Goal: Transaction & Acquisition: Purchase product/service

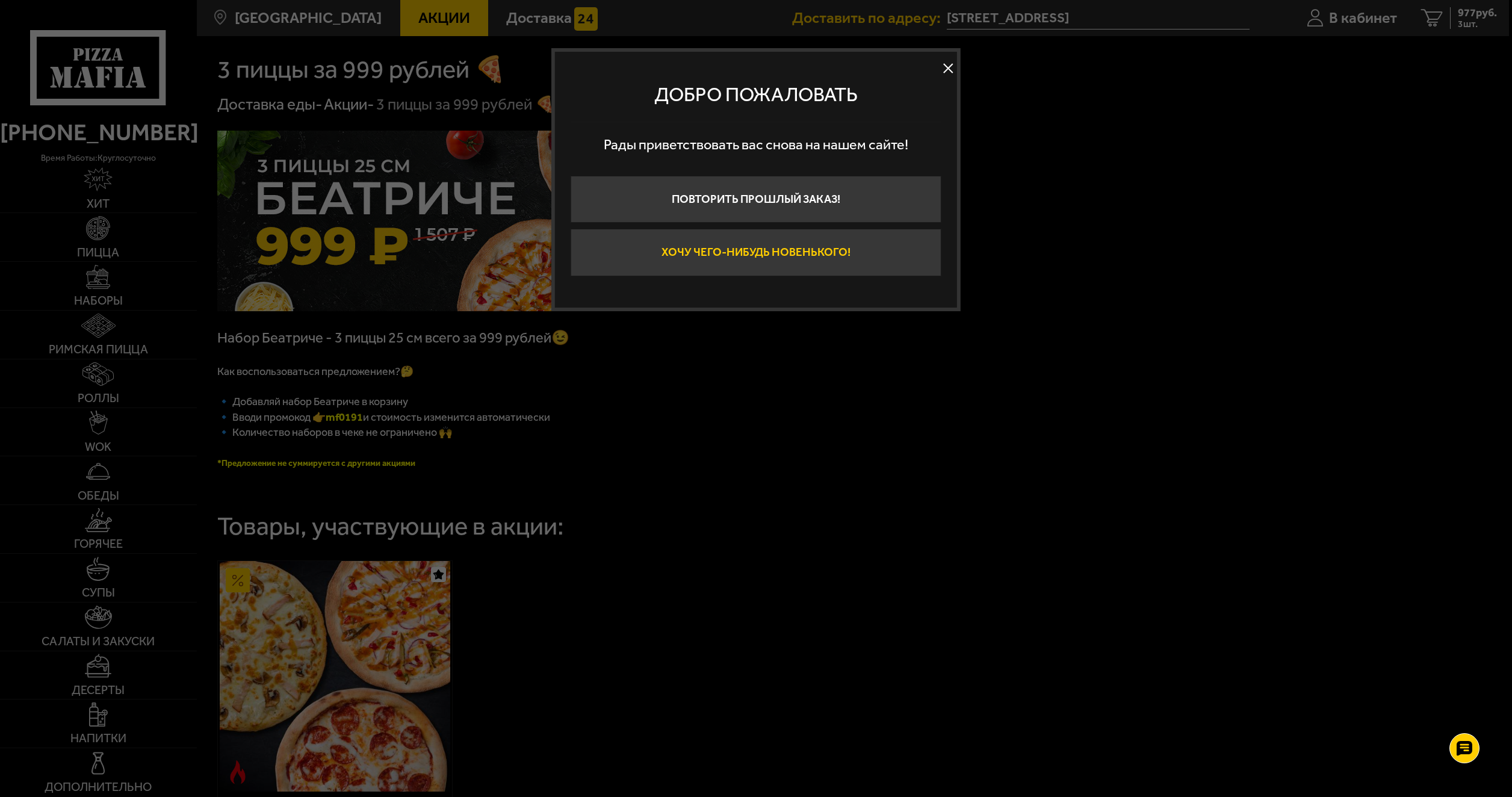
click at [739, 262] on button "Хочу чего-нибудь новенького!" at bounding box center [756, 252] width 371 height 48
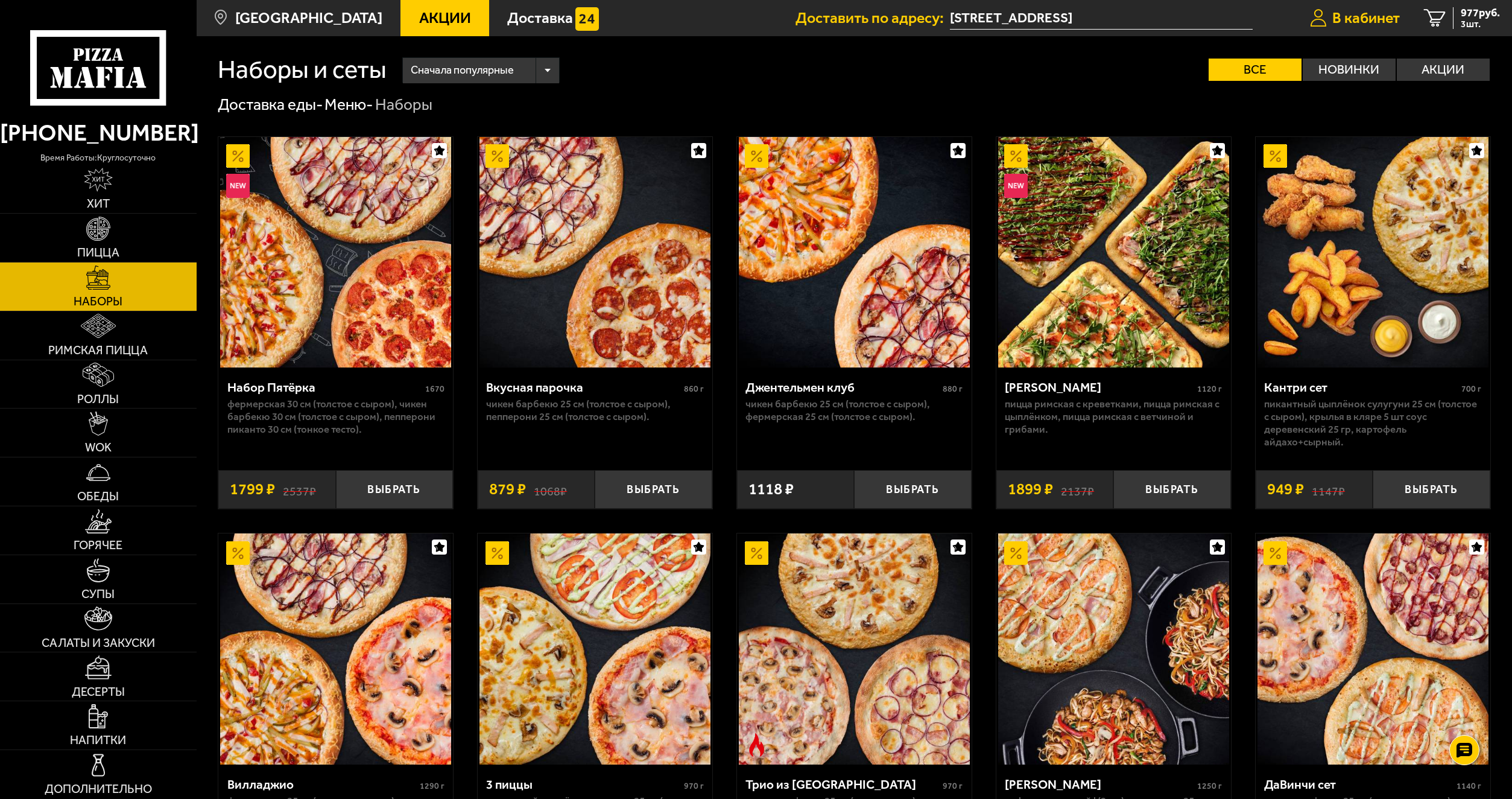
click at [1349, 24] on span "В кабинет" at bounding box center [1366, 18] width 68 height 15
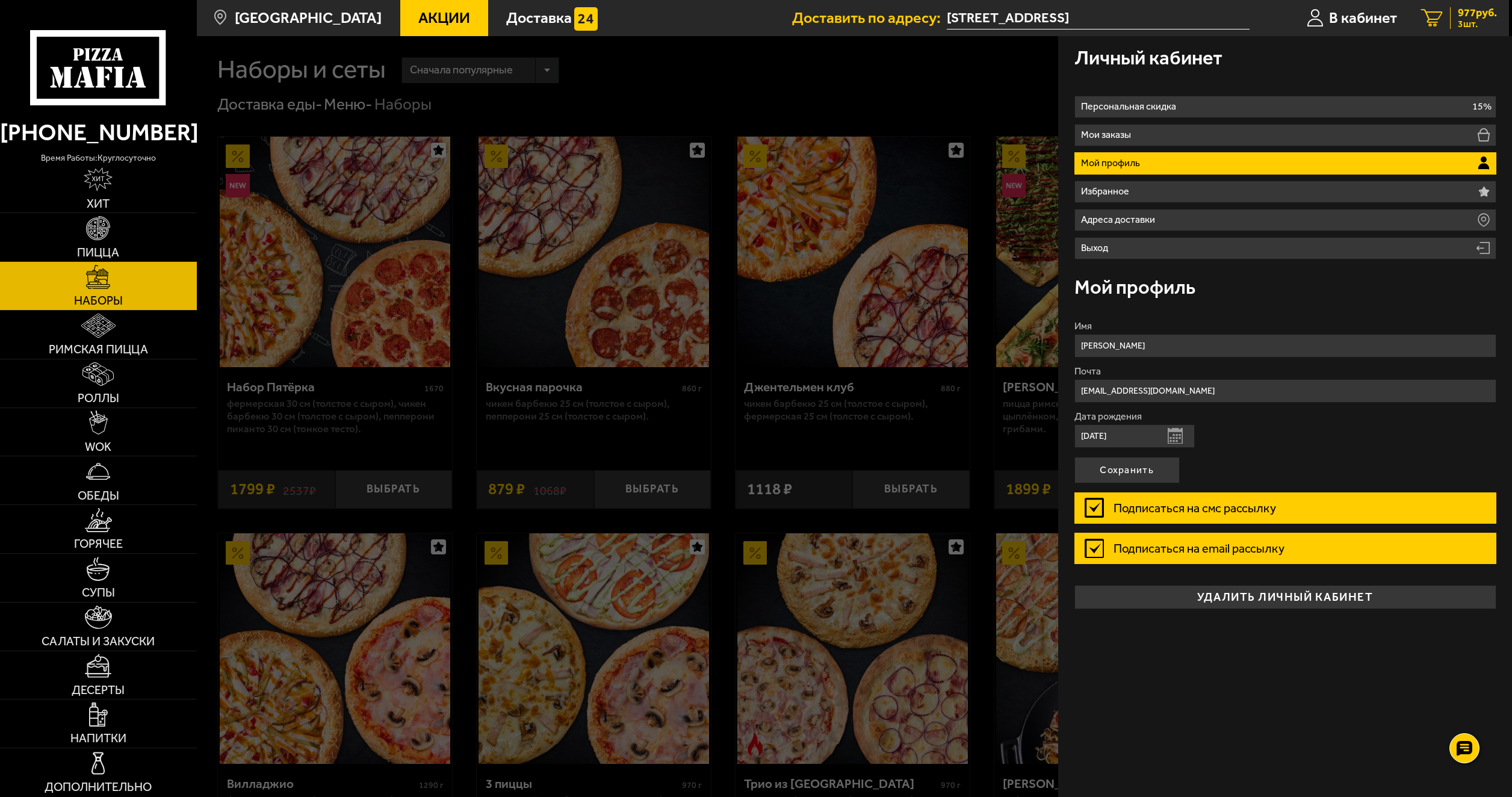
click at [1479, 22] on span "3 шт." at bounding box center [1477, 24] width 39 height 10
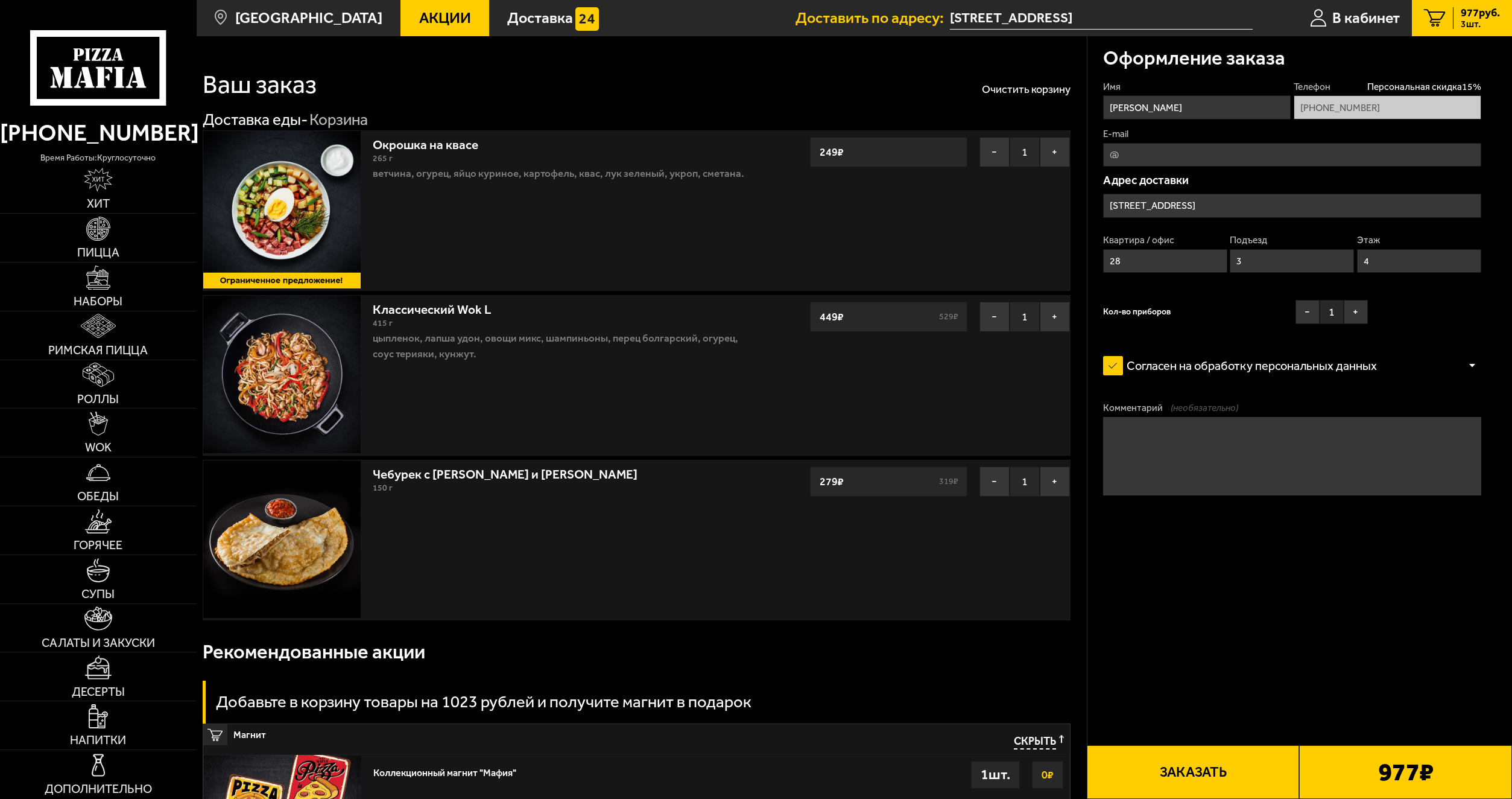
type input "[STREET_ADDRESS]"
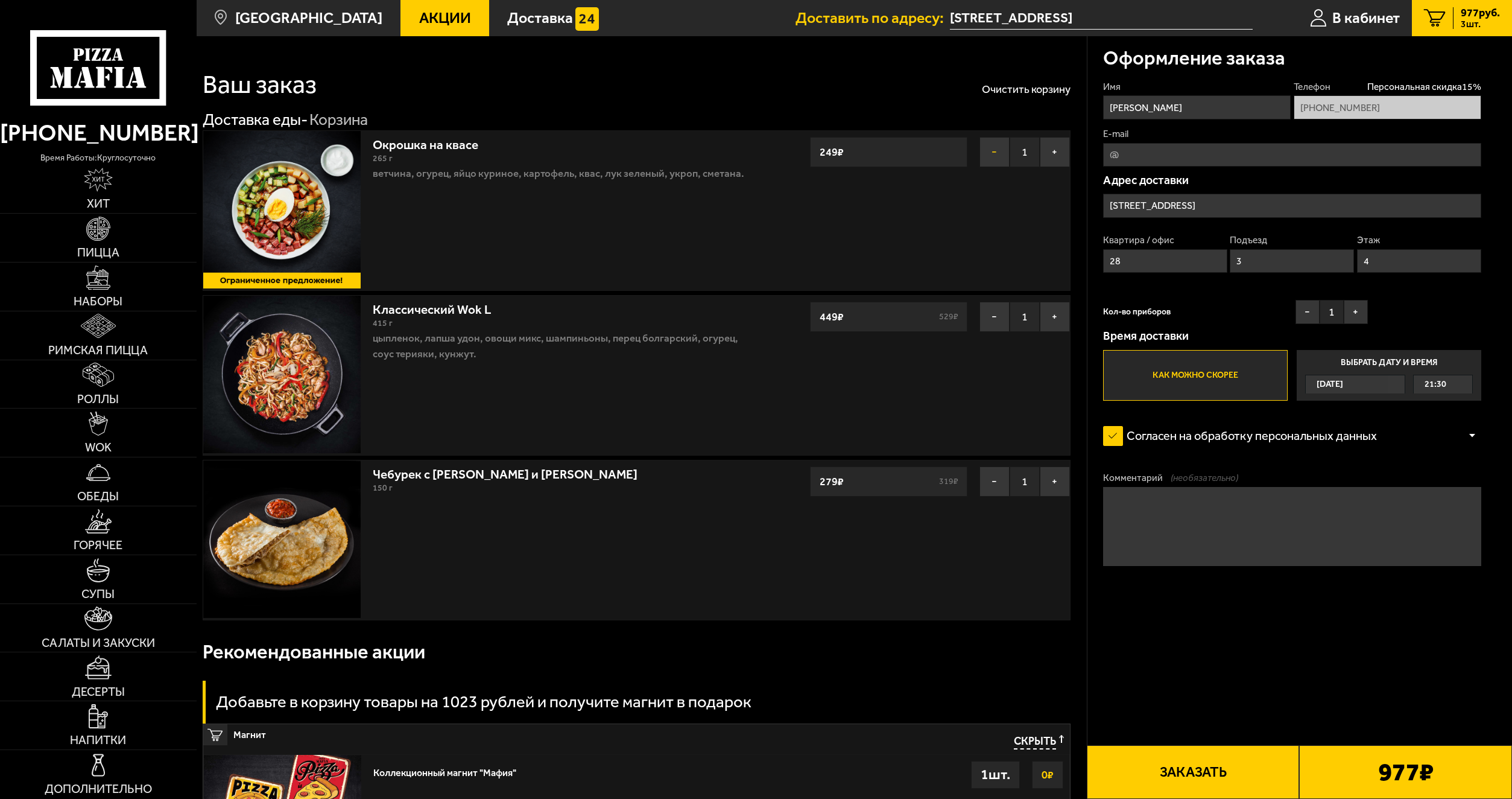
click at [997, 148] on button "−" at bounding box center [994, 152] width 30 height 30
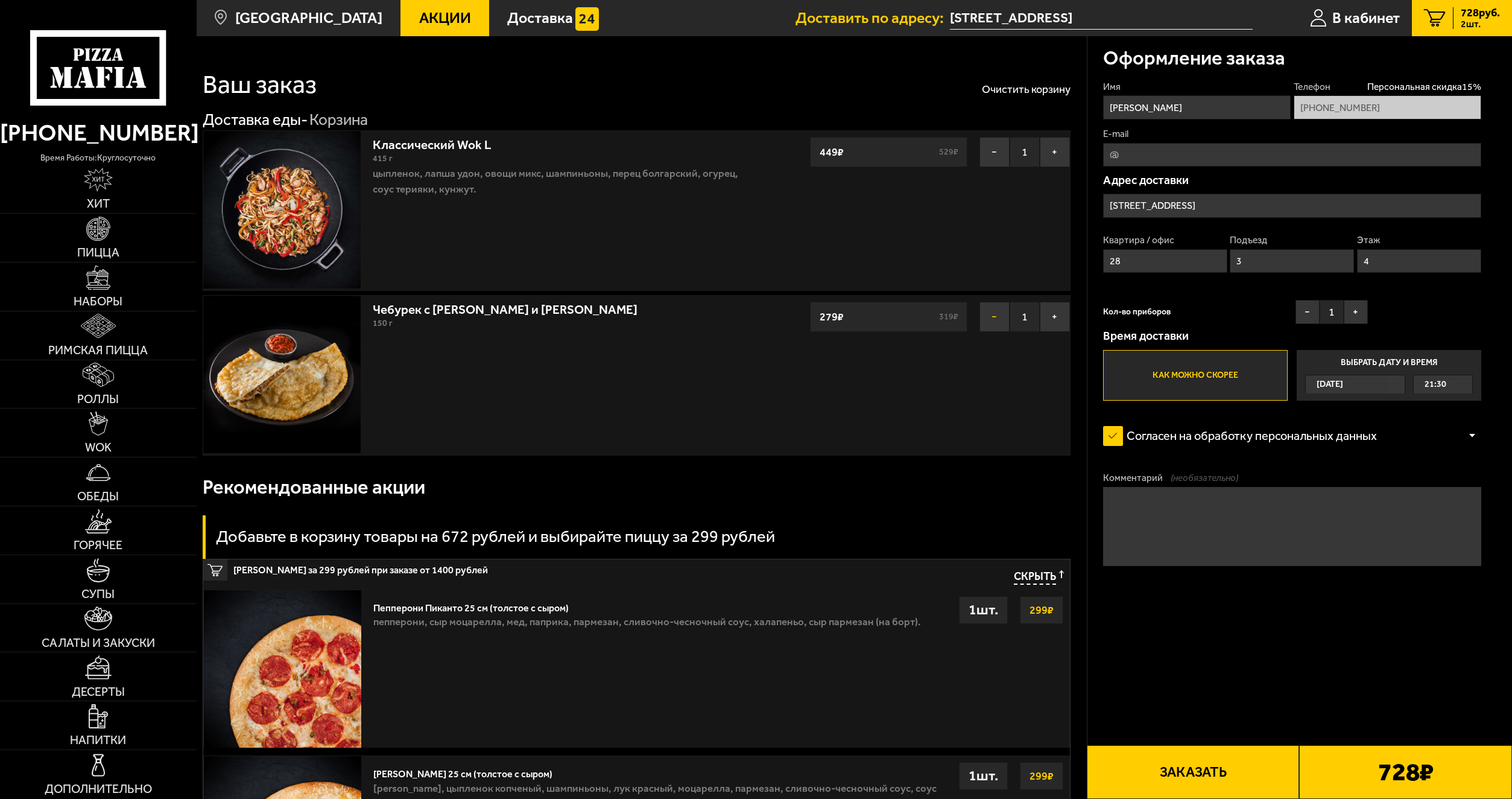
click at [996, 317] on button "−" at bounding box center [994, 317] width 30 height 30
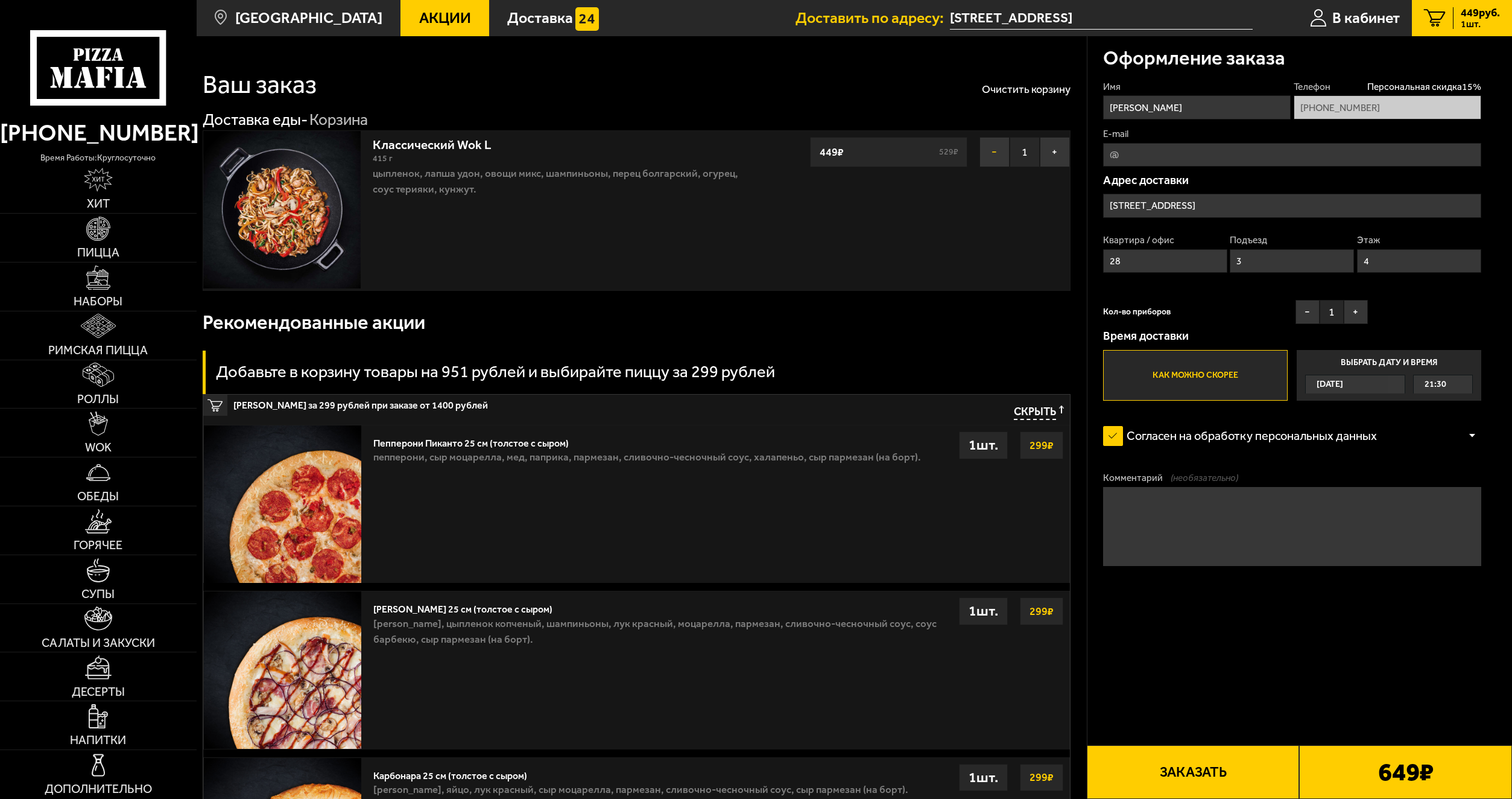
click at [997, 156] on button "−" at bounding box center [994, 152] width 30 height 30
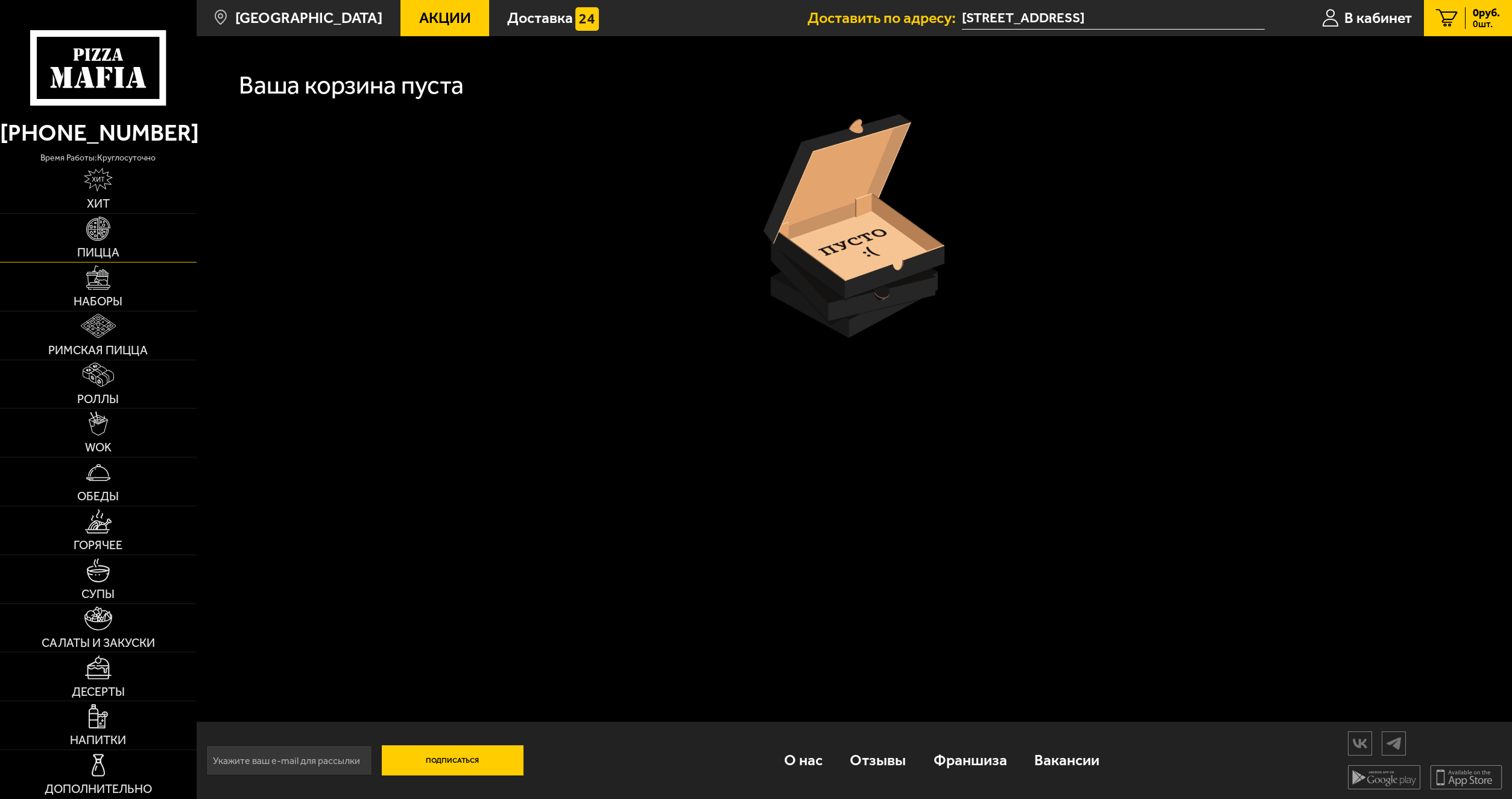
click at [132, 244] on link "Пицца" at bounding box center [98, 238] width 196 height 48
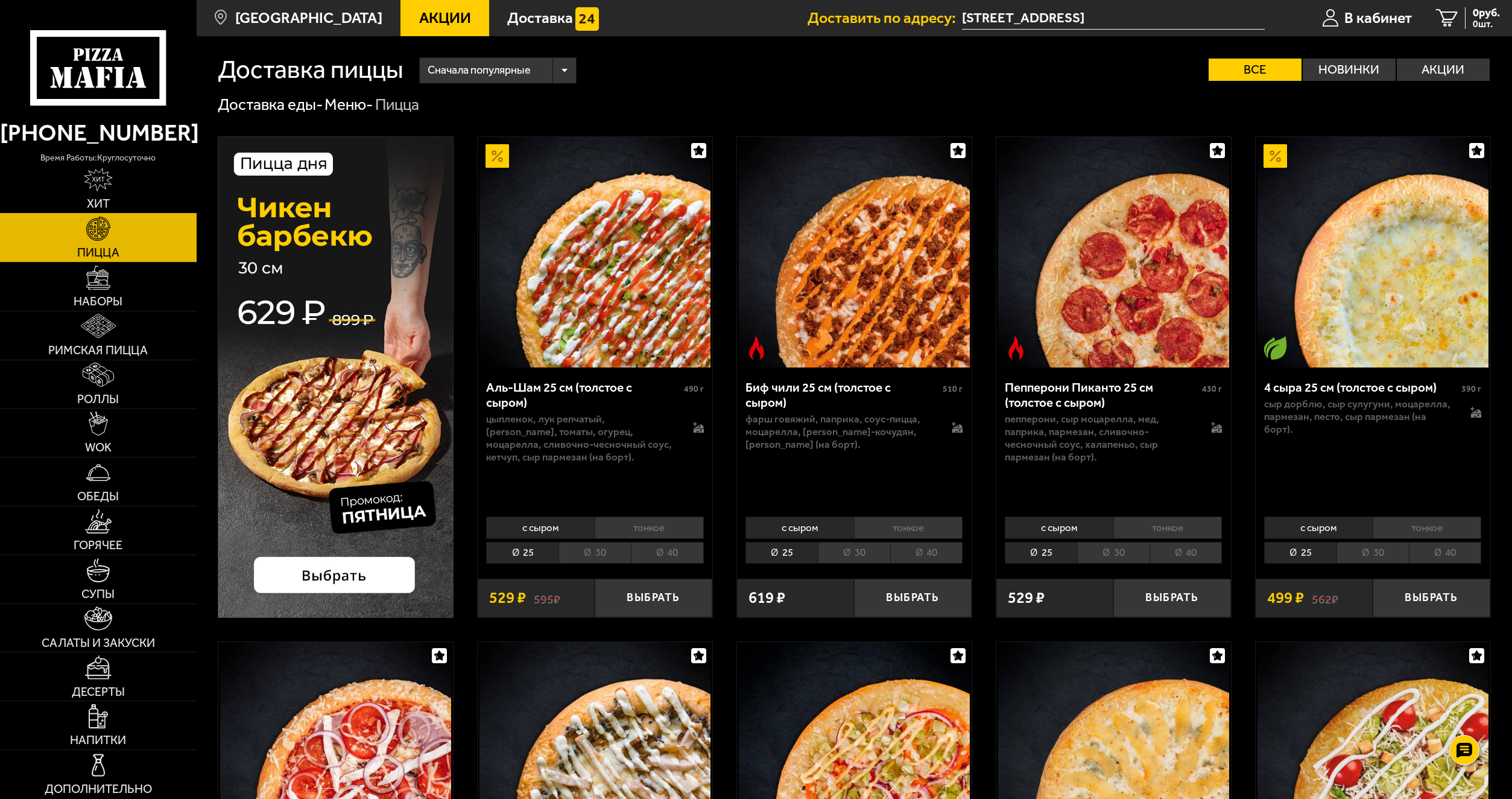
click at [92, 195] on link "Хит" at bounding box center [98, 189] width 196 height 48
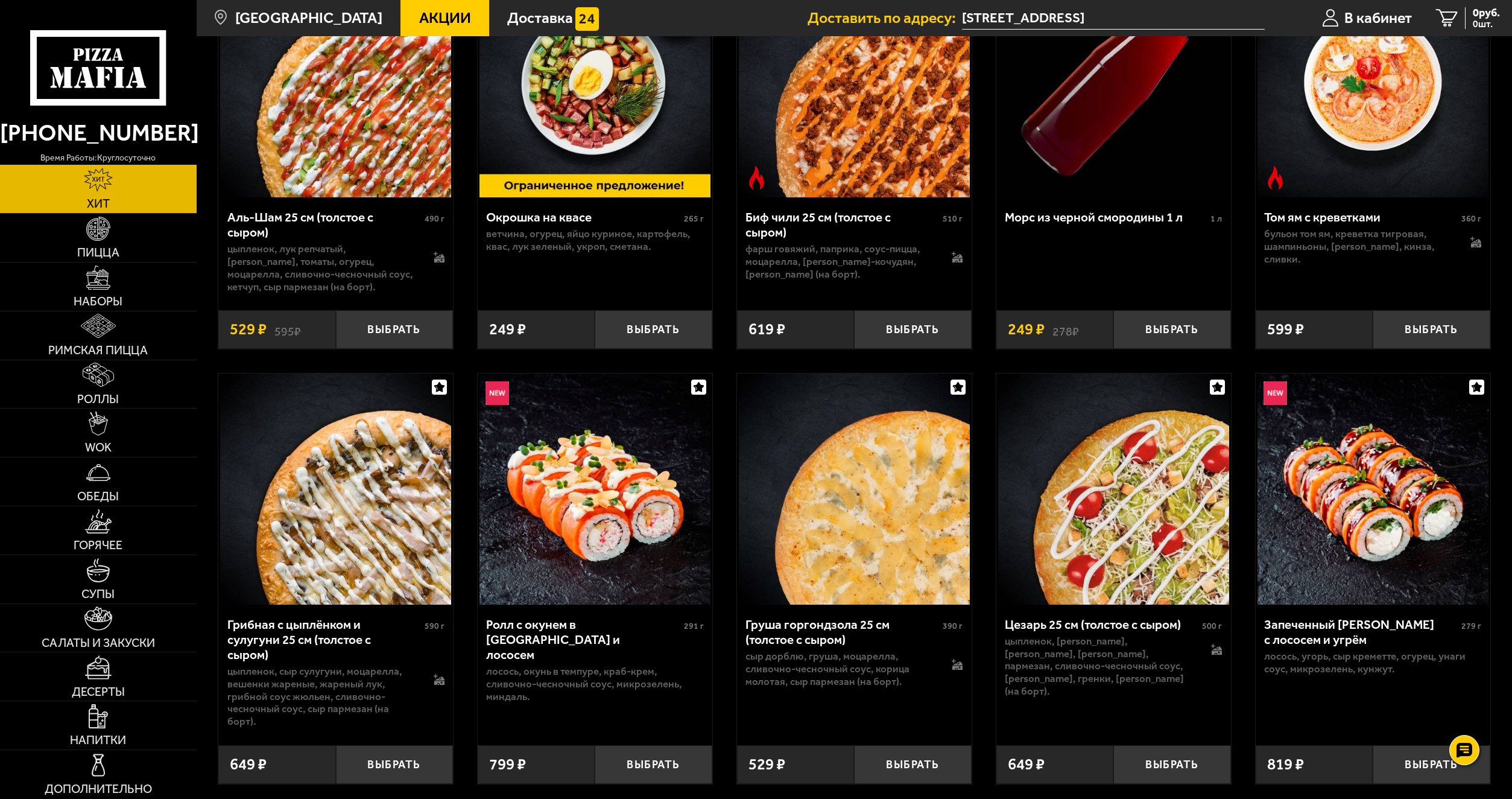
scroll to position [181, 0]
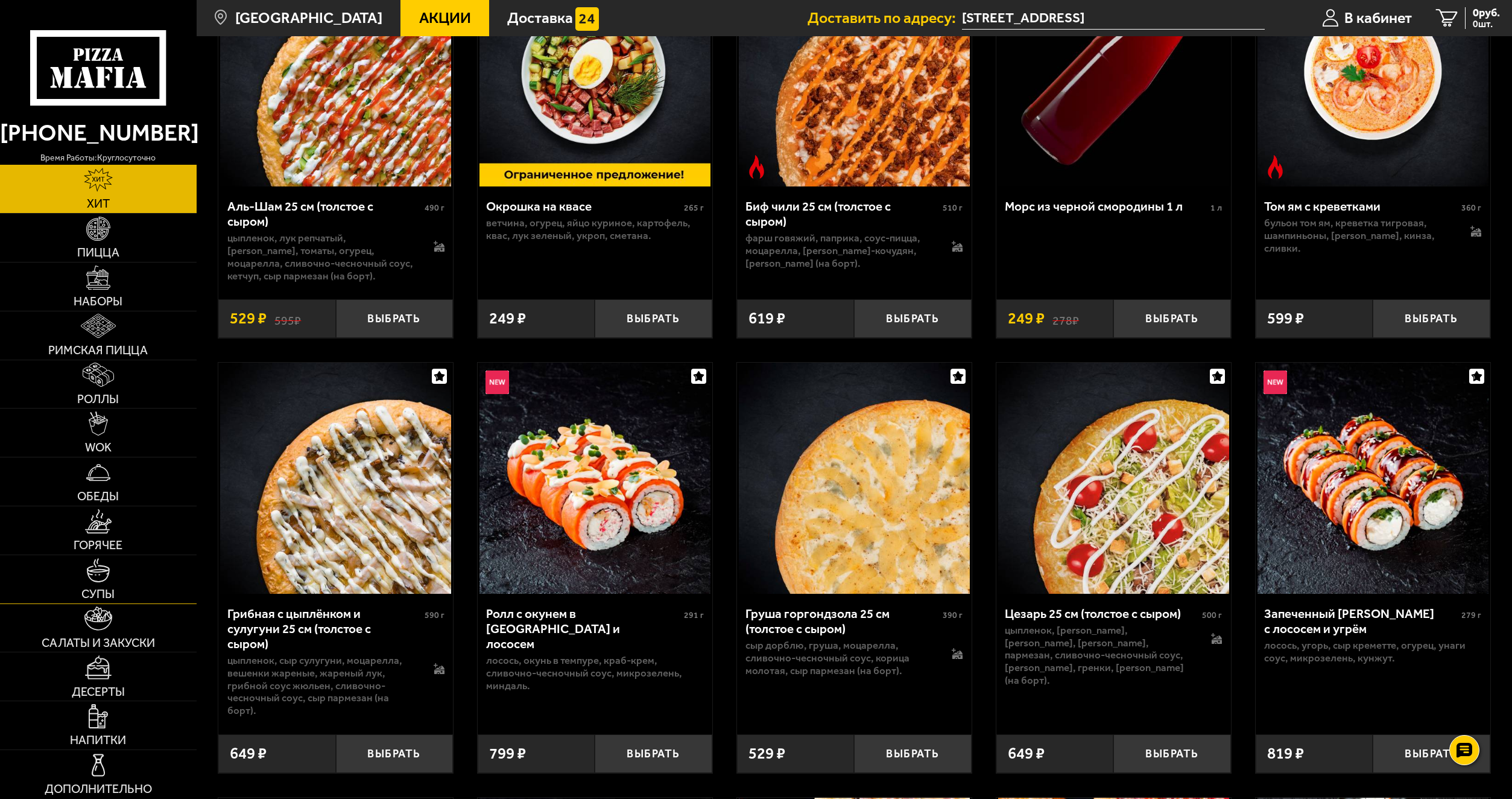
click at [129, 572] on link "Супы" at bounding box center [98, 579] width 196 height 48
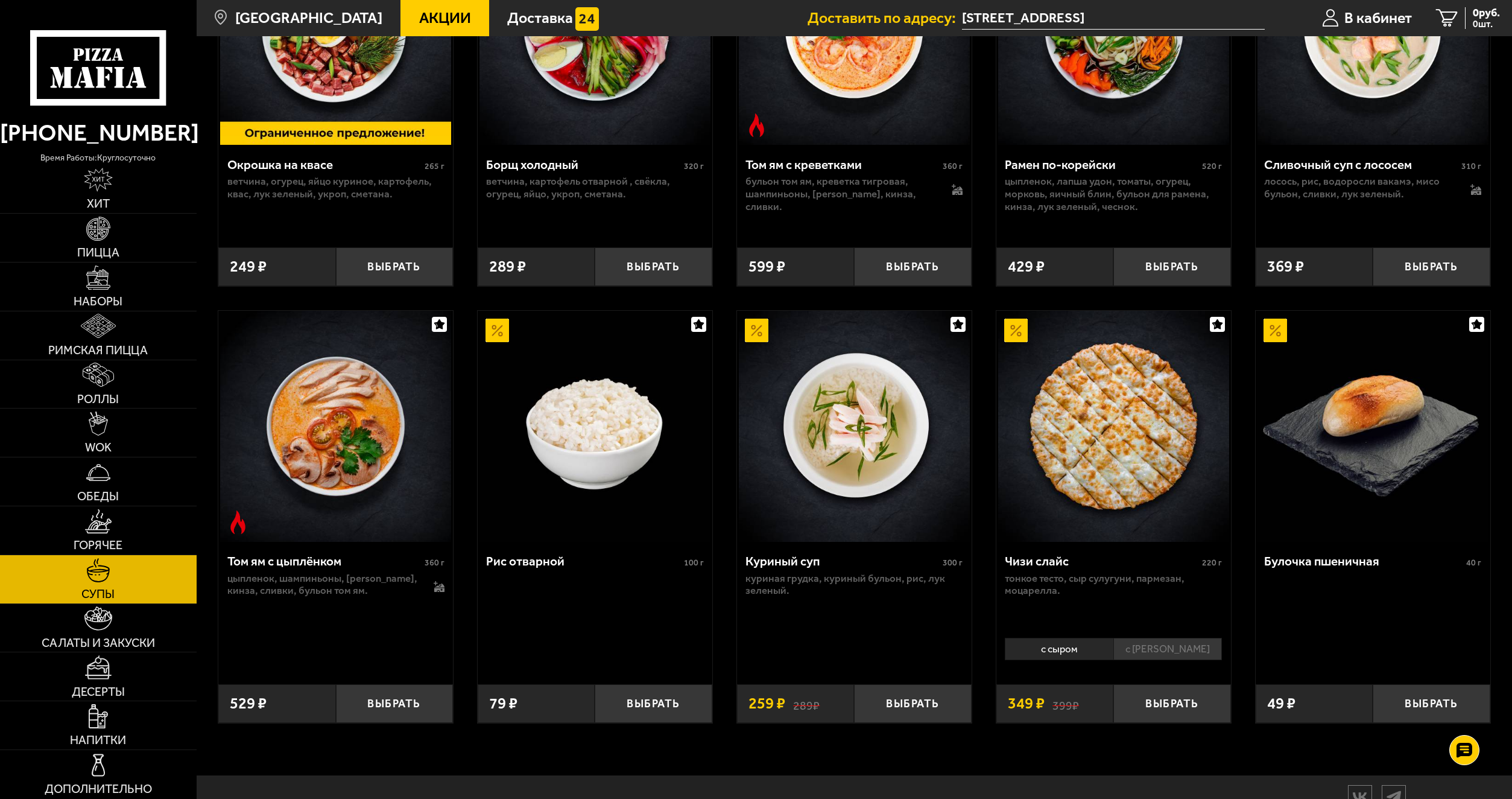
scroll to position [400, 0]
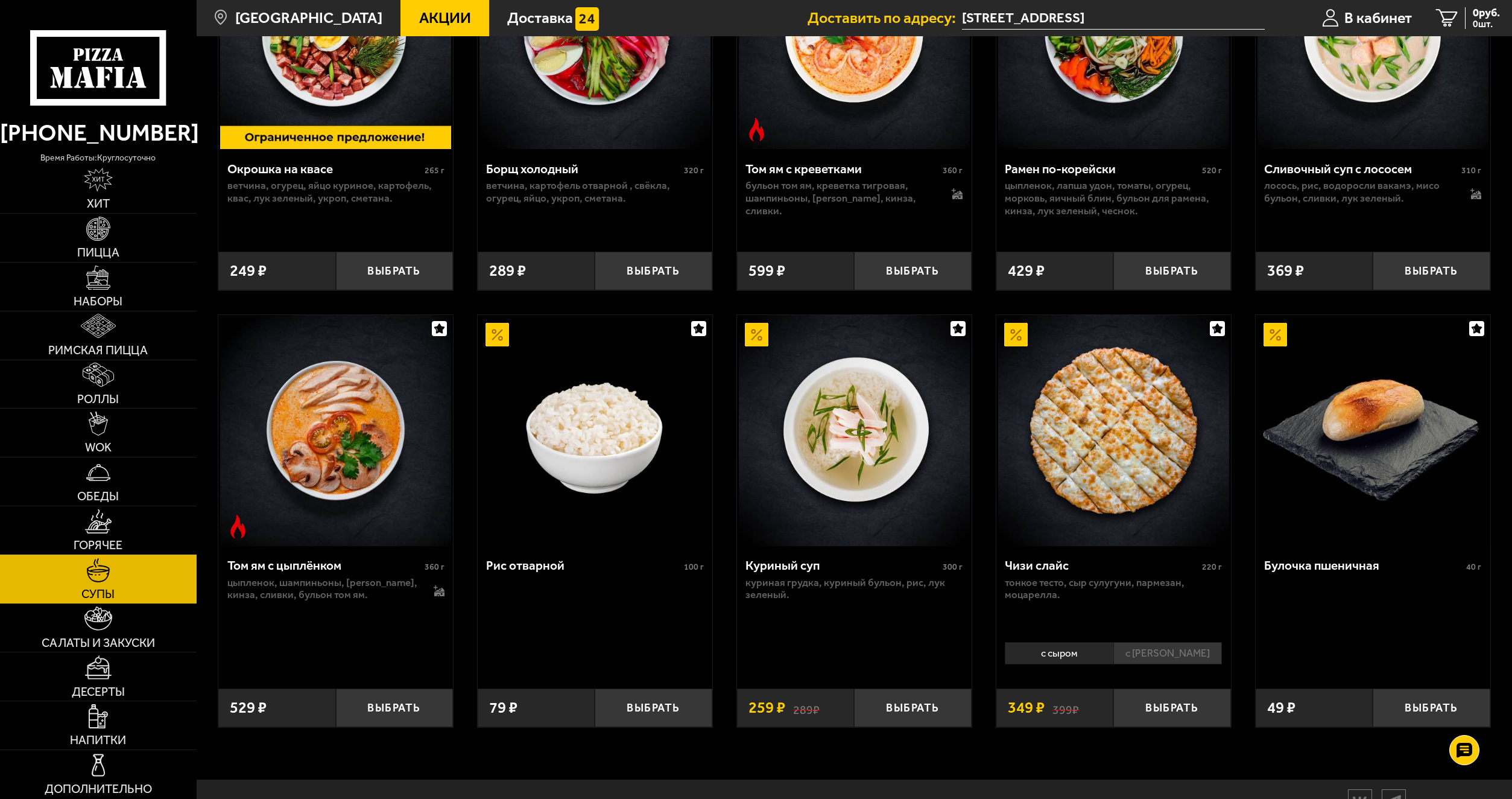
click at [113, 525] on link "Горячее" at bounding box center [98, 530] width 196 height 48
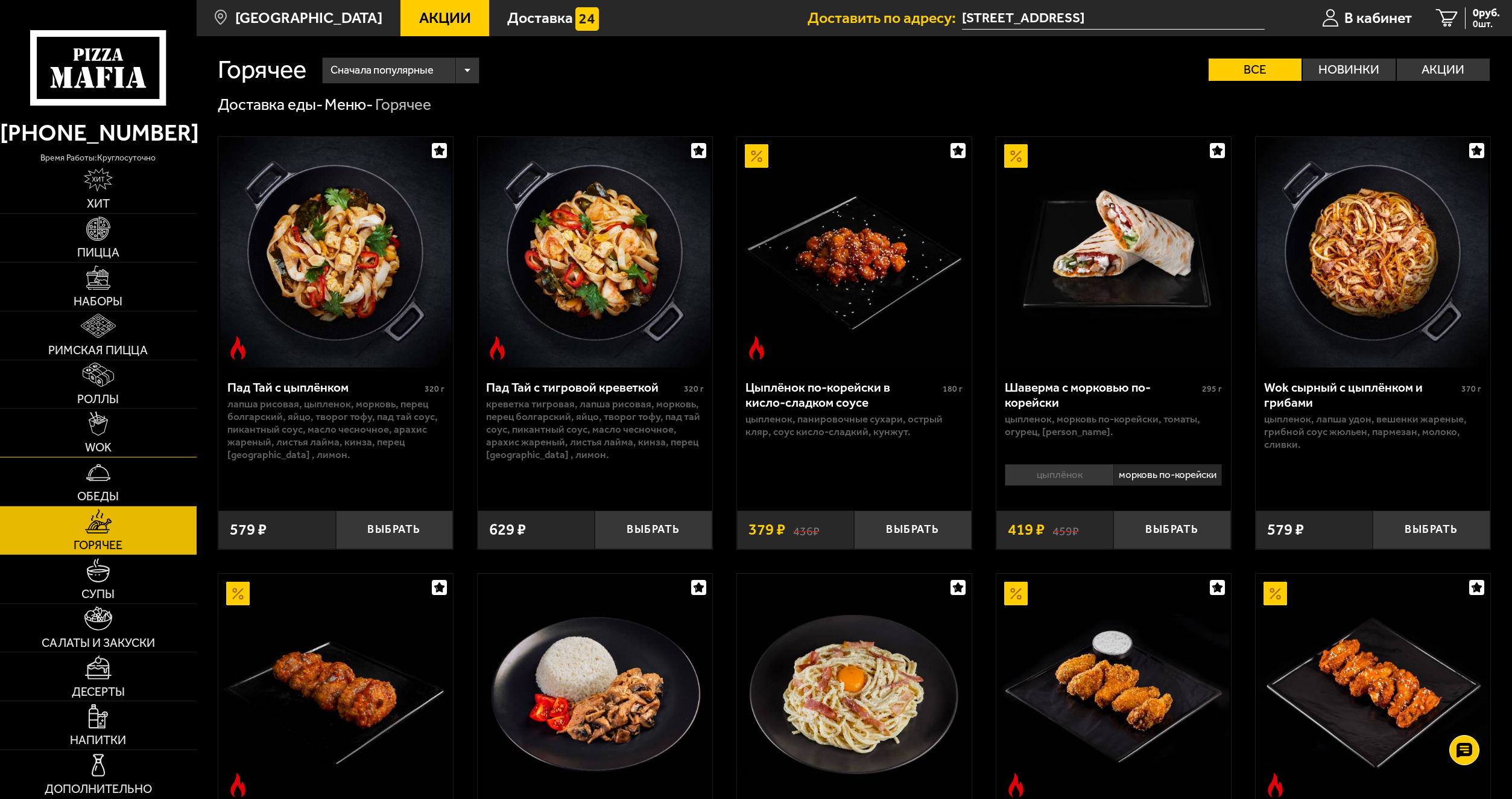
click at [123, 429] on link "WOK" at bounding box center [98, 432] width 196 height 48
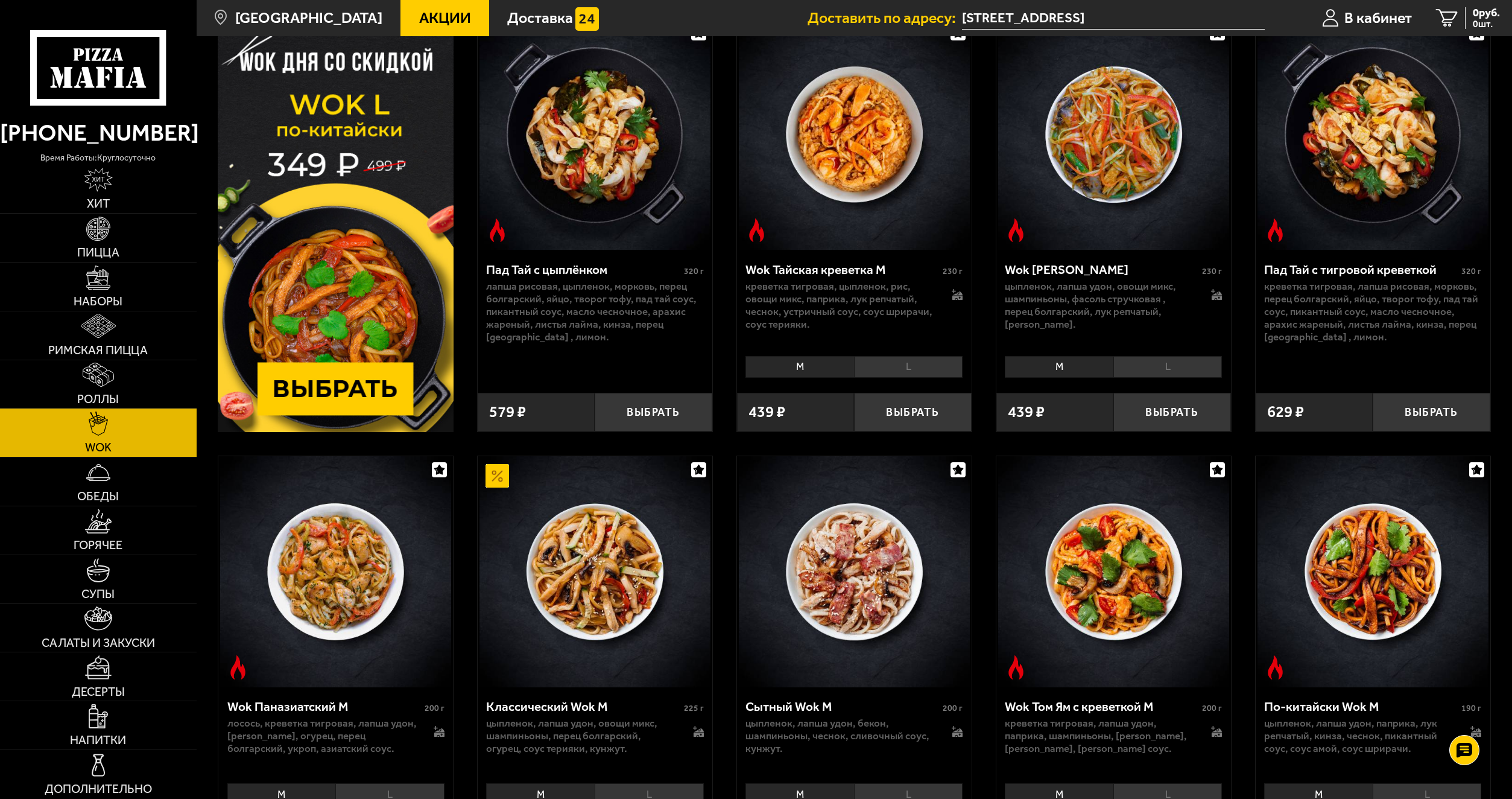
scroll to position [121, 0]
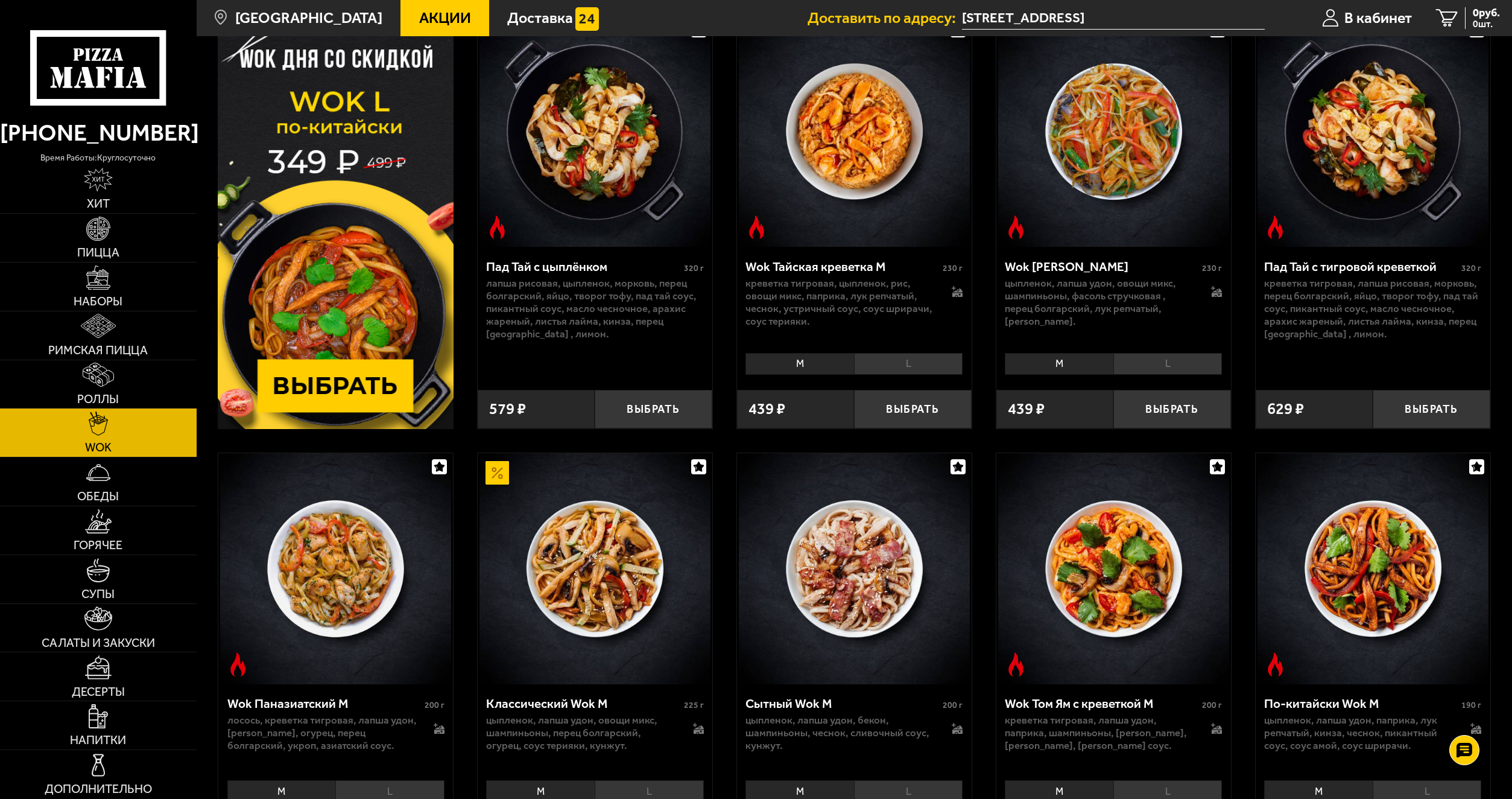
click at [342, 387] on img at bounding box center [336, 222] width 236 height 413
click at [877, 360] on li "L" at bounding box center [909, 364] width 109 height 22
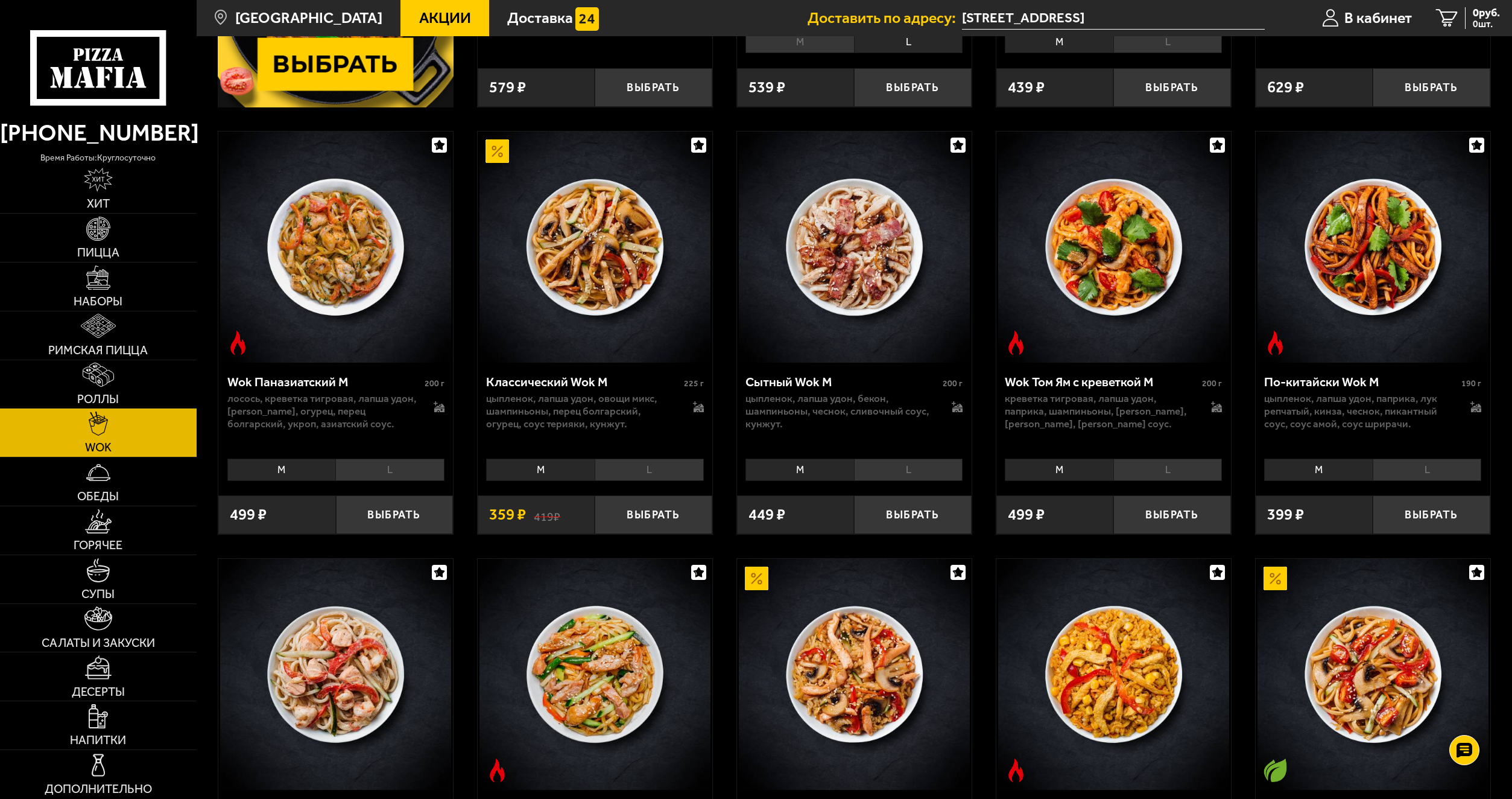
scroll to position [422, 0]
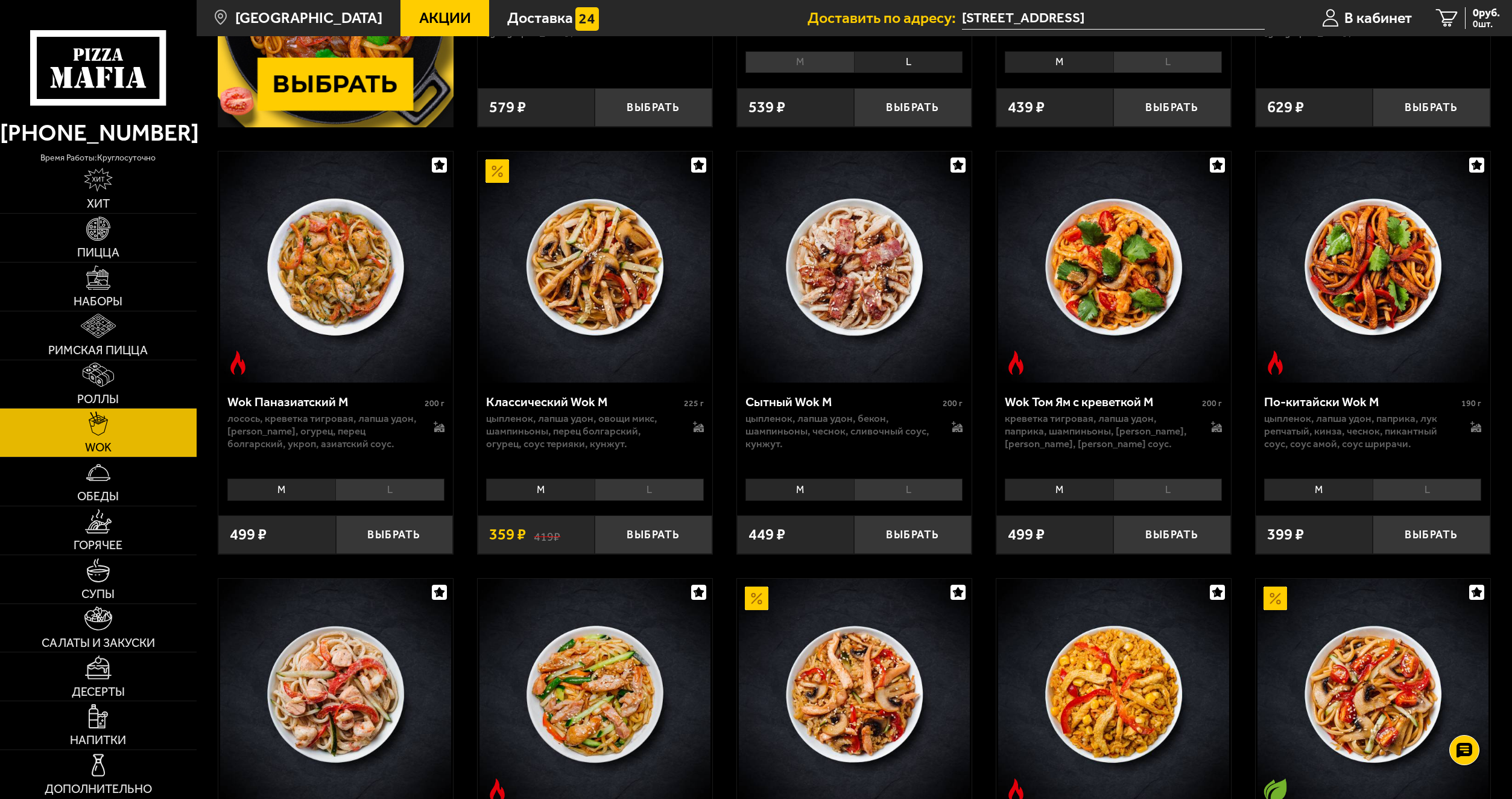
click at [1300, 485] on li "M" at bounding box center [1319, 489] width 109 height 22
click at [1410, 479] on li "L" at bounding box center [1427, 489] width 109 height 22
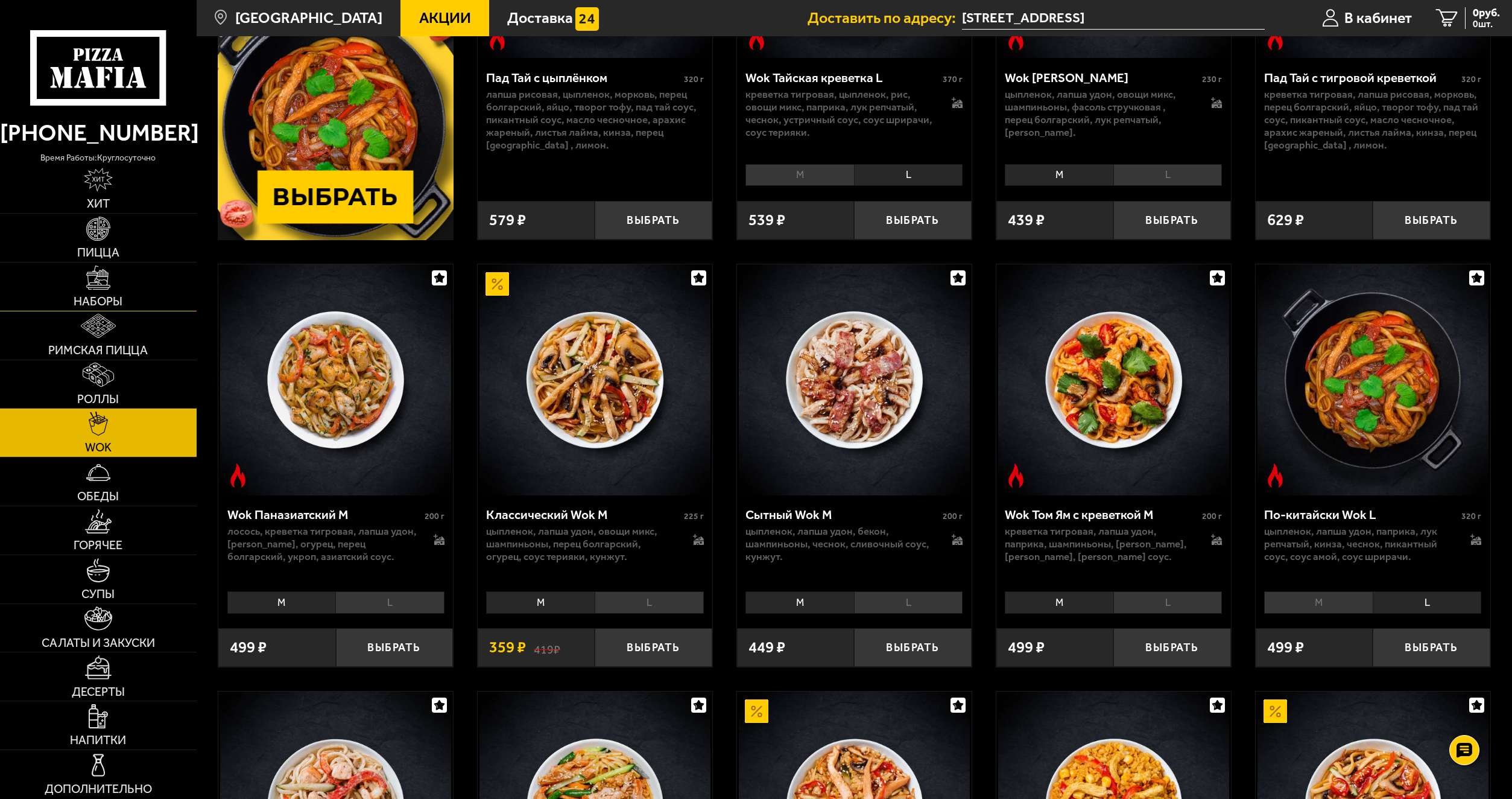
scroll to position [121, 0]
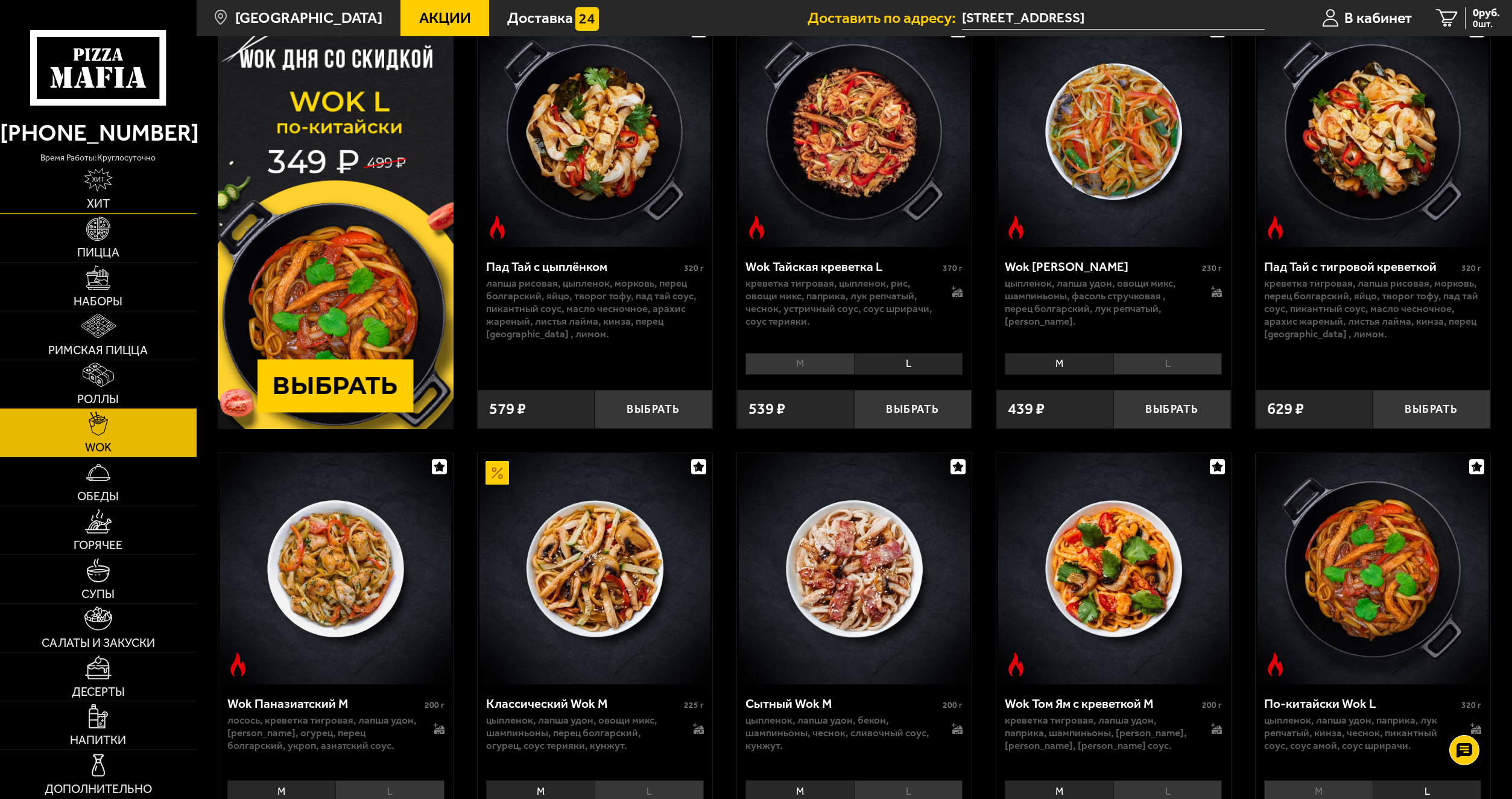
click at [108, 187] on img at bounding box center [99, 180] width 29 height 24
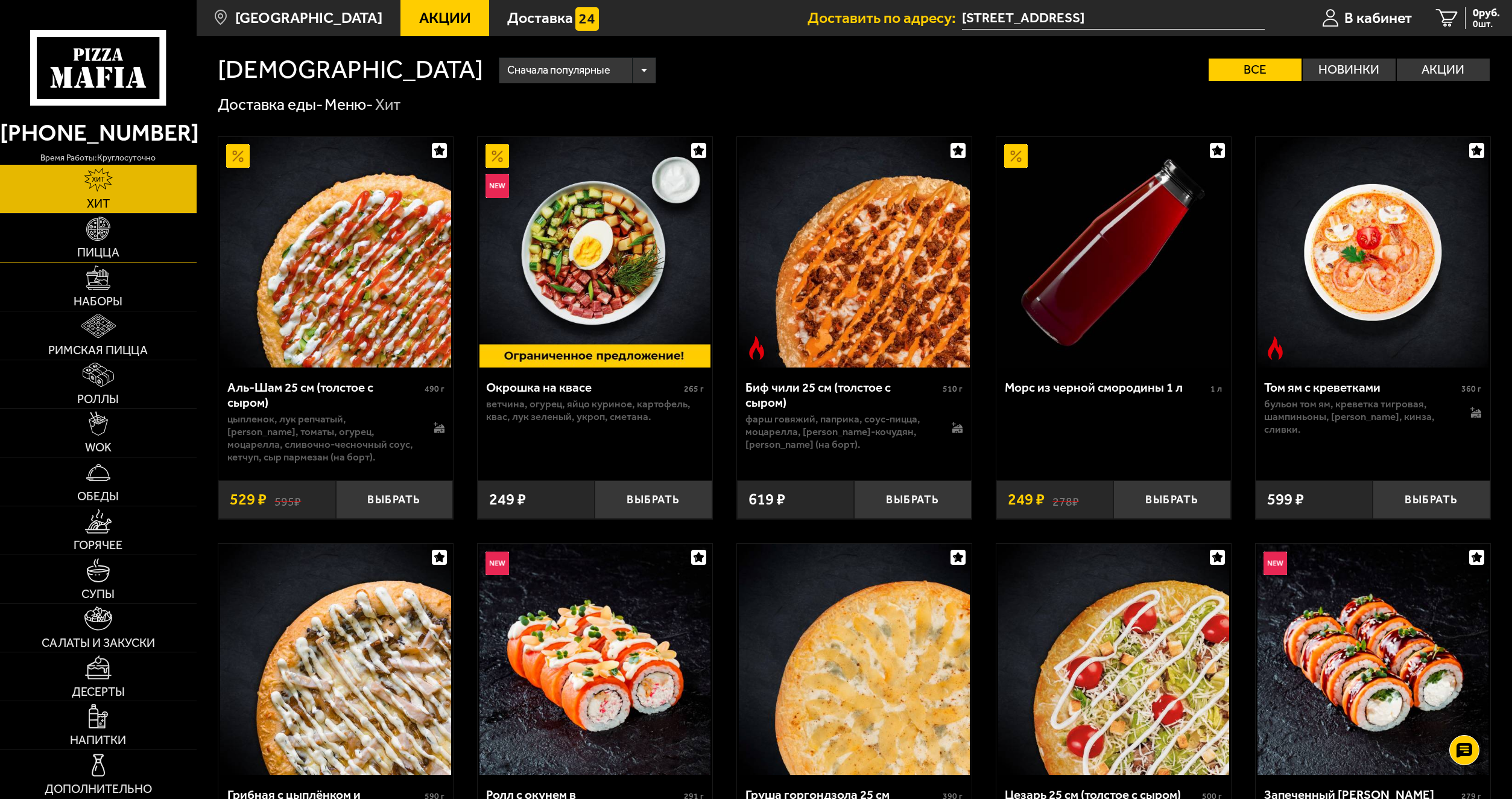
click at [107, 238] on img at bounding box center [99, 229] width 24 height 24
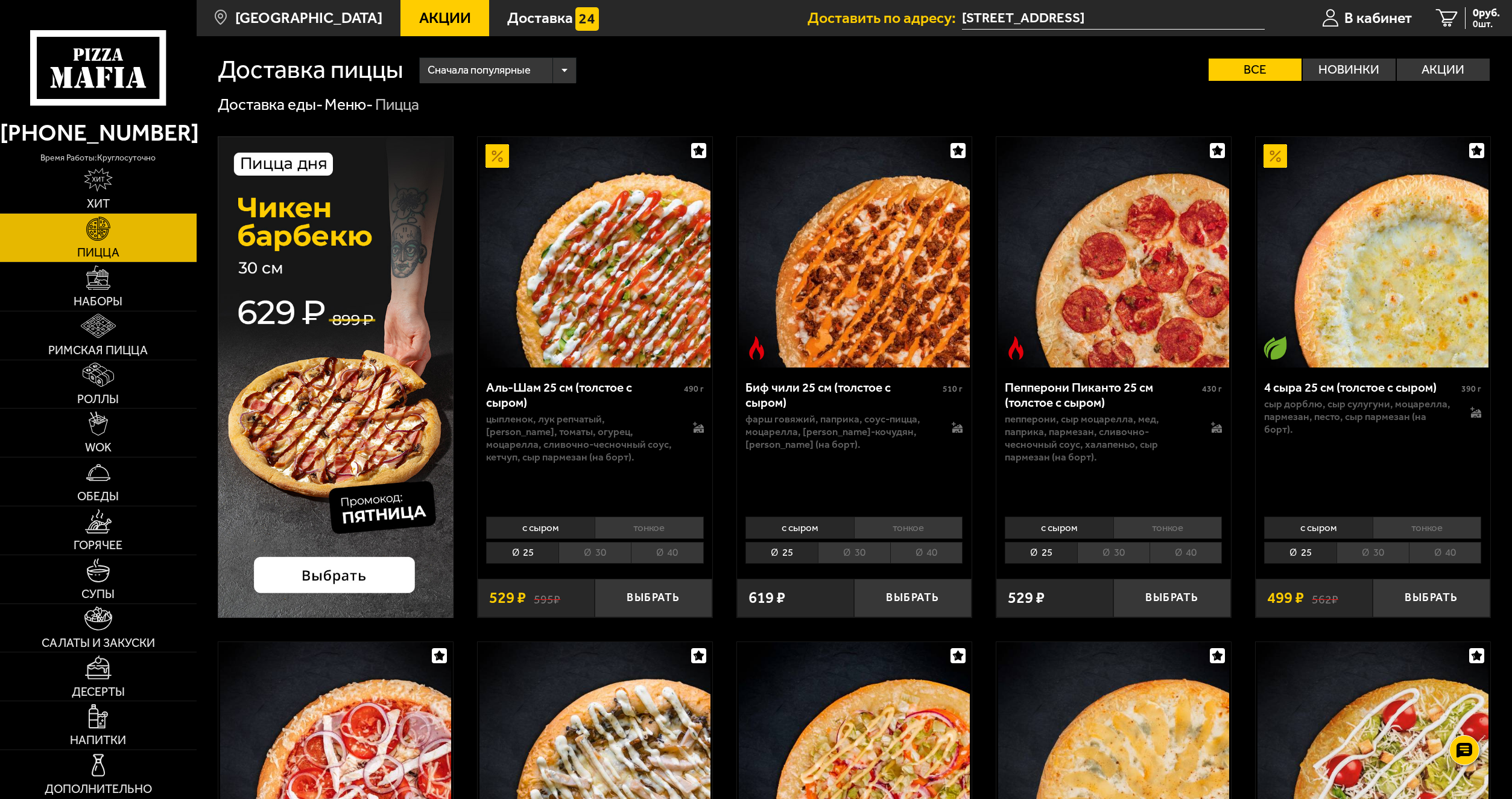
click at [842, 535] on li "с сыром" at bounding box center [800, 527] width 109 height 22
click at [846, 546] on li "30" at bounding box center [854, 553] width 73 height 22
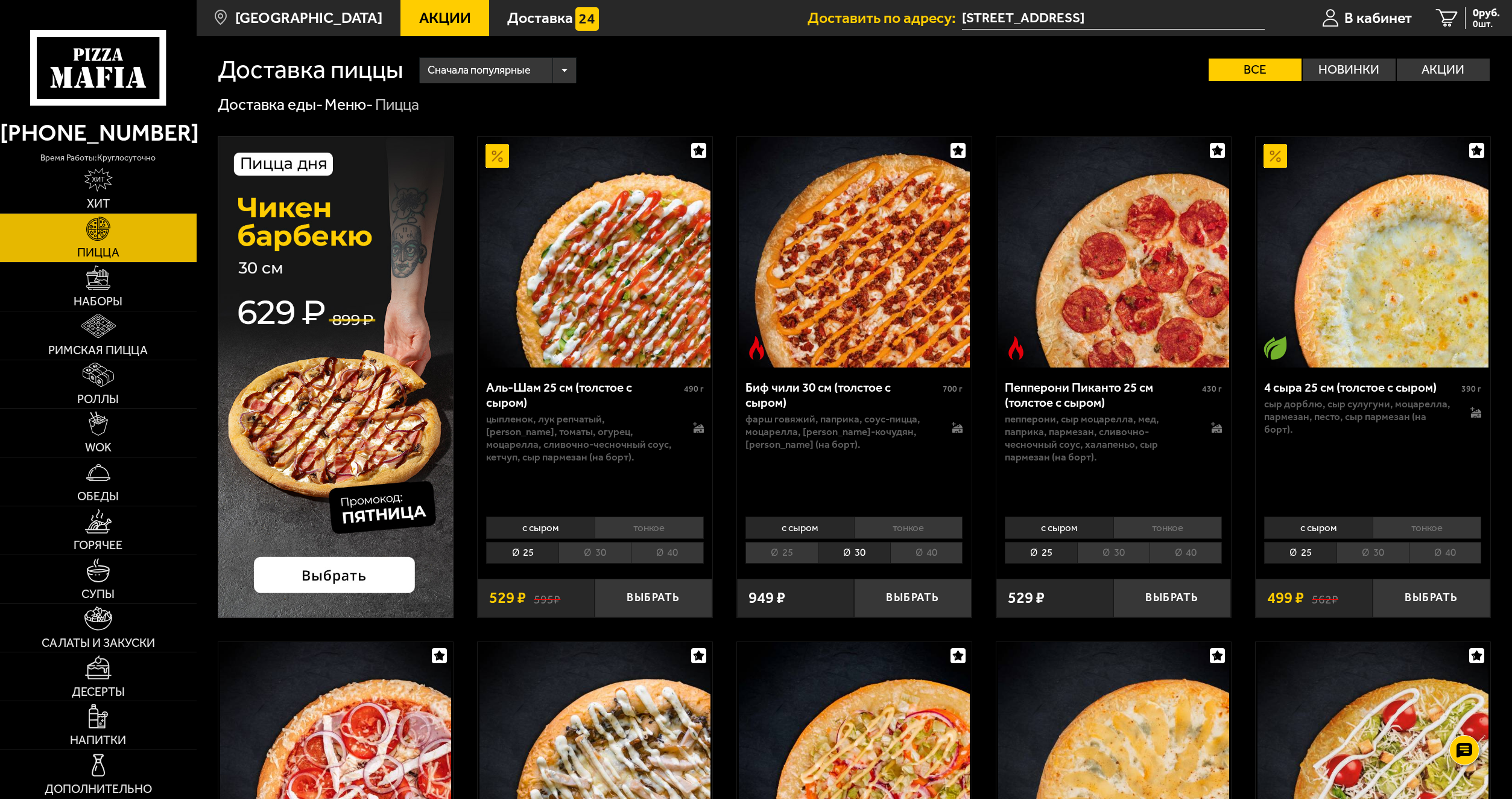
click at [931, 552] on li "40" at bounding box center [927, 553] width 73 height 22
click at [888, 599] on button "Выбрать" at bounding box center [913, 598] width 117 height 39
click at [1441, 27] on link "2 1368 руб. 2 шт." at bounding box center [1459, 18] width 106 height 36
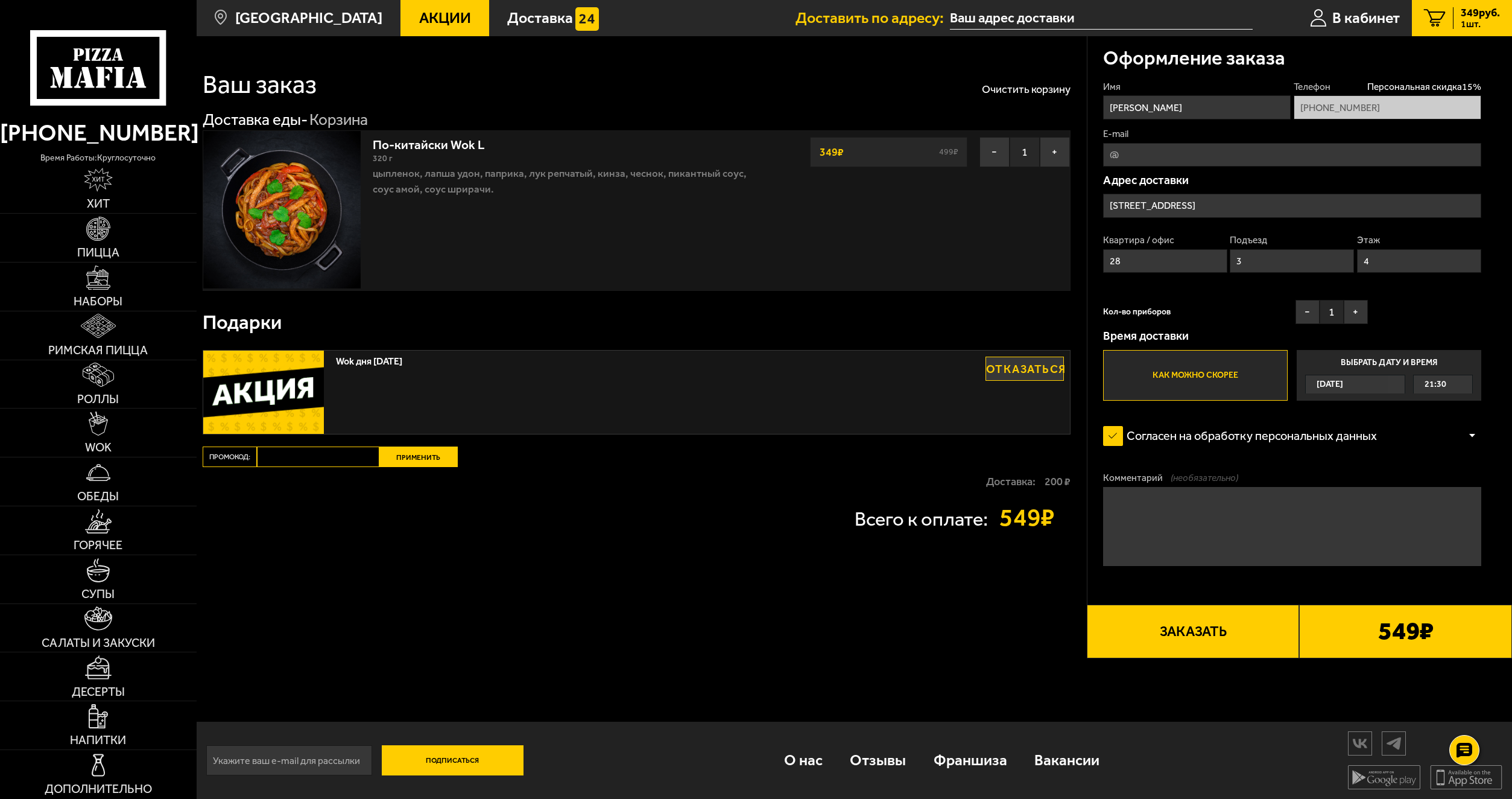
click at [1238, 207] on input "[STREET_ADDRESS]" at bounding box center [1293, 205] width 378 height 24
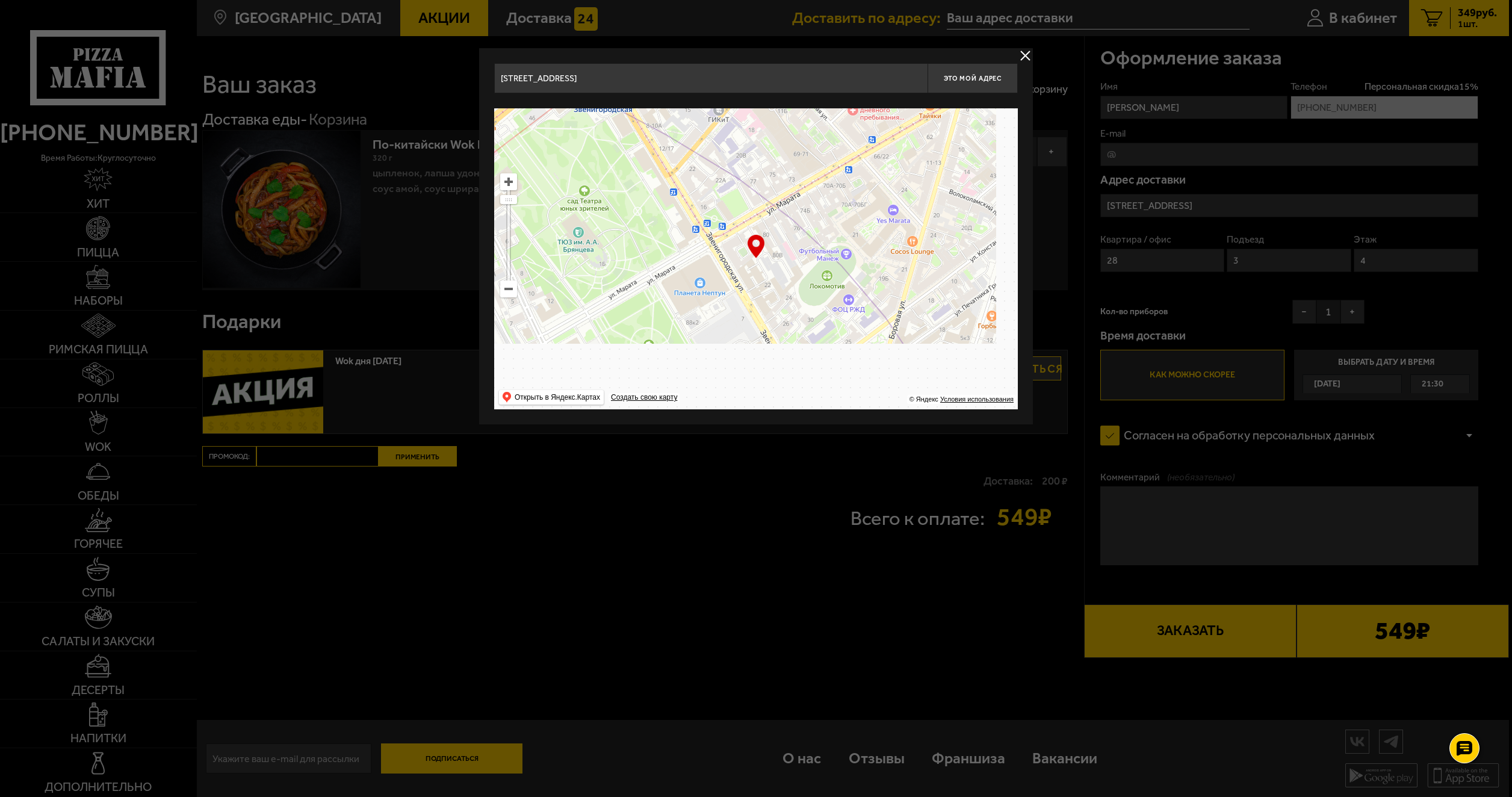
drag, startPoint x: 863, startPoint y: 282, endPoint x: 718, endPoint y: 78, distance: 250.3
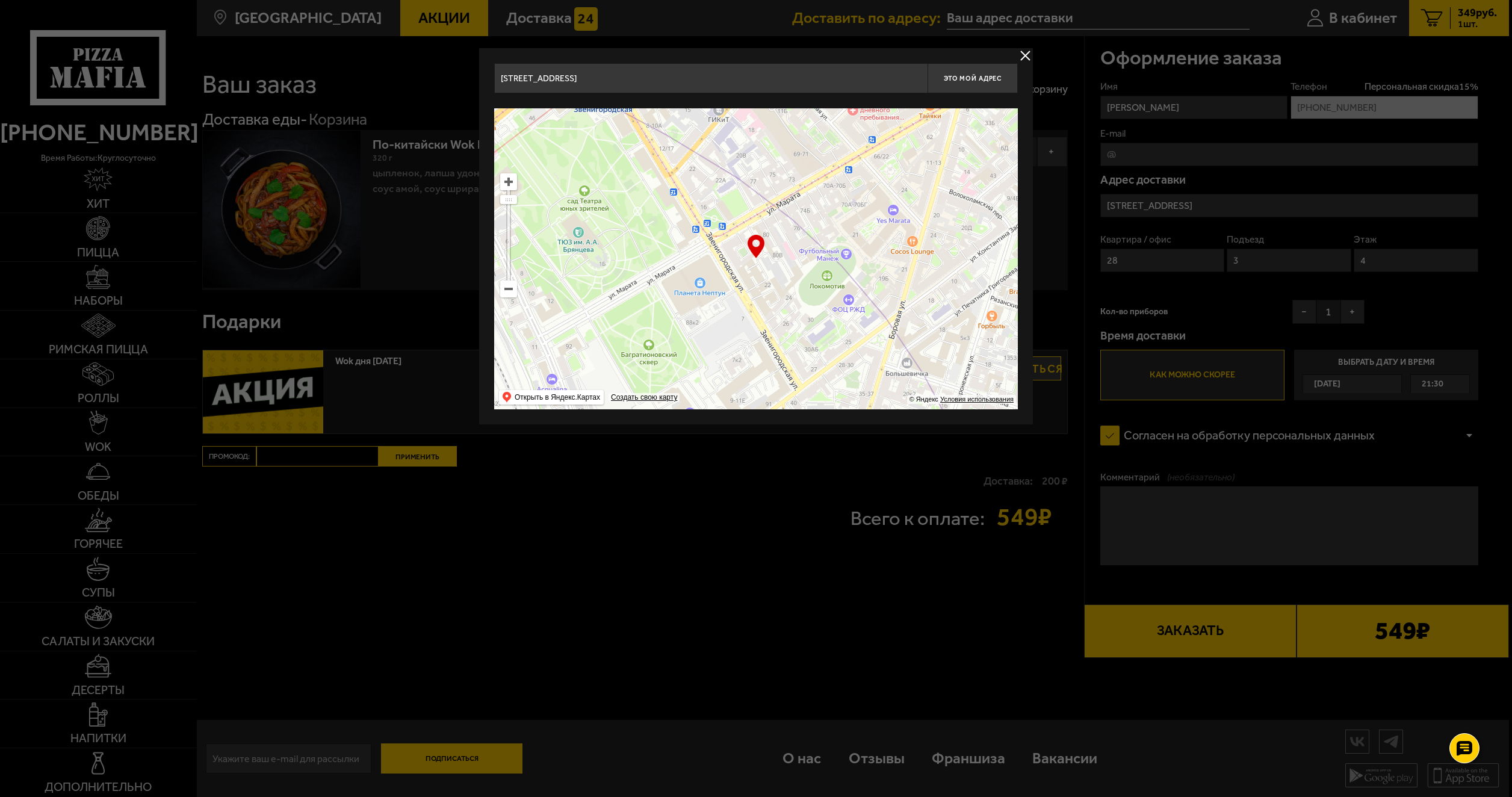
click at [718, 78] on div "[STREET_ADDRESS] Это мой адрес Найдите адрес перетащив карту … © Яндекс Условия…" at bounding box center [756, 237] width 524 height 346
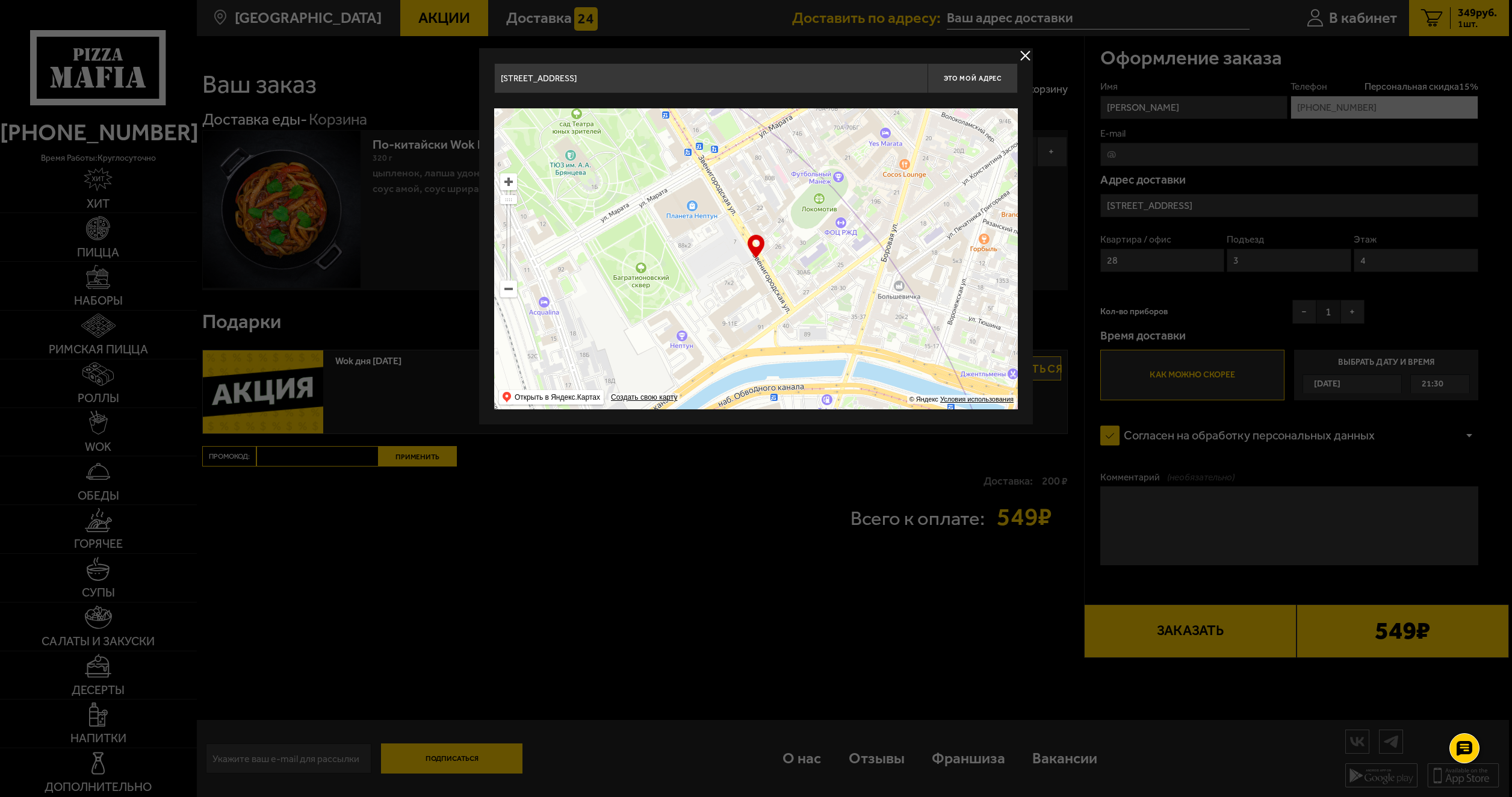
type input "[STREET_ADDRESS]"
drag, startPoint x: 865, startPoint y: 313, endPoint x: 666, endPoint y: 131, distance: 269.7
click at [670, 132] on ymaps at bounding box center [756, 259] width 524 height 301
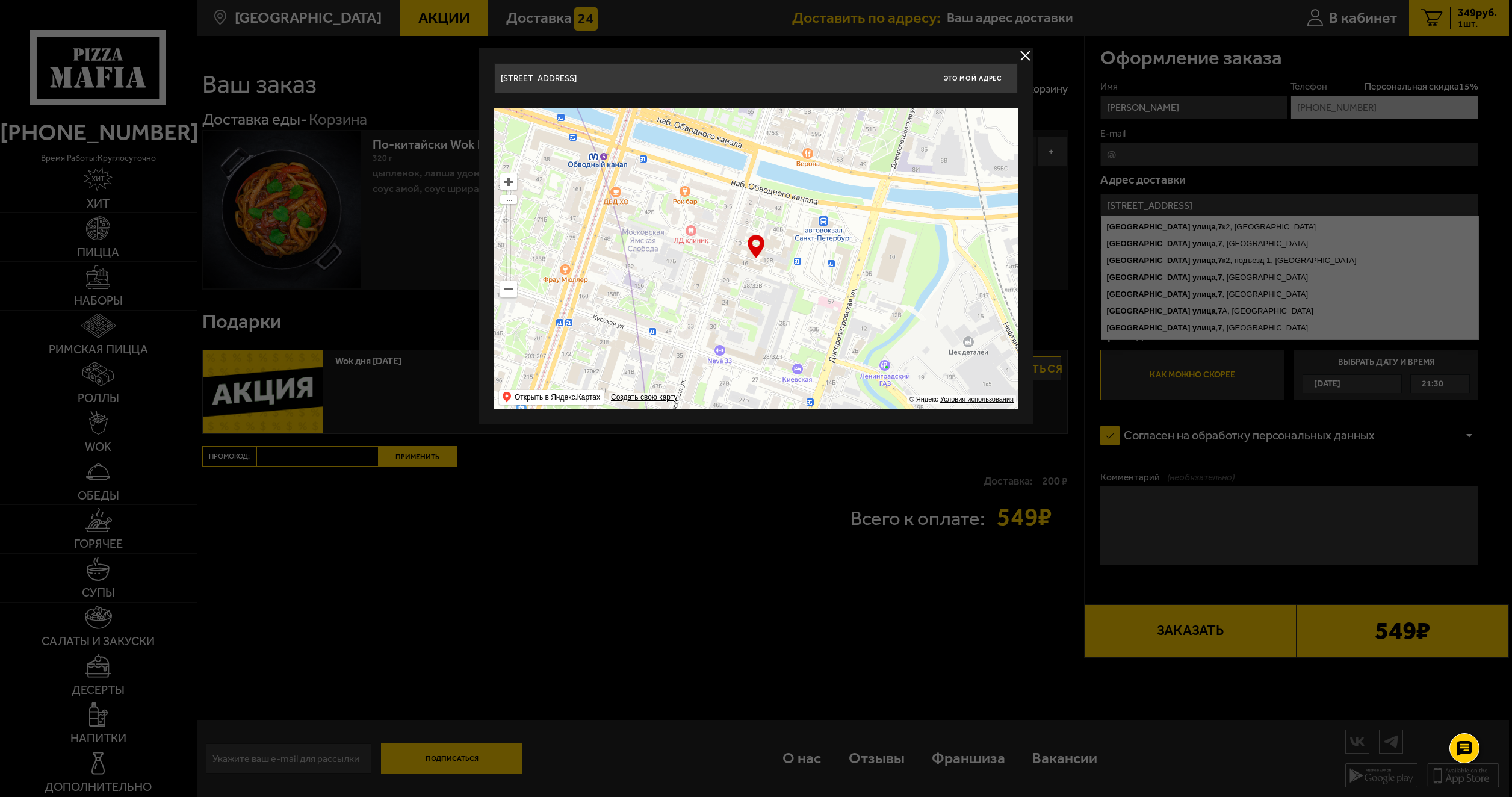
drag, startPoint x: 859, startPoint y: 308, endPoint x: 881, endPoint y: 160, distance: 149.6
click at [881, 160] on ymaps at bounding box center [756, 259] width 524 height 301
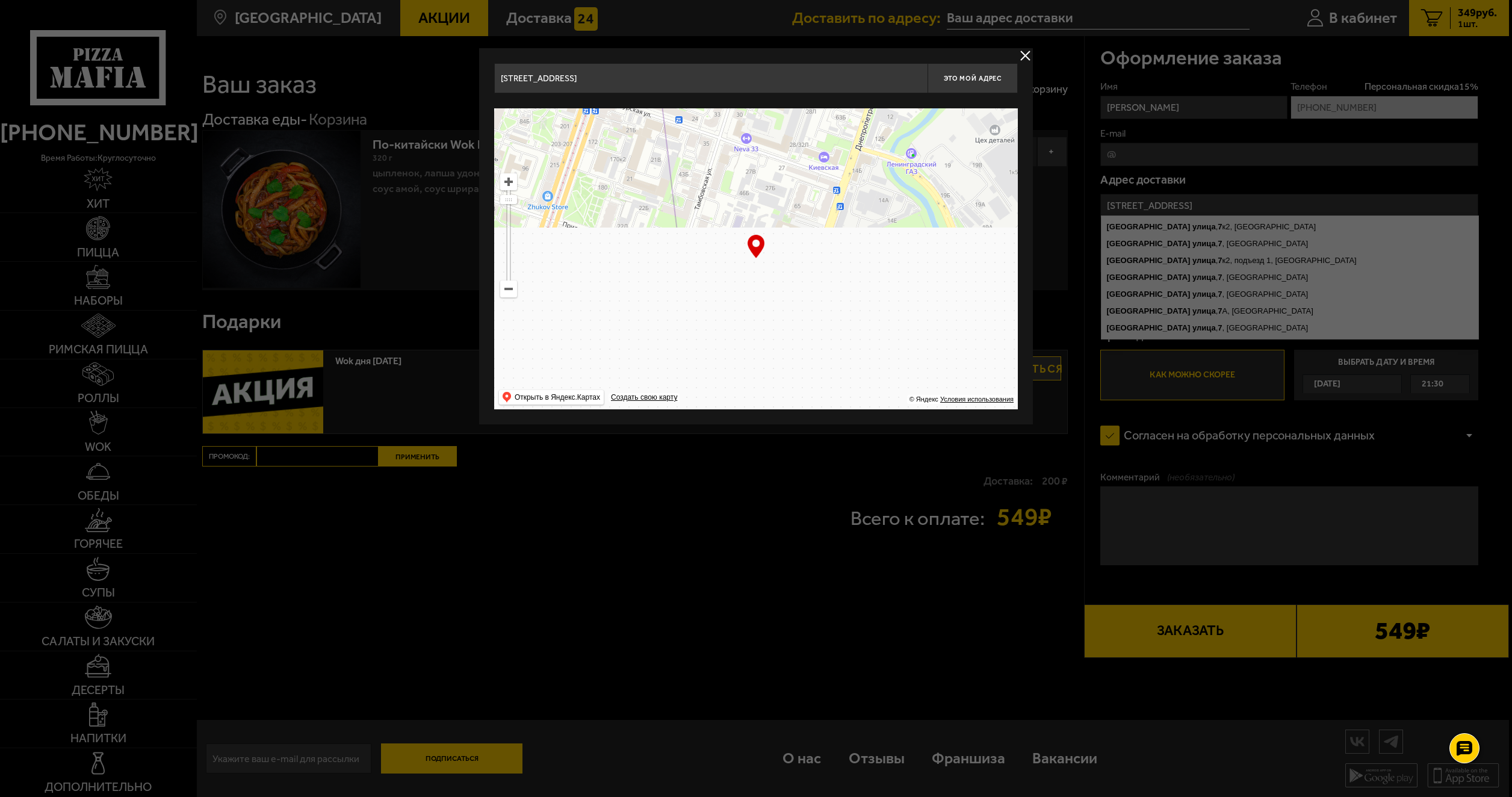
type input "[STREET_ADDRESS]"
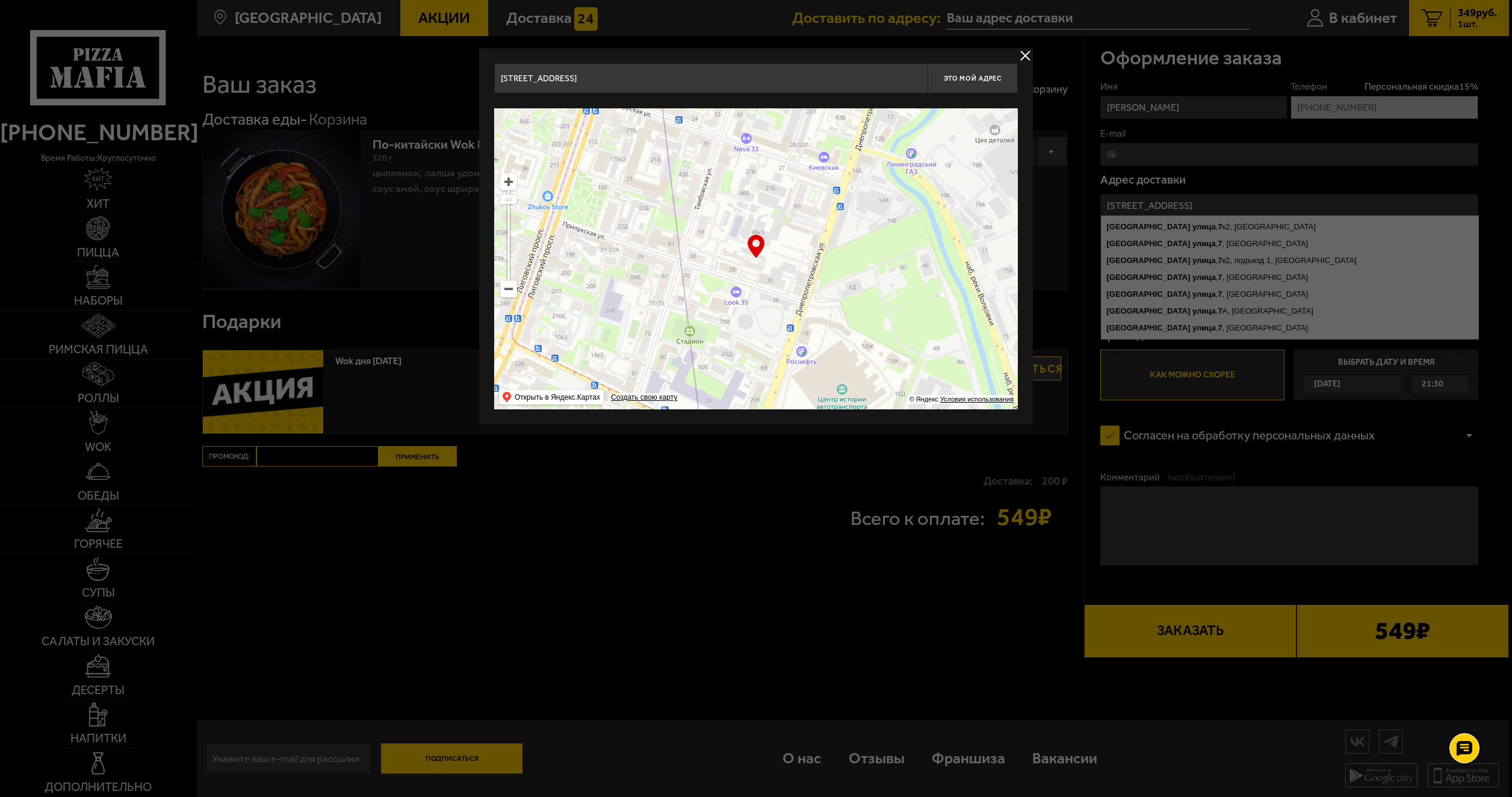
type input "[STREET_ADDRESS]"
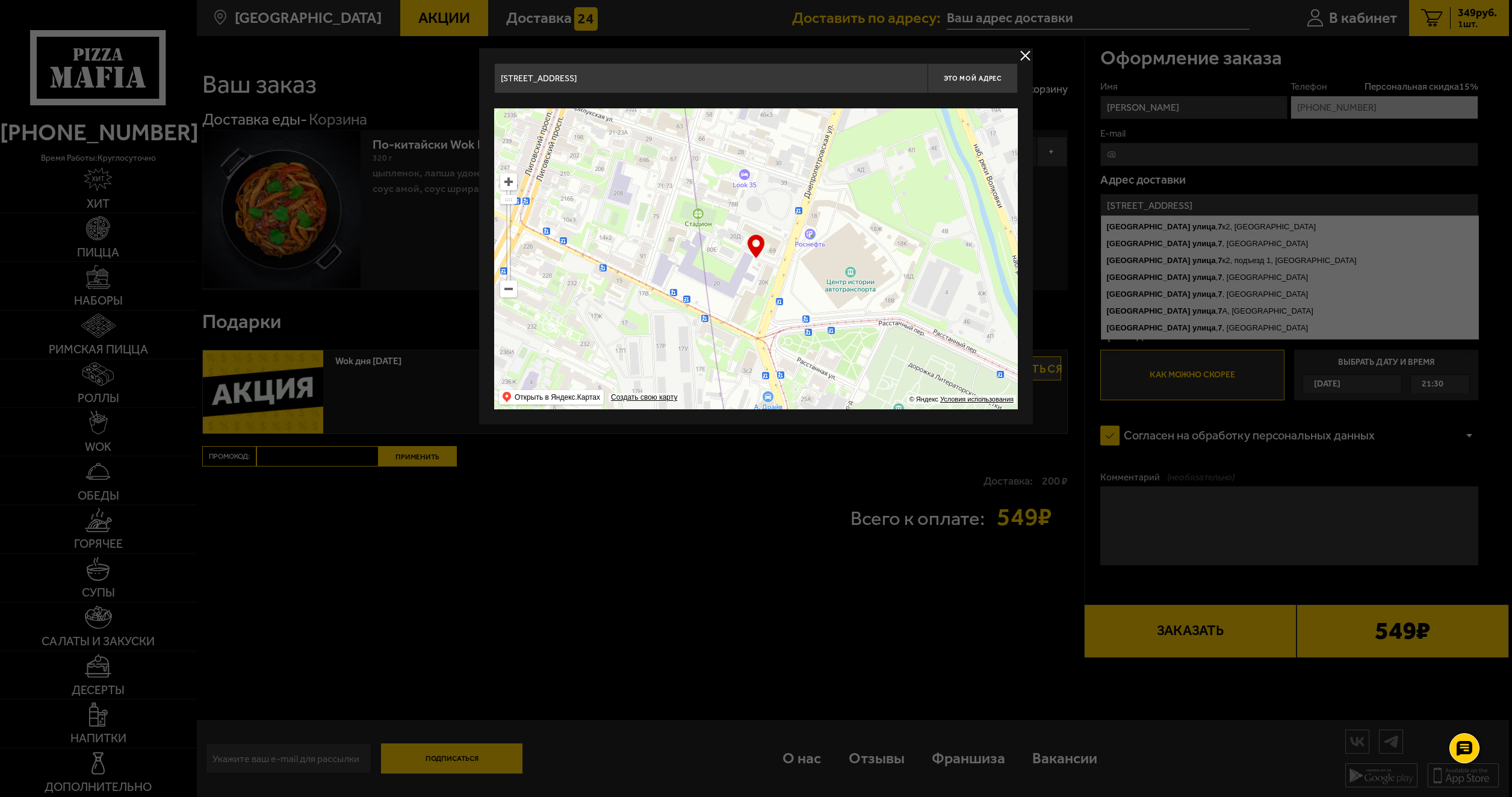
drag, startPoint x: 903, startPoint y: 194, endPoint x: 914, endPoint y: 173, distance: 23.7
click at [906, 185] on ymaps at bounding box center [756, 259] width 524 height 301
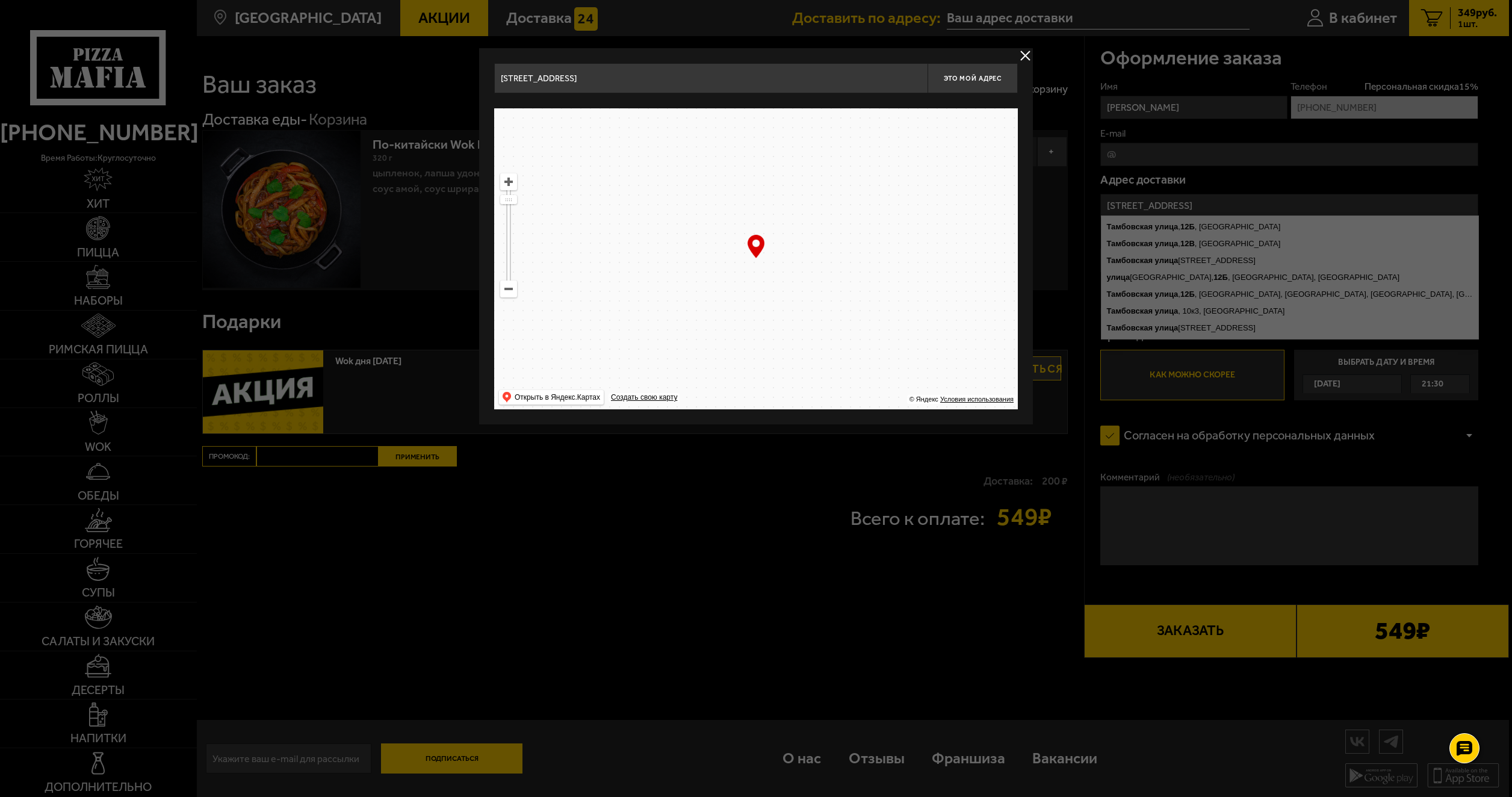
type input "[STREET_ADDRESS]"
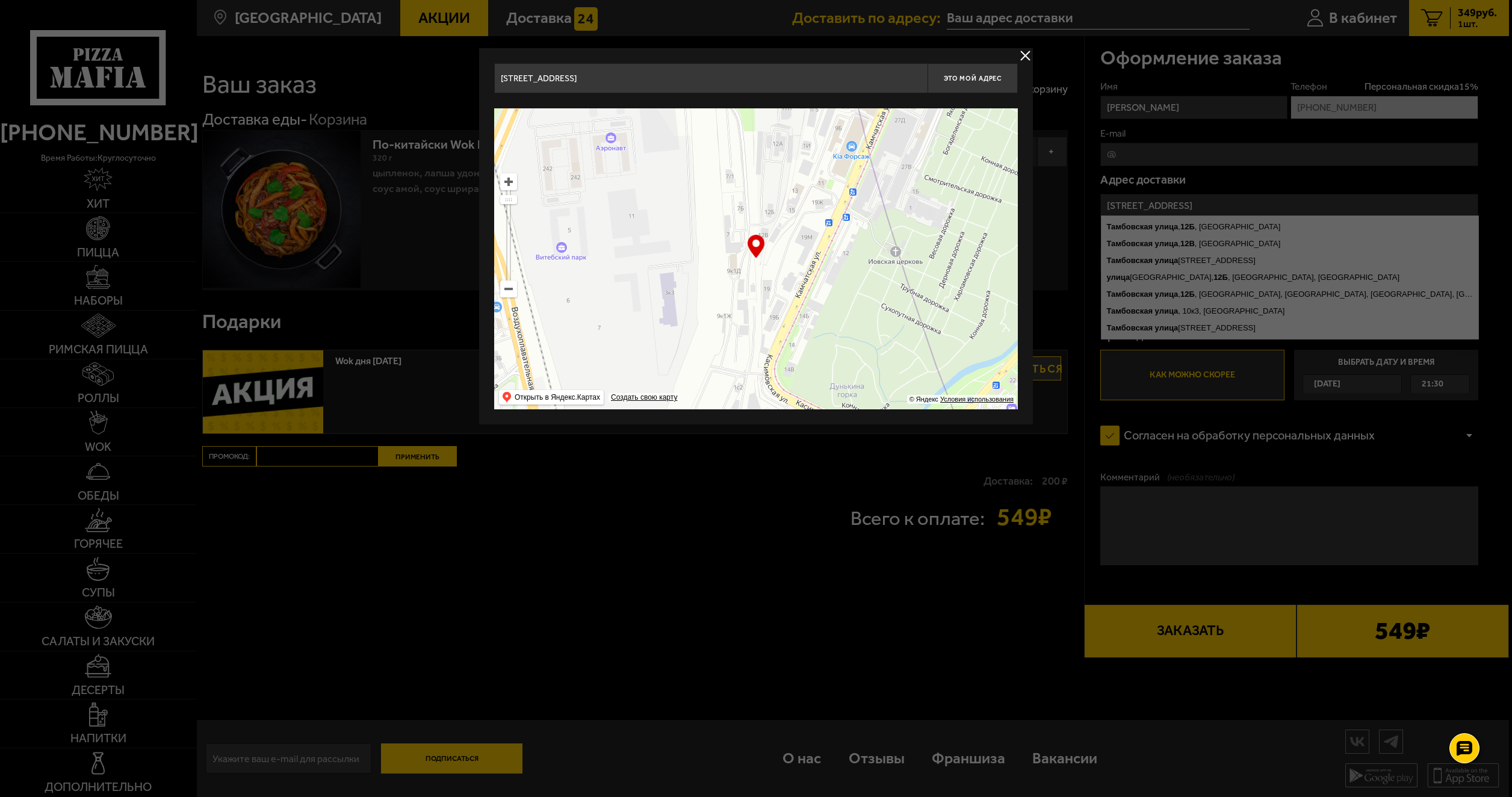
type input "[STREET_ADDRESS]"
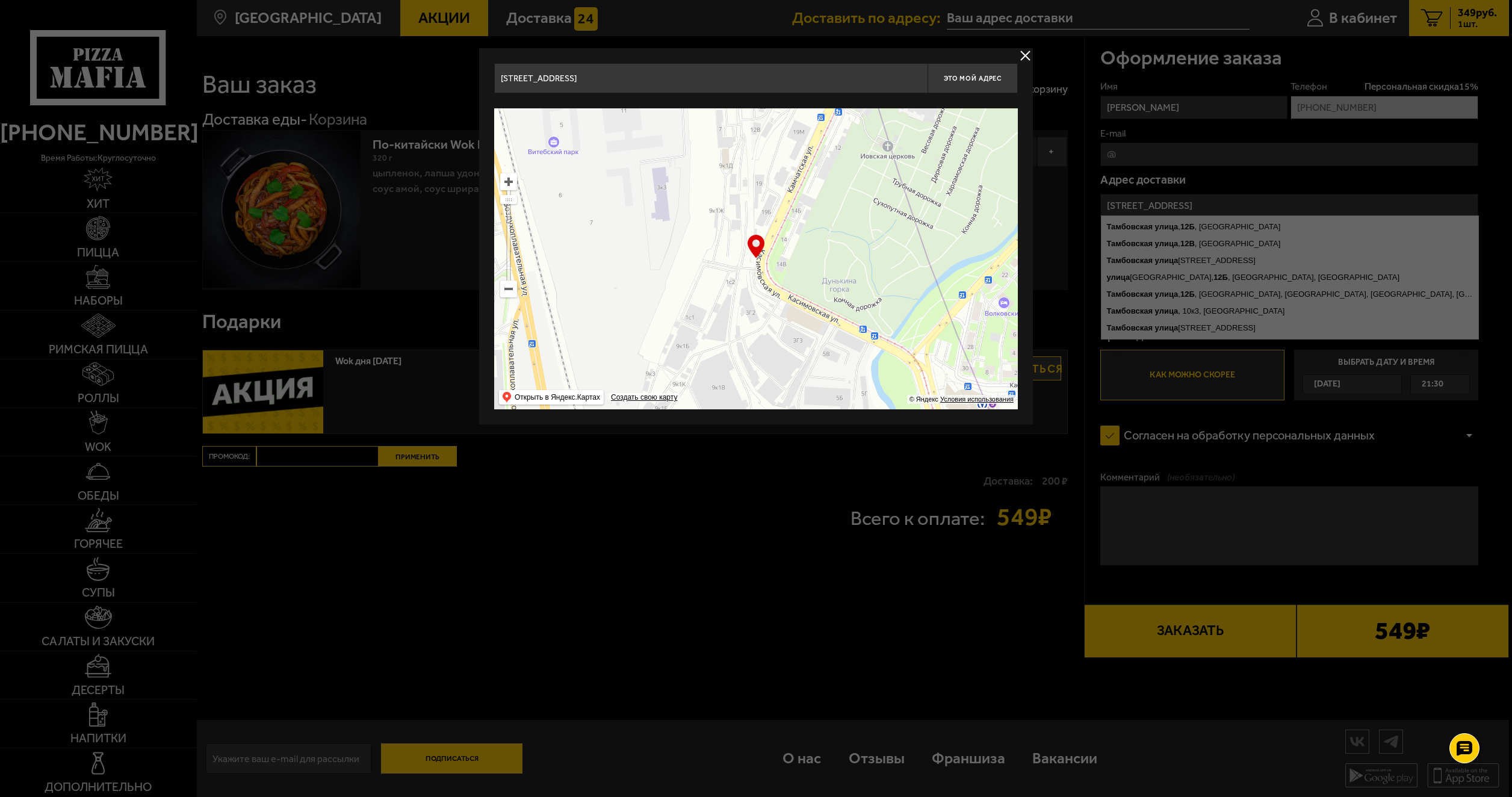
drag, startPoint x: 837, startPoint y: 242, endPoint x: 862, endPoint y: 167, distance: 79.1
click at [840, 188] on ymaps at bounding box center [756, 259] width 524 height 301
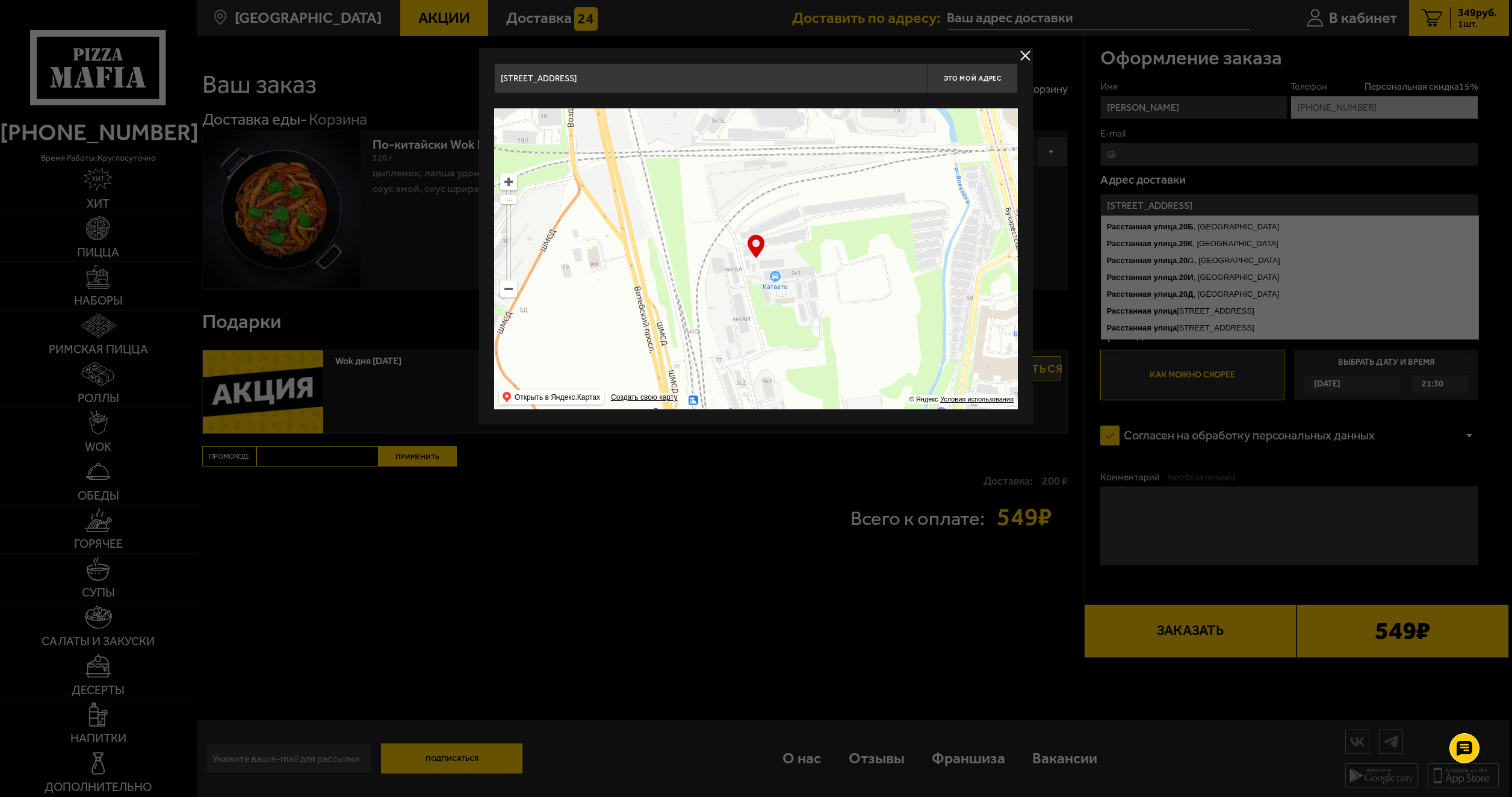
drag, startPoint x: 865, startPoint y: 319, endPoint x: 853, endPoint y: 160, distance: 159.5
click at [854, 165] on ymaps at bounding box center [756, 259] width 524 height 301
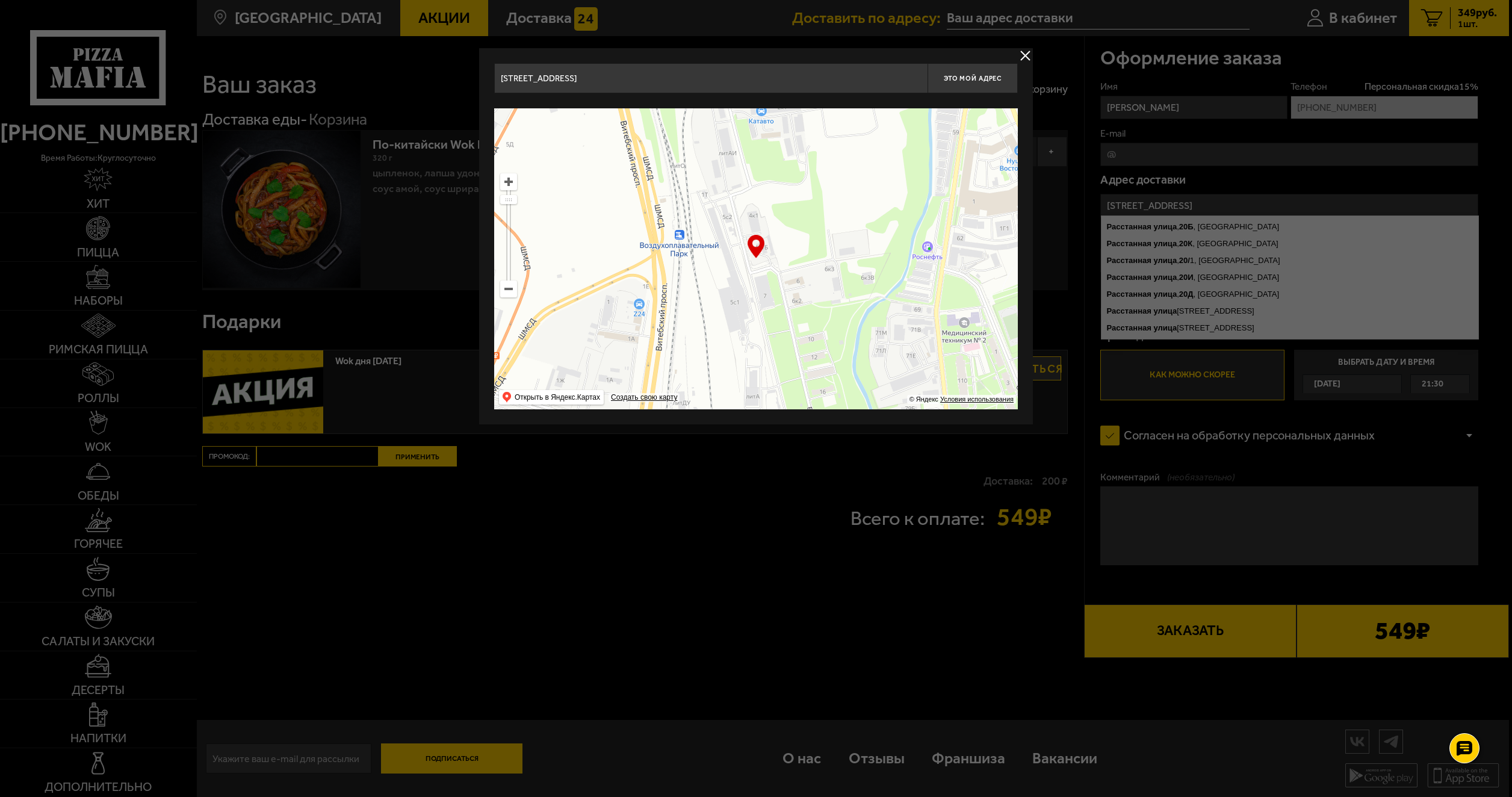
type input "[STREET_ADDRESS]"
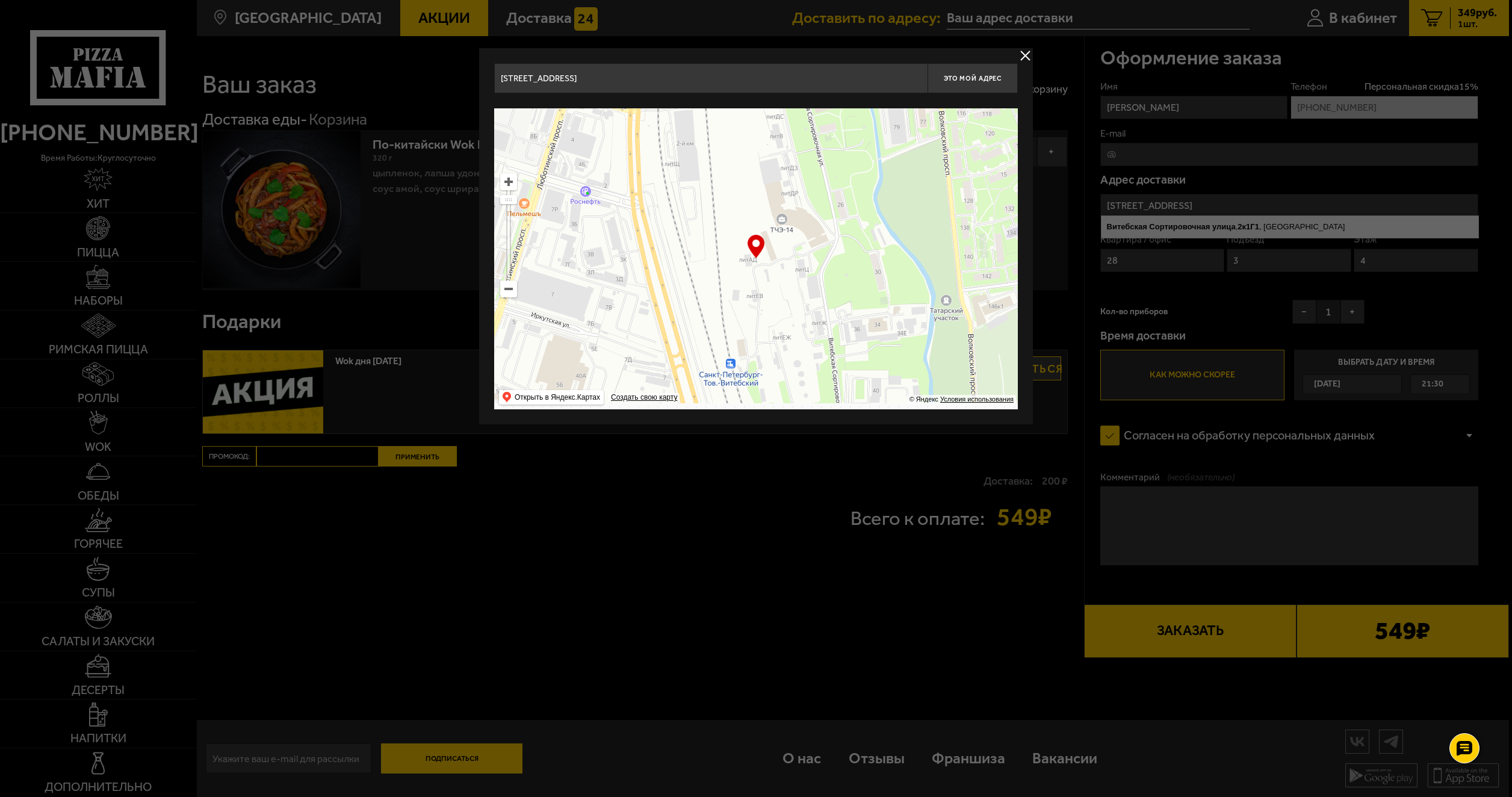
drag, startPoint x: 888, startPoint y: 317, endPoint x: 955, endPoint y: 200, distance: 134.8
click at [955, 200] on ymaps at bounding box center [756, 259] width 524 height 301
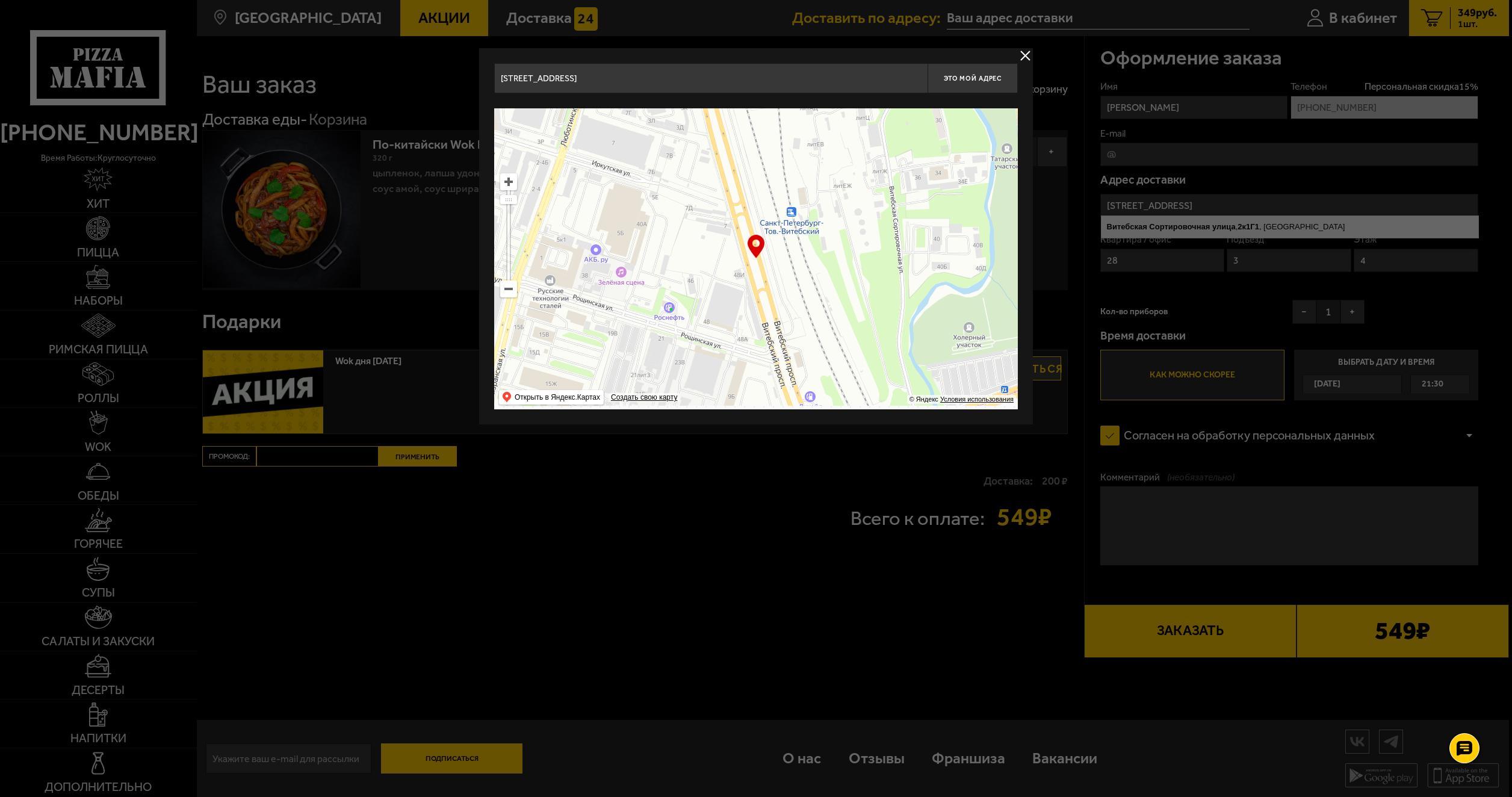
drag, startPoint x: 880, startPoint y: 306, endPoint x: 906, endPoint y: 215, distance: 94.6
click at [906, 215] on ymaps at bounding box center [756, 259] width 524 height 301
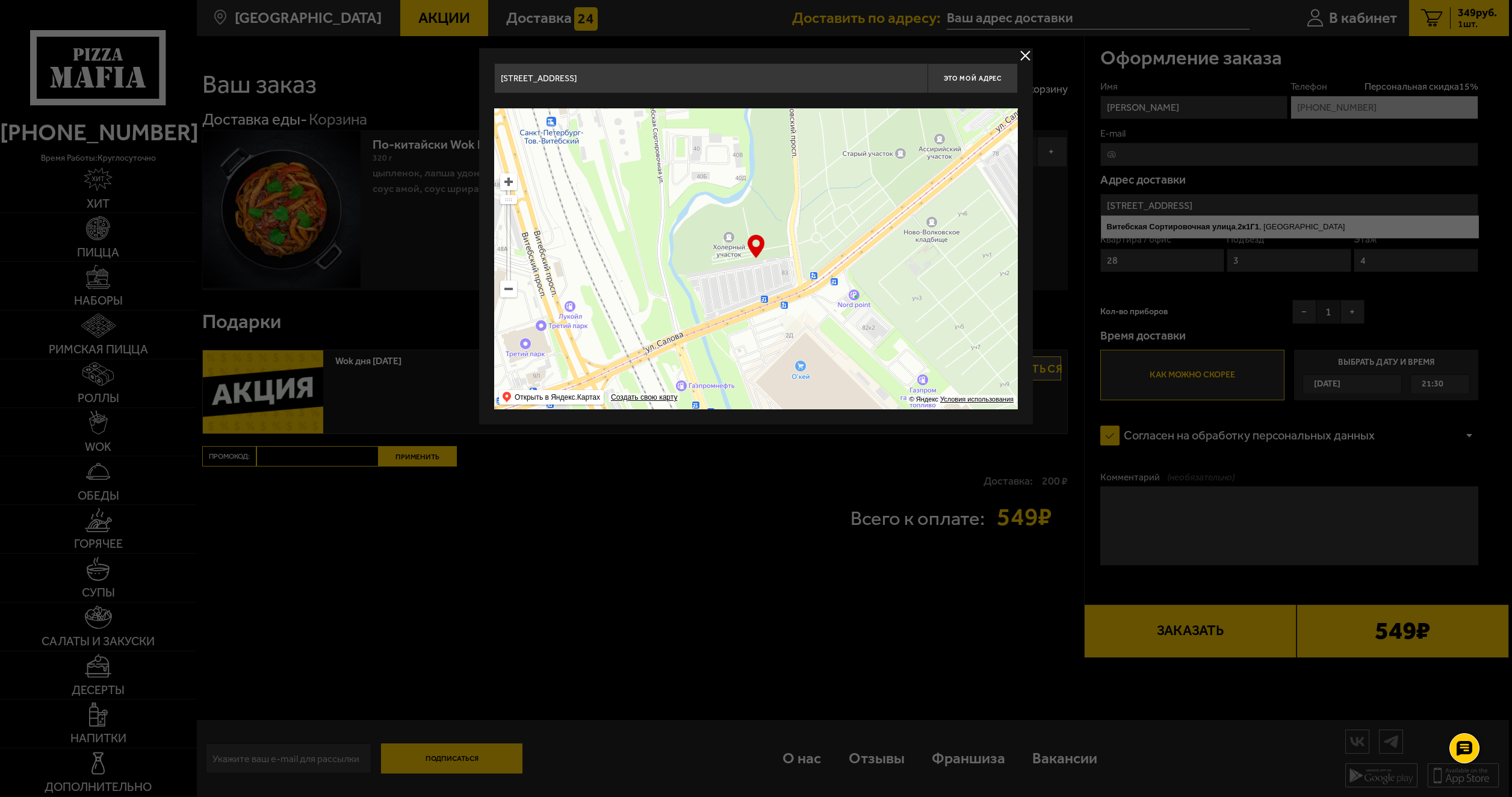
drag, startPoint x: 877, startPoint y: 318, endPoint x: 637, endPoint y: 227, distance: 256.7
click at [637, 227] on ymaps at bounding box center [756, 259] width 524 height 301
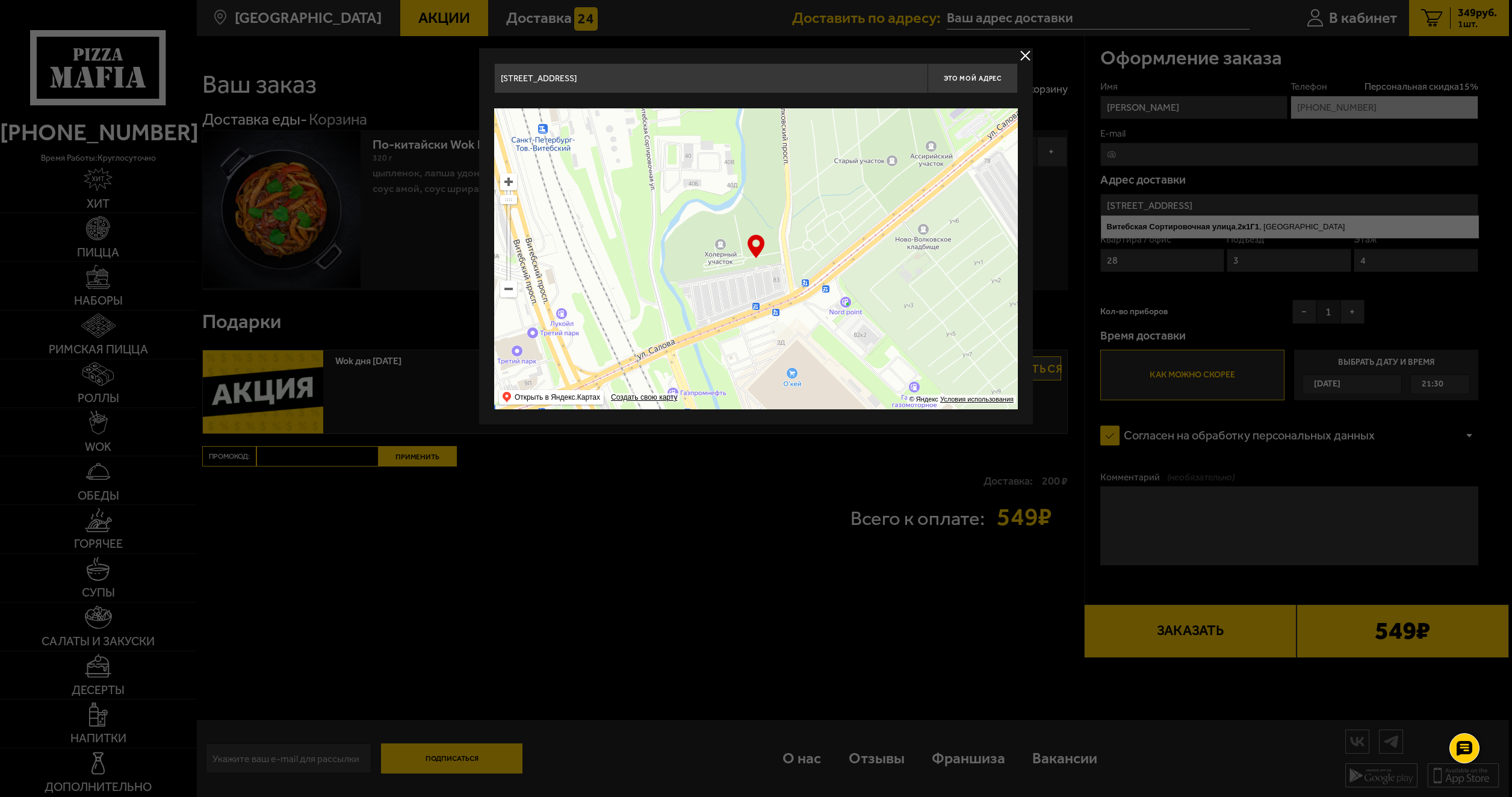
drag, startPoint x: 897, startPoint y: 266, endPoint x: 638, endPoint y: 329, distance: 266.6
click at [638, 329] on ymaps at bounding box center [756, 259] width 524 height 301
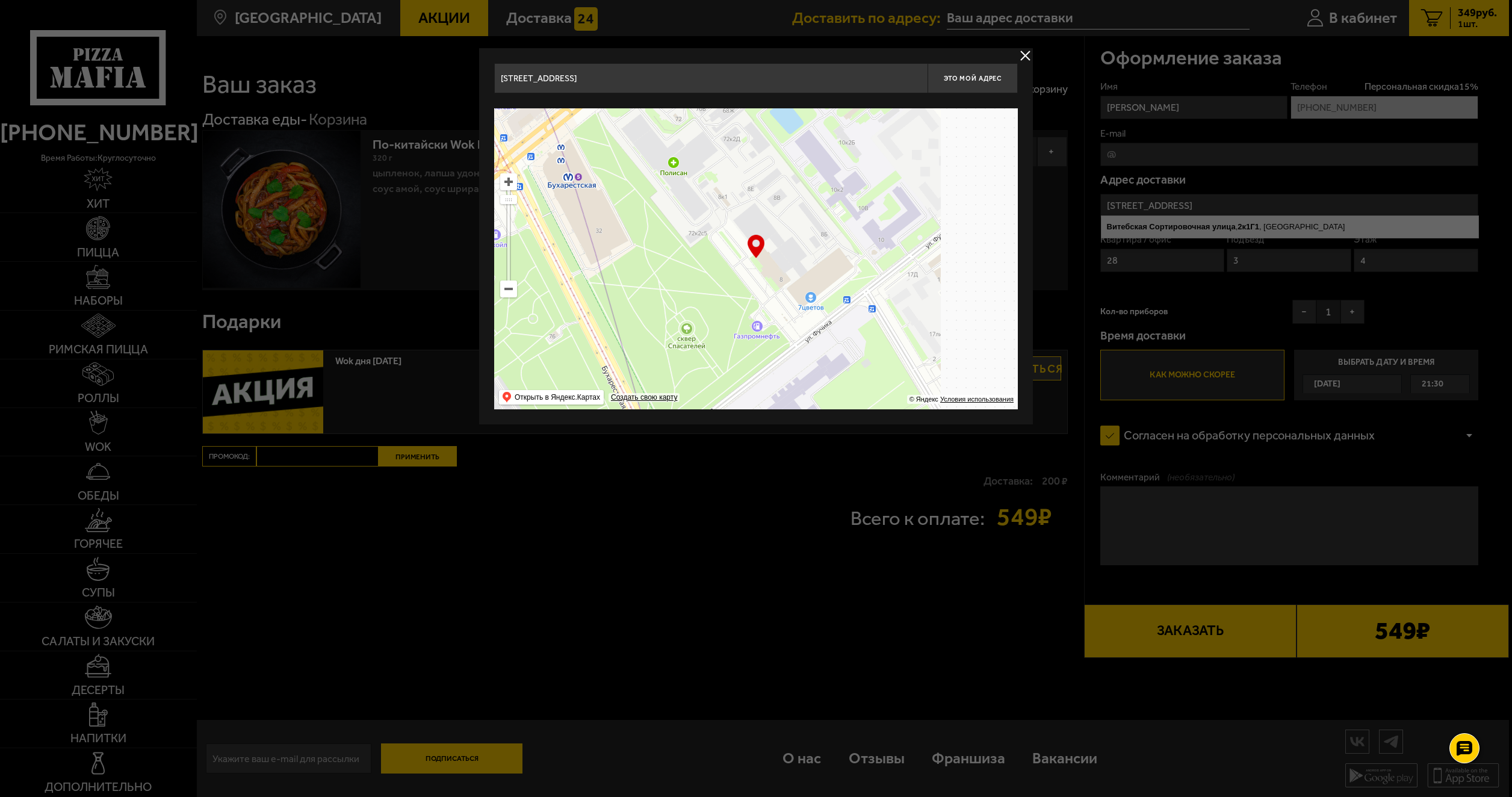
drag, startPoint x: 722, startPoint y: 357, endPoint x: 664, endPoint y: 363, distance: 58.3
click at [664, 363] on ymaps at bounding box center [756, 259] width 524 height 301
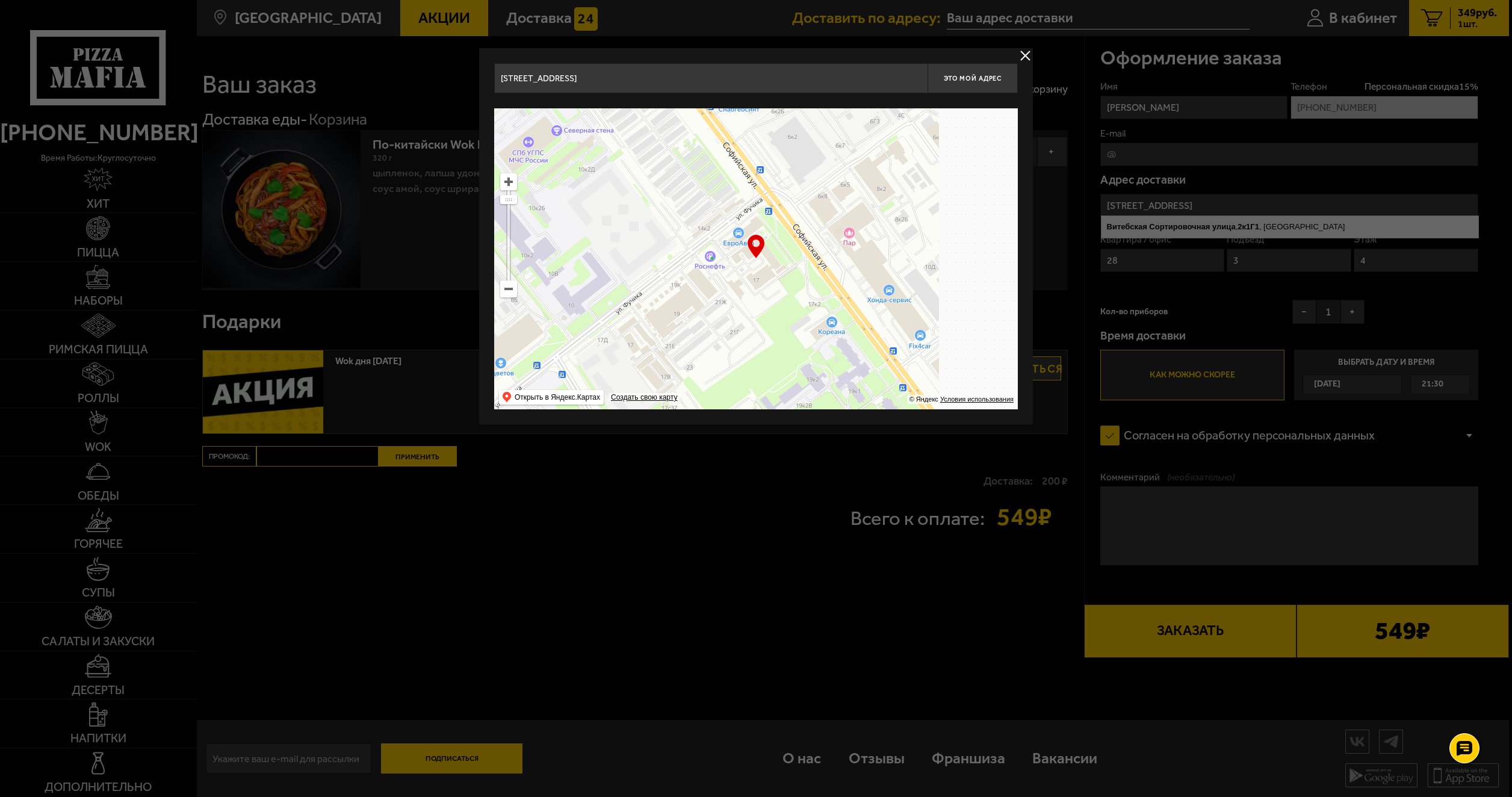
drag, startPoint x: 806, startPoint y: 356, endPoint x: 757, endPoint y: 363, distance: 49.5
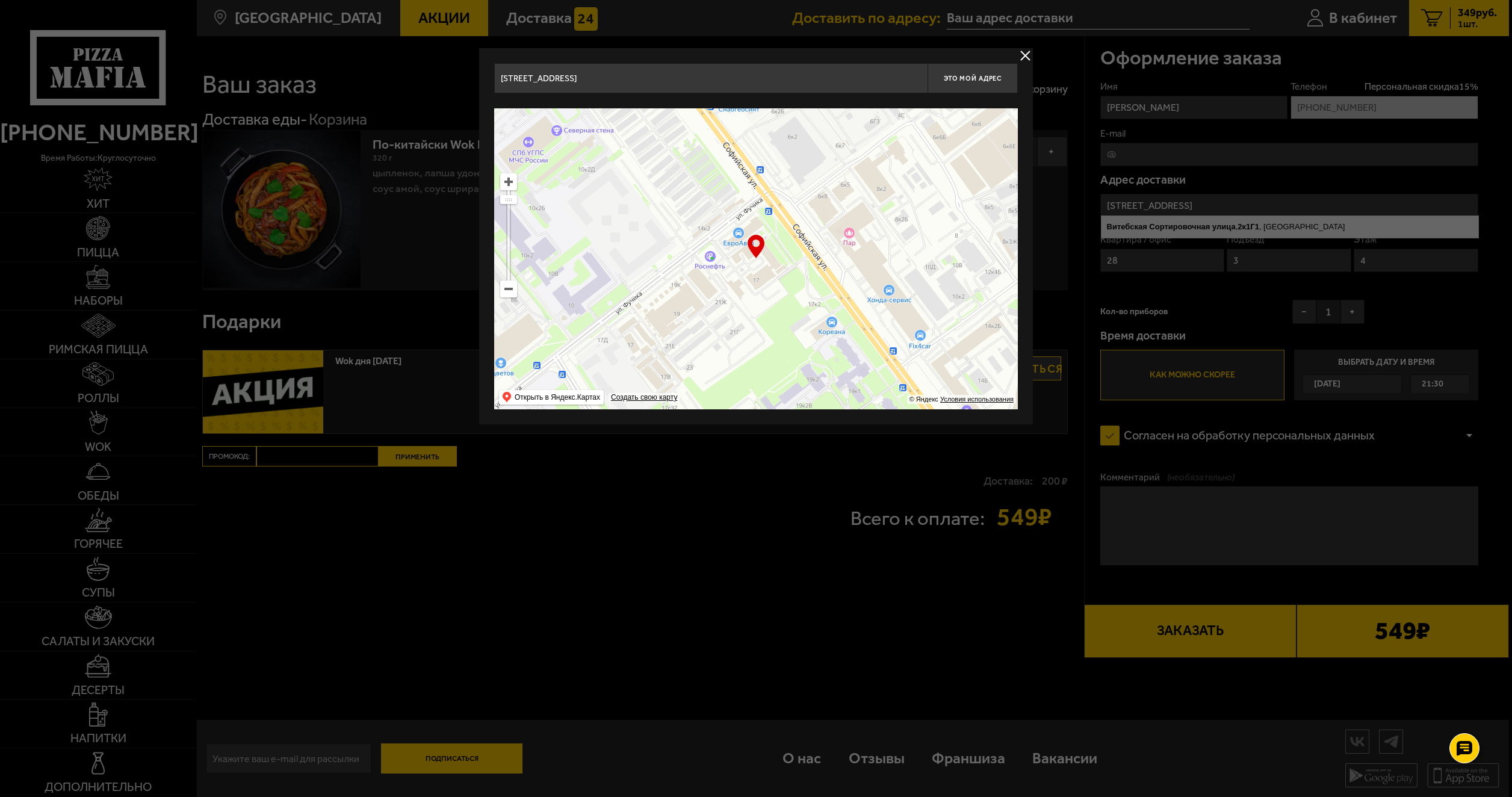
click at [757, 363] on ymaps at bounding box center [756, 259] width 524 height 301
type input "[STREET_ADDRESS]"
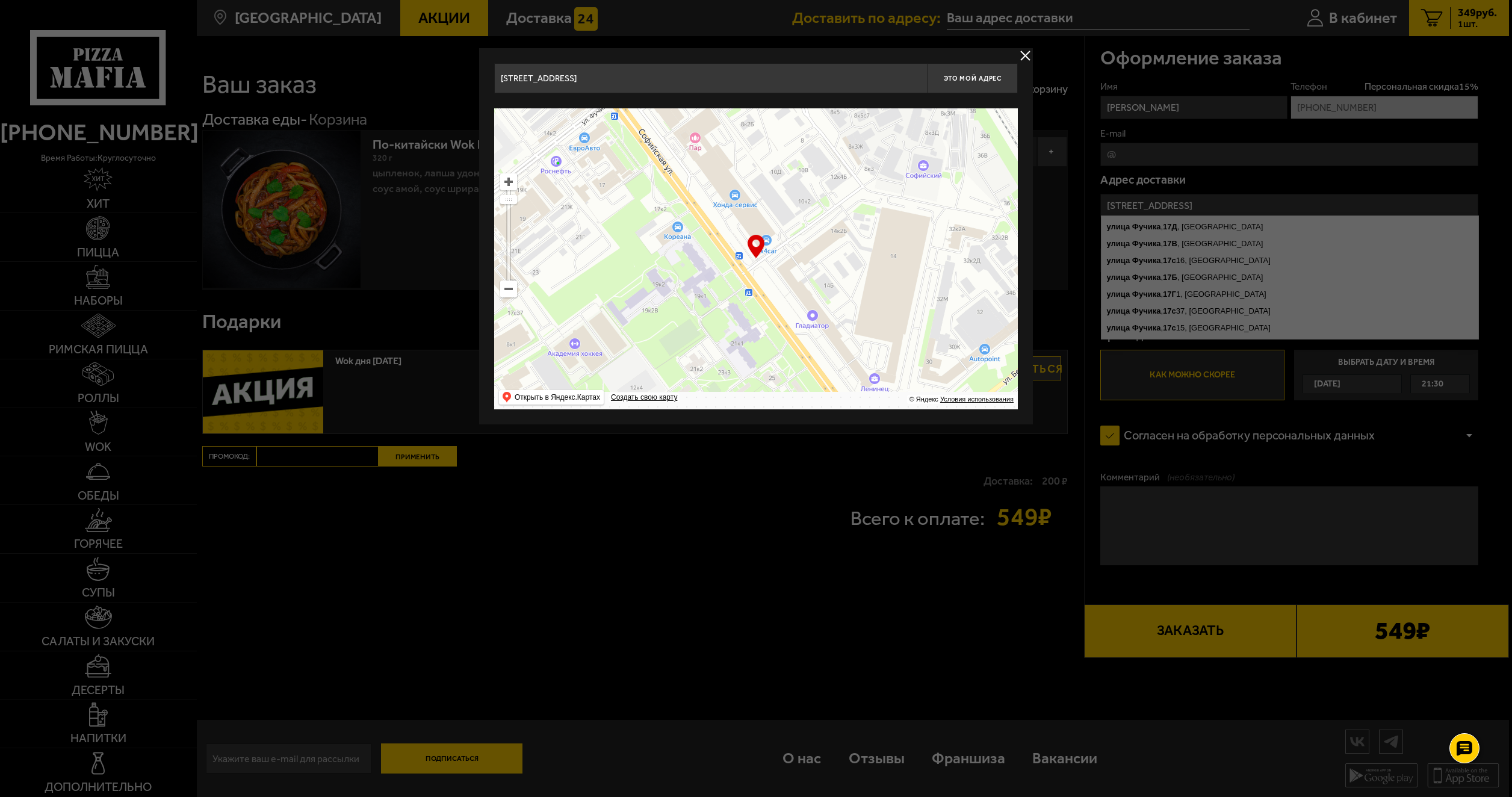
drag, startPoint x: 900, startPoint y: 322, endPoint x: 756, endPoint y: 177, distance: 204.4
click at [757, 177] on ymaps at bounding box center [756, 259] width 524 height 301
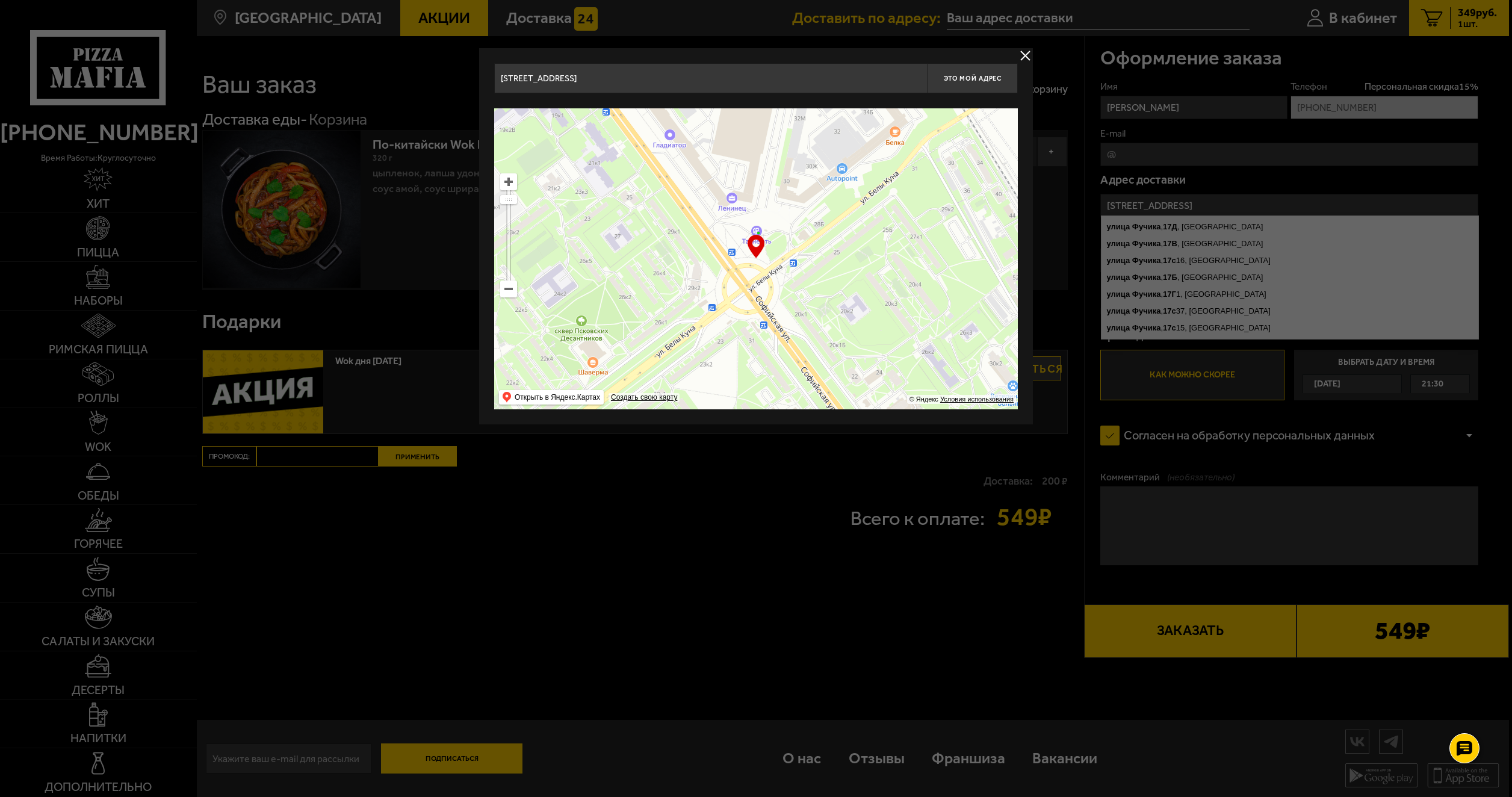
type input "[STREET_ADDRESS]"
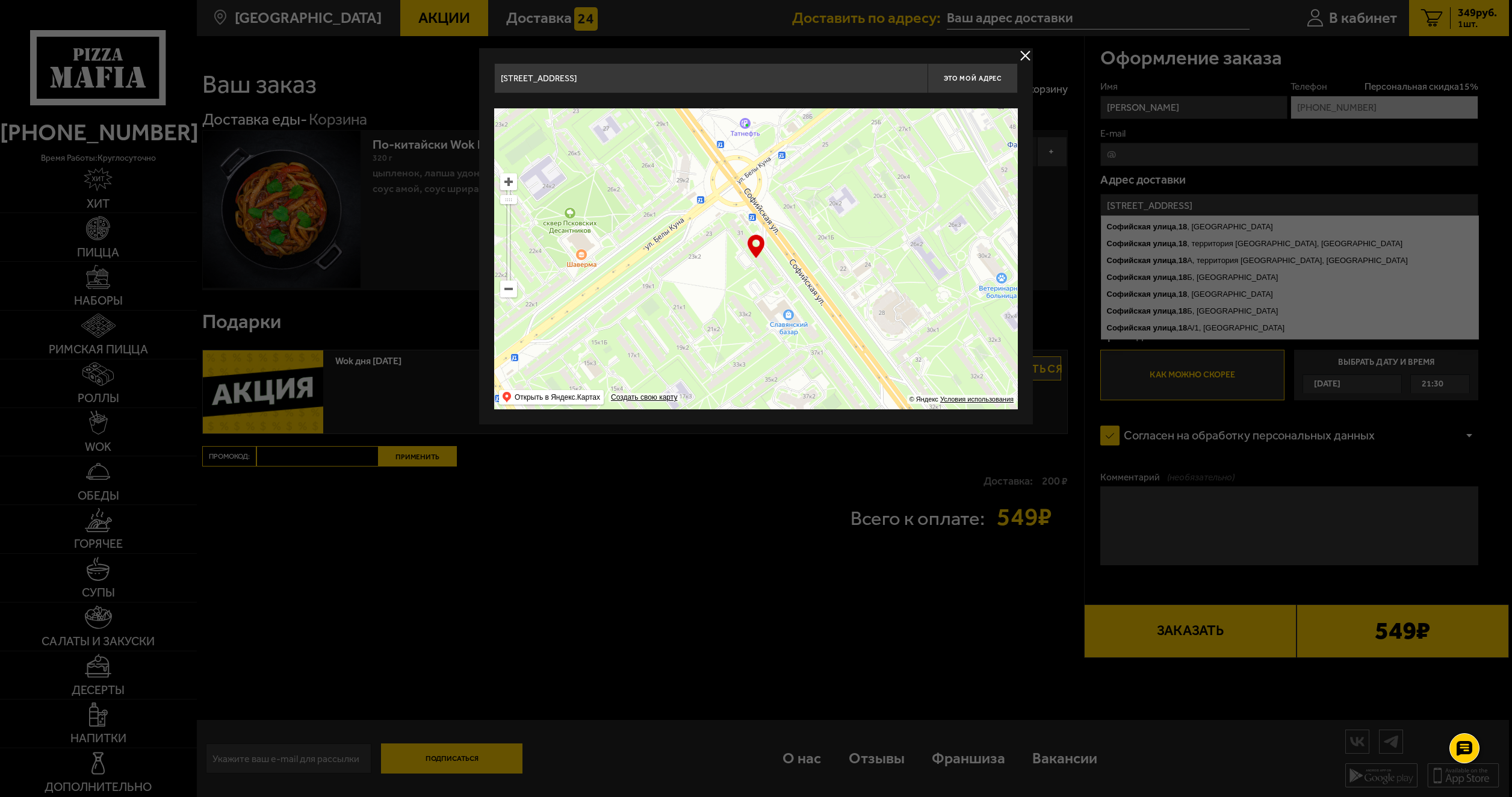
drag, startPoint x: 859, startPoint y: 372, endPoint x: 767, endPoint y: 163, distance: 228.4
click at [767, 163] on ymaps at bounding box center [756, 259] width 524 height 301
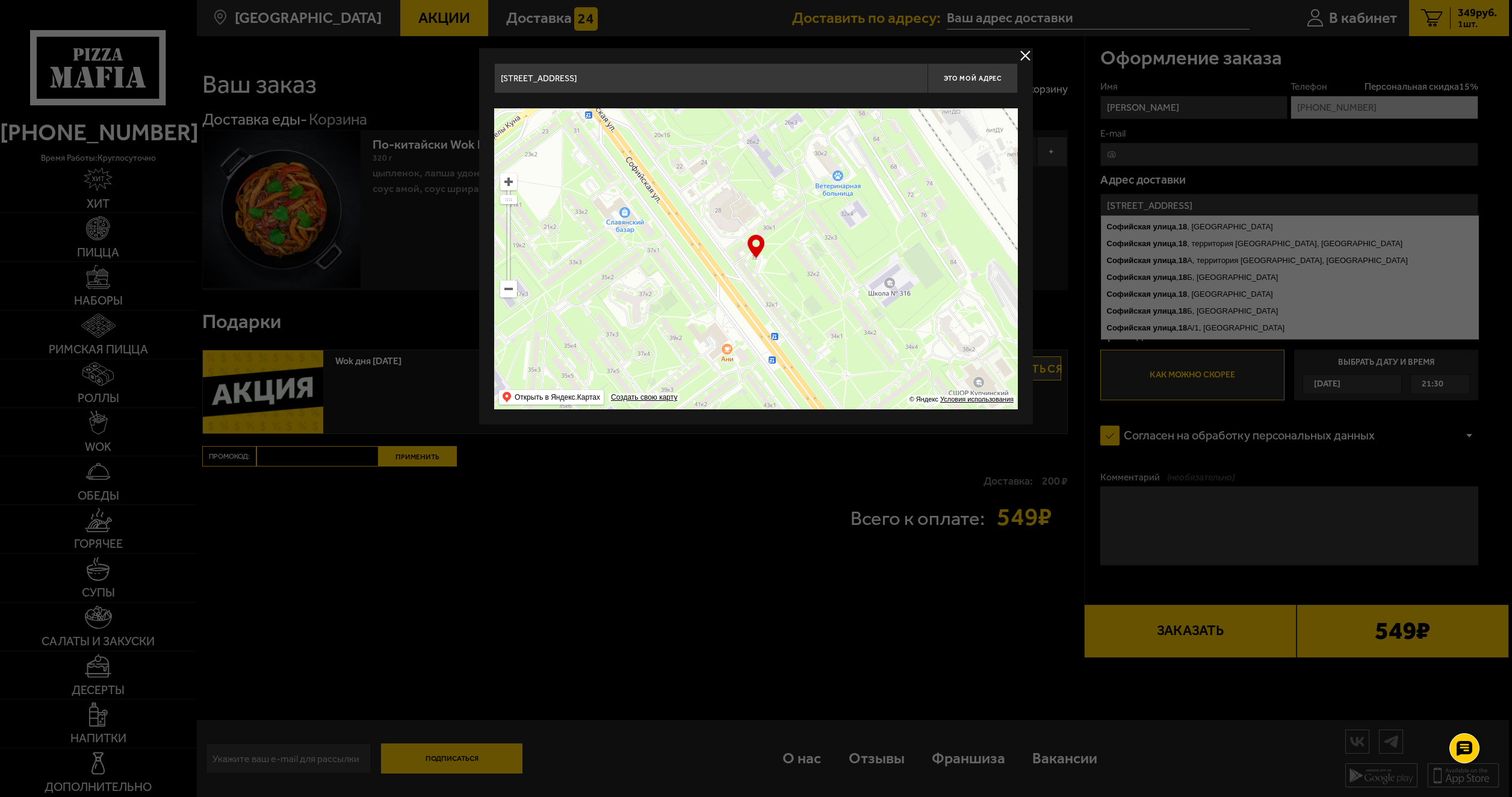
drag, startPoint x: 828, startPoint y: 247, endPoint x: 815, endPoint y: 291, distance: 45.9
click at [815, 291] on ymaps at bounding box center [756, 259] width 524 height 301
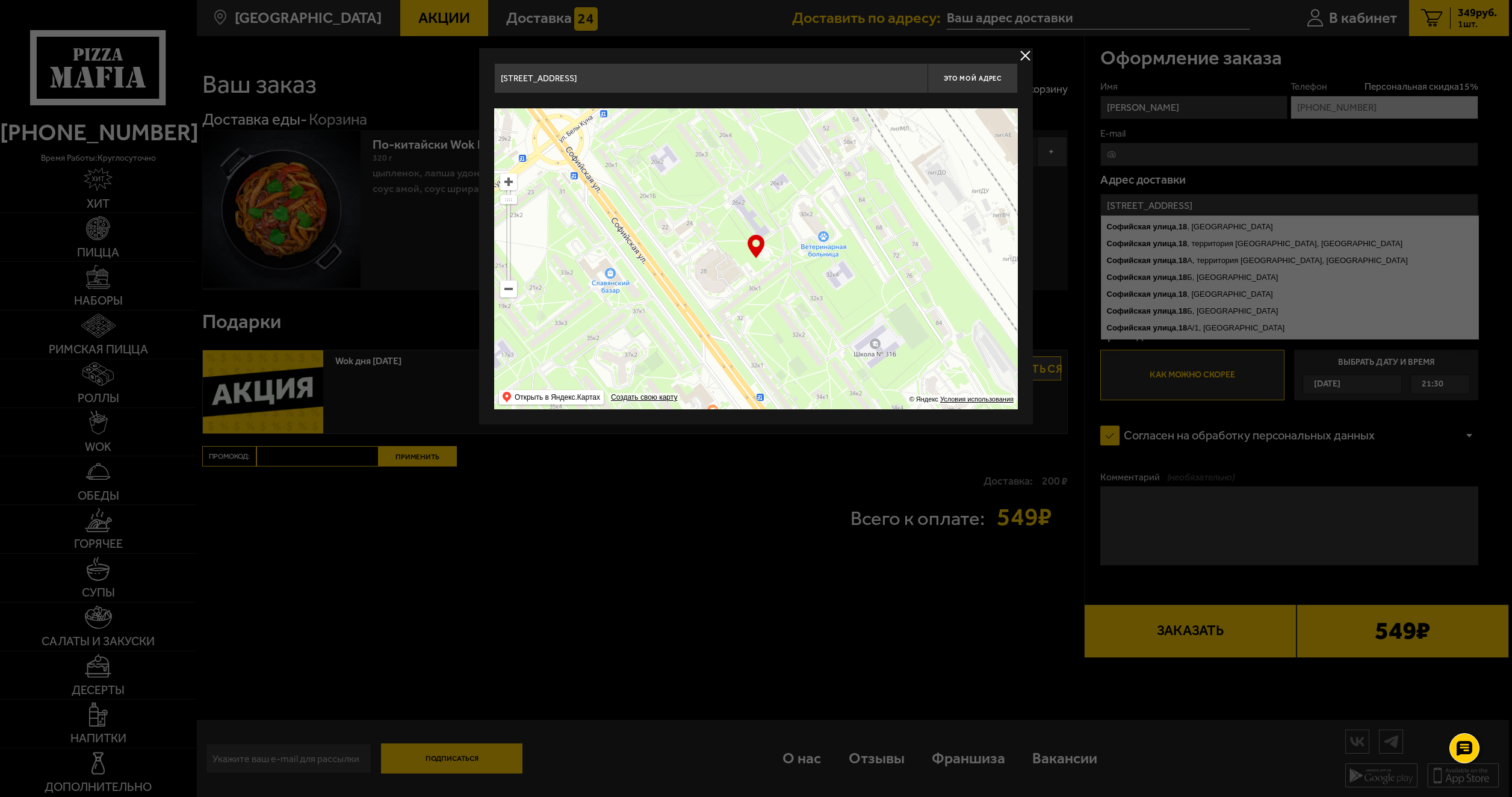
drag, startPoint x: 819, startPoint y: 296, endPoint x: 812, endPoint y: 291, distance: 8.6
click at [812, 291] on ymaps at bounding box center [756, 259] width 524 height 301
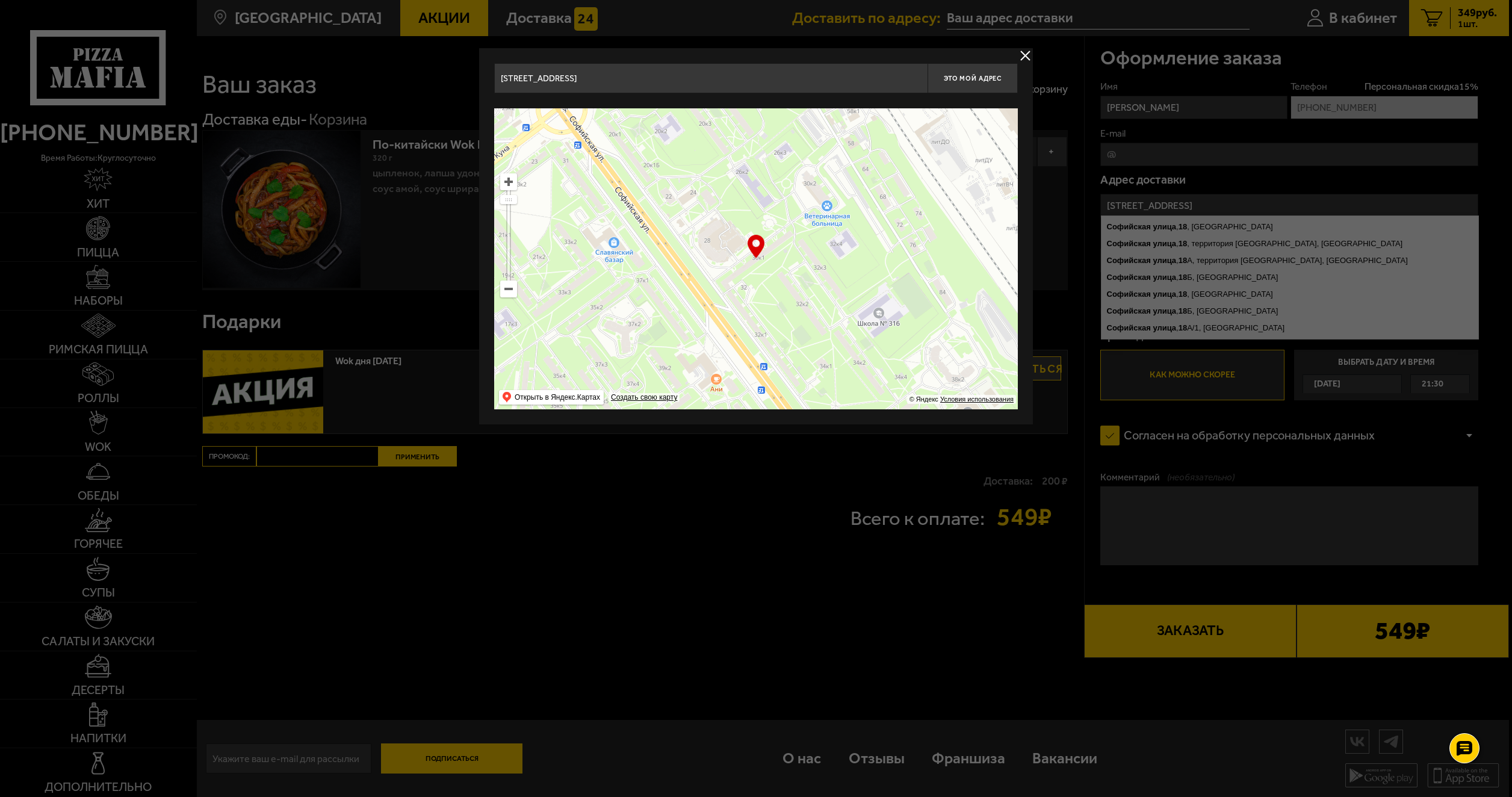
drag, startPoint x: 769, startPoint y: 281, endPoint x: 773, endPoint y: 252, distance: 29.3
click at [773, 252] on ymaps at bounding box center [756, 259] width 524 height 301
type input "[STREET_ADDRESS]"
click at [967, 89] on button "Это мой адрес" at bounding box center [973, 78] width 91 height 30
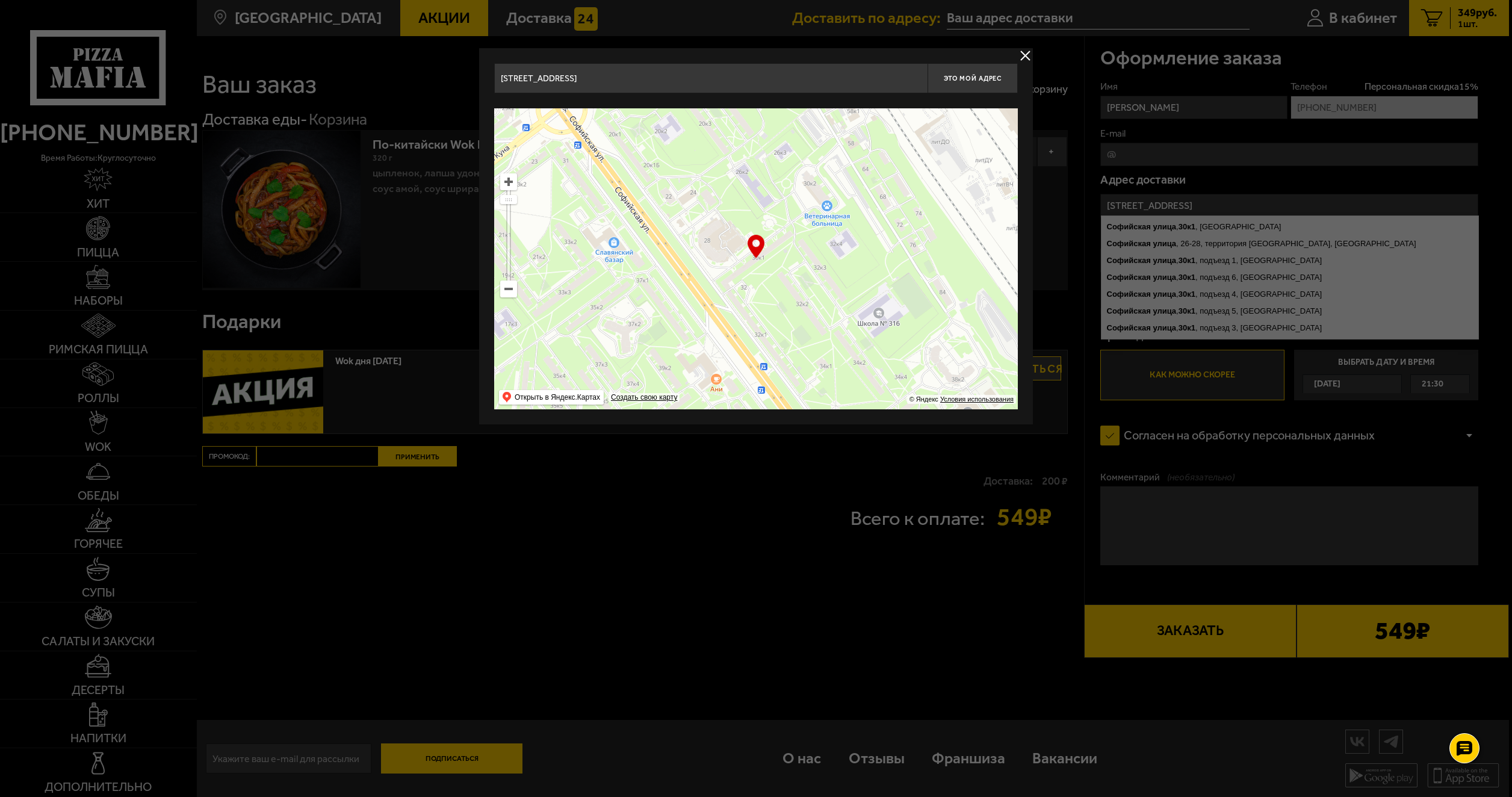
type input "[STREET_ADDRESS]"
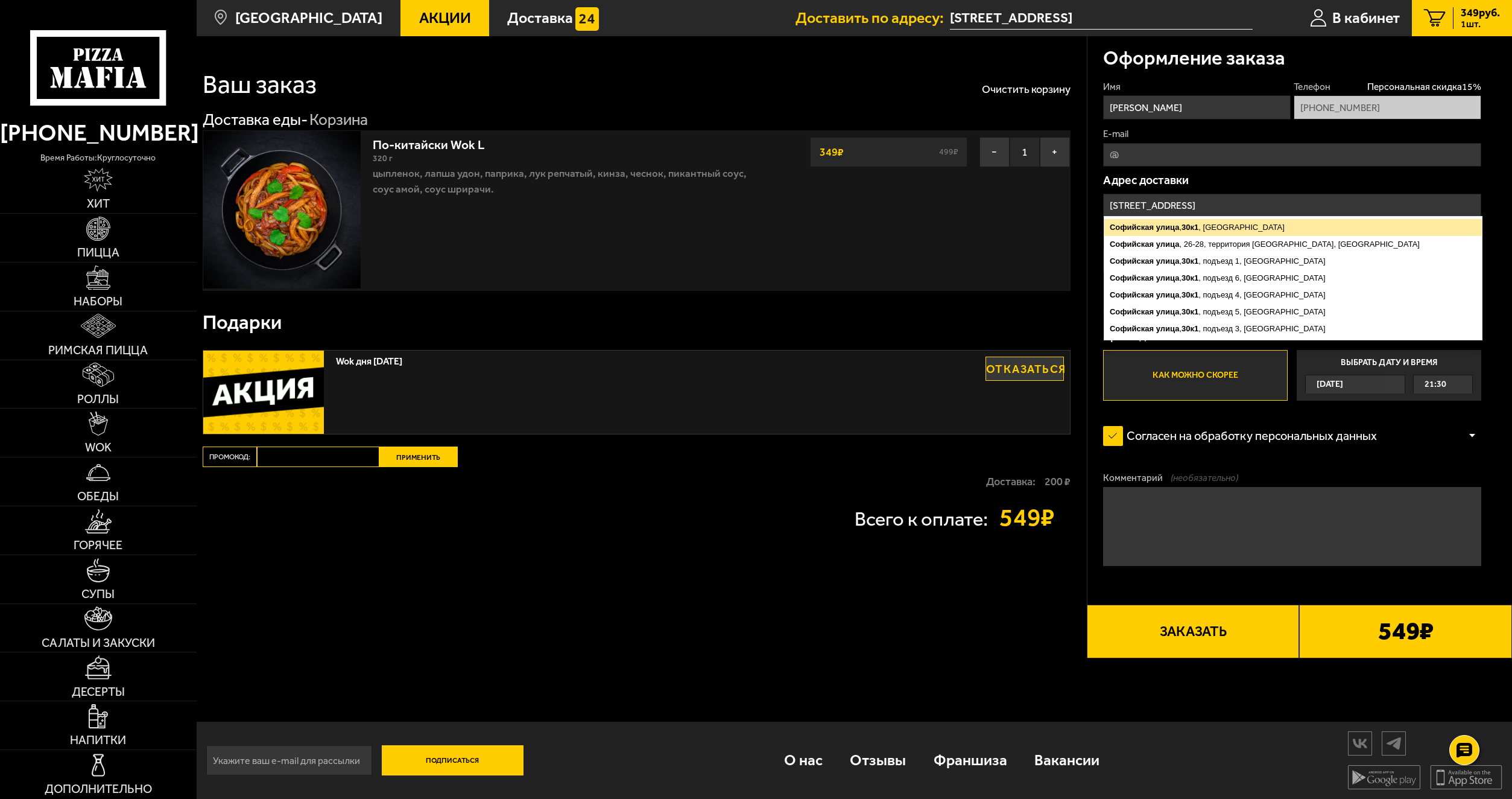
click at [1296, 229] on ymaps "[STREET_ADDRESS]" at bounding box center [1293, 227] width 378 height 17
type input "[STREET_ADDRESS]"
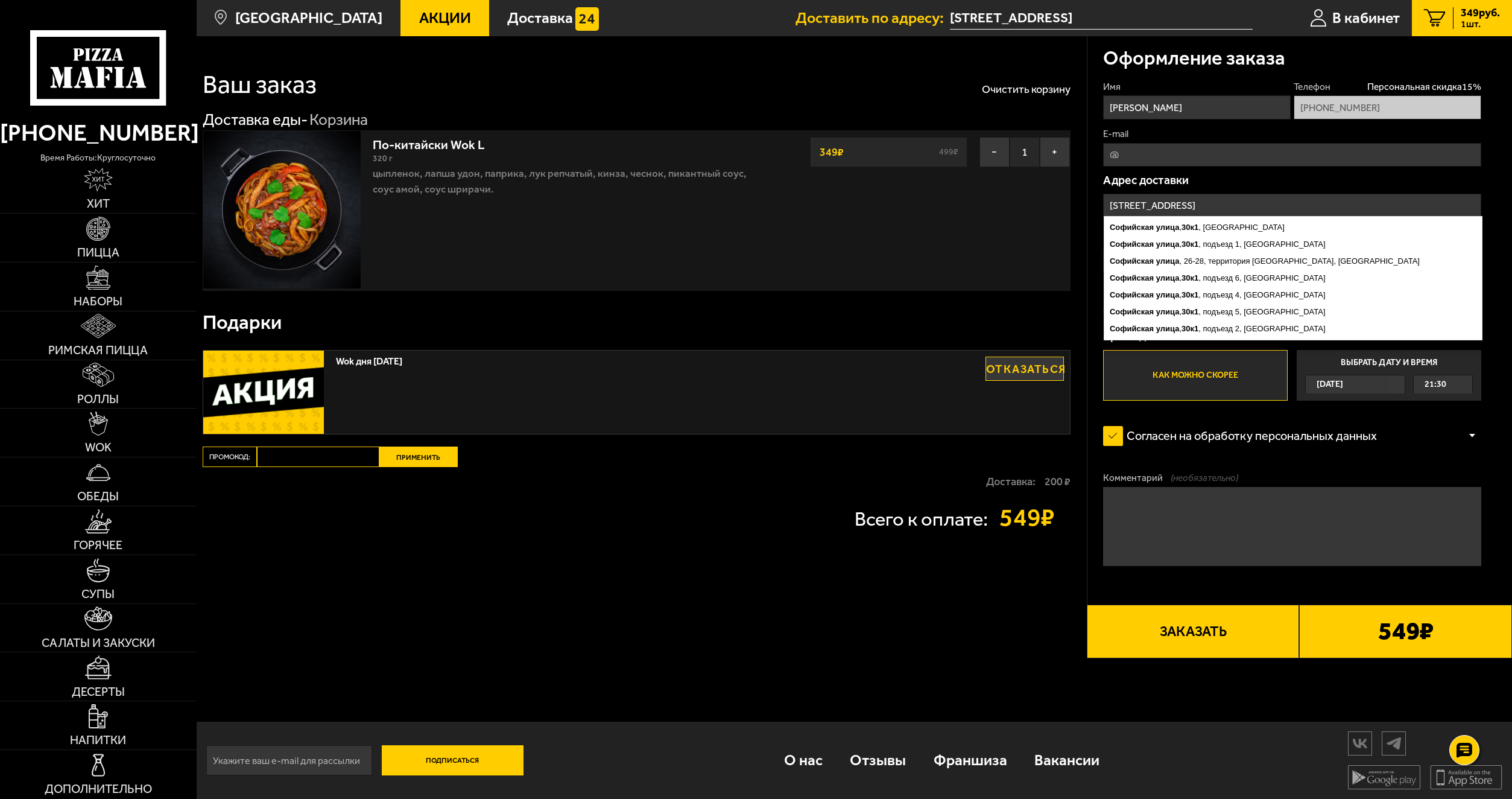
click at [917, 473] on div "Доставка: 200 ₽" at bounding box center [637, 481] width 868 height 29
click at [1296, 235] on ymaps "[STREET_ADDRESS]" at bounding box center [1293, 227] width 378 height 17
click at [1244, 226] on ymaps "[STREET_ADDRESS]" at bounding box center [1293, 227] width 378 height 17
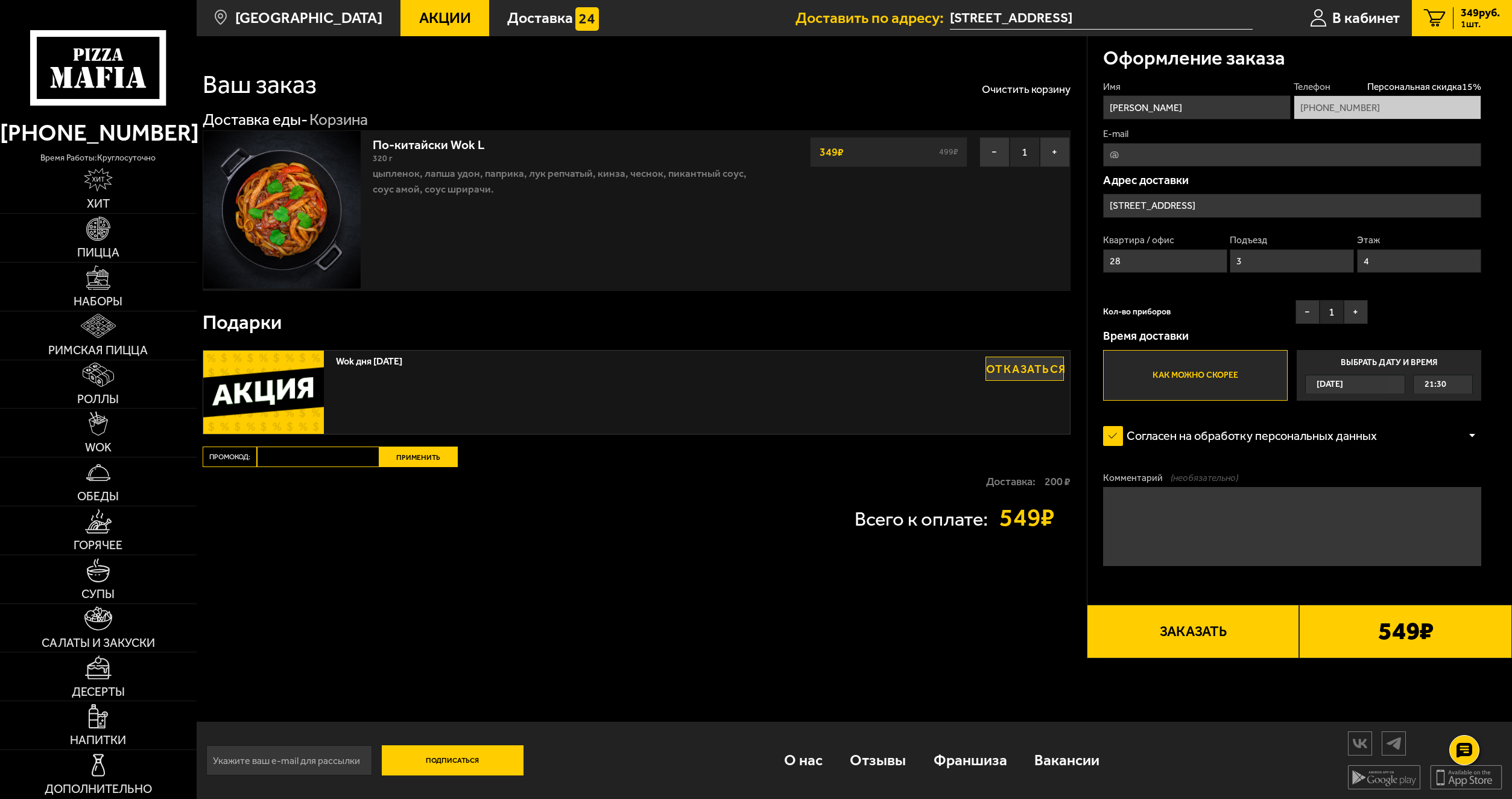
click at [1145, 275] on div "Квартира / офис 28 Подъезд 3 Этаж 4" at bounding box center [1293, 257] width 378 height 47
click at [1150, 264] on input "28" at bounding box center [1166, 261] width 125 height 24
type input "2"
type input "123"
click at [1273, 256] on input "3" at bounding box center [1292, 261] width 125 height 24
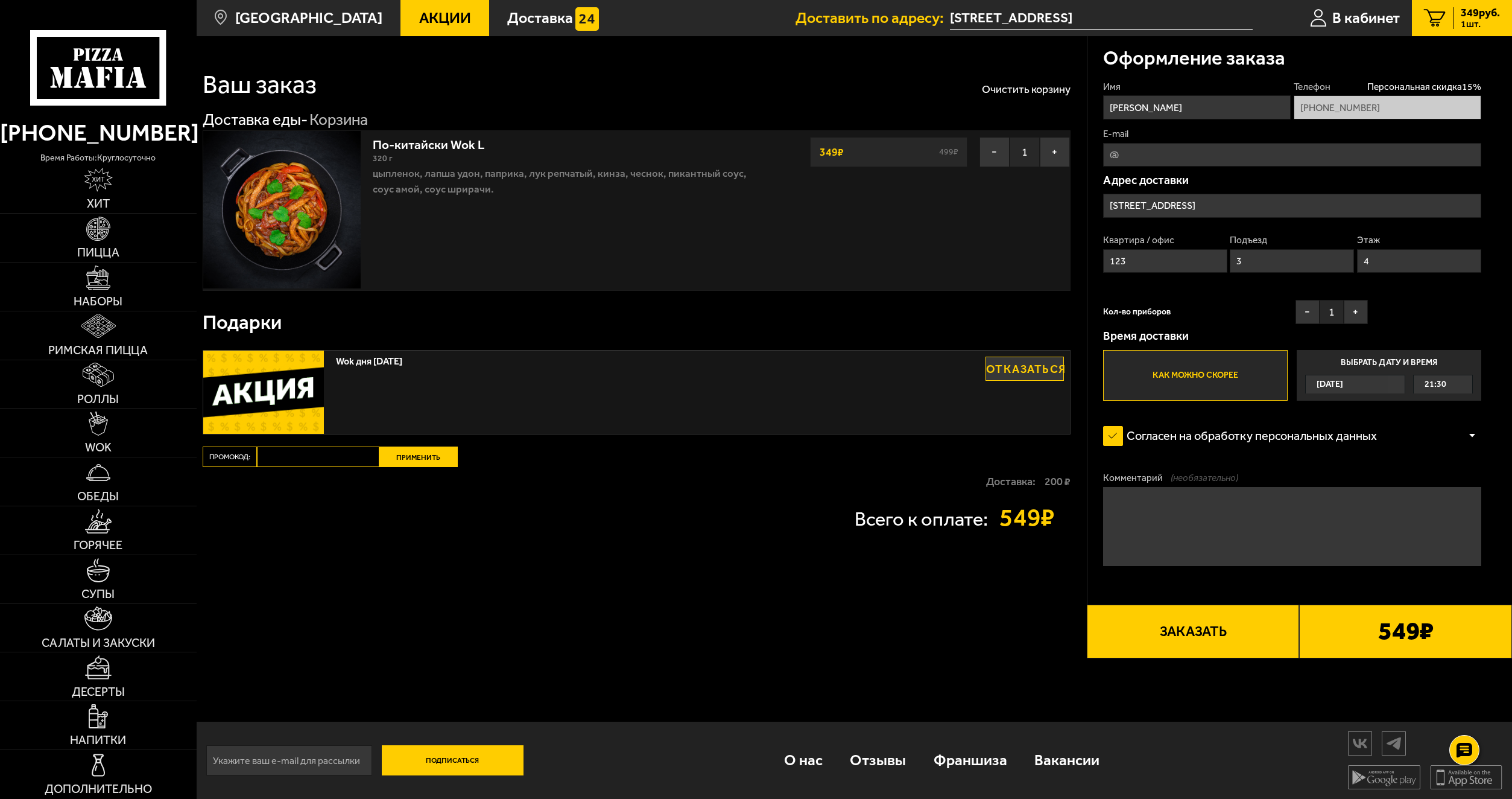
click at [1273, 256] on input "3" at bounding box center [1292, 261] width 125 height 24
type input "4"
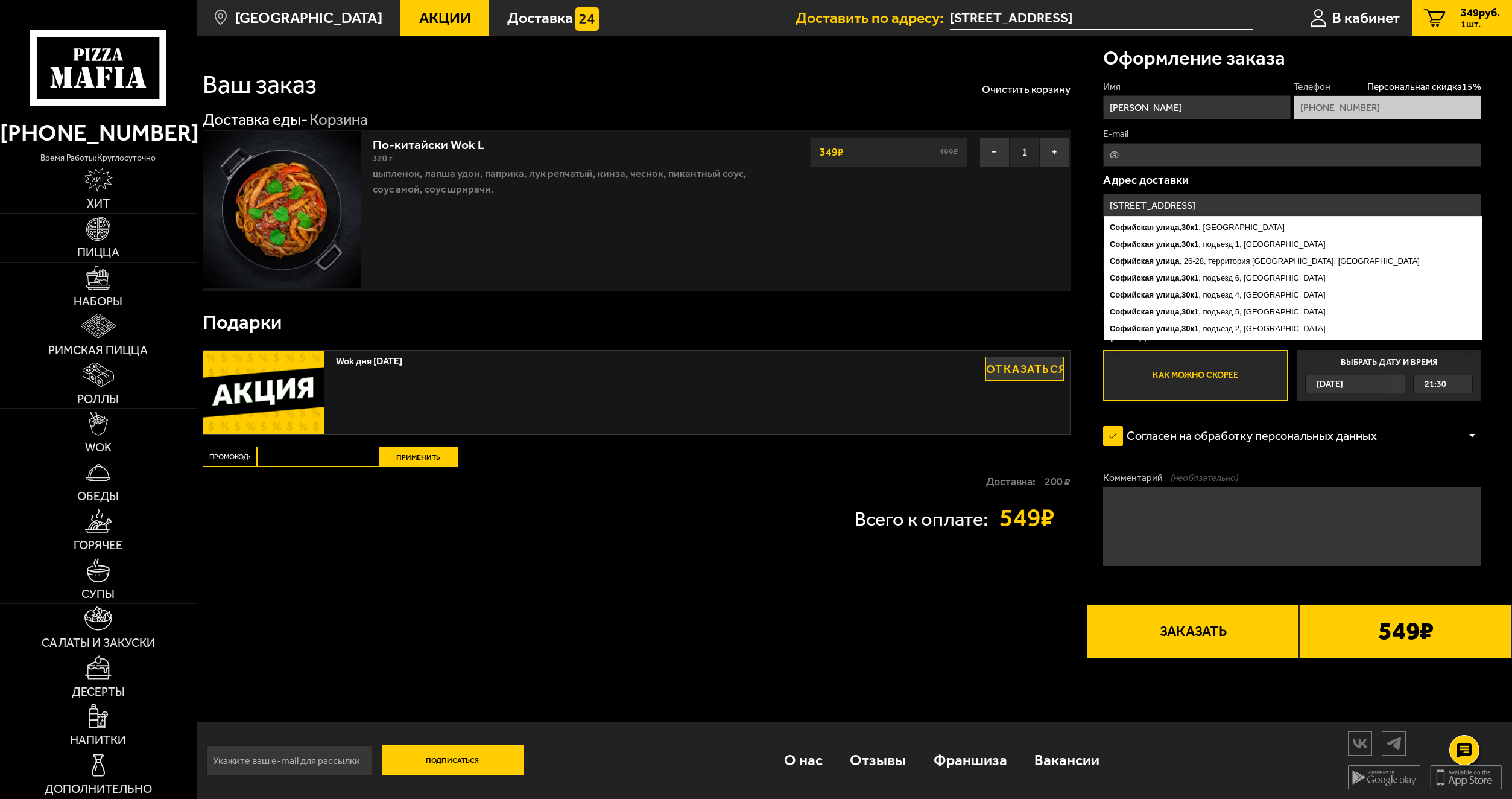
click at [1309, 197] on input "[STREET_ADDRESS]" at bounding box center [1293, 205] width 378 height 24
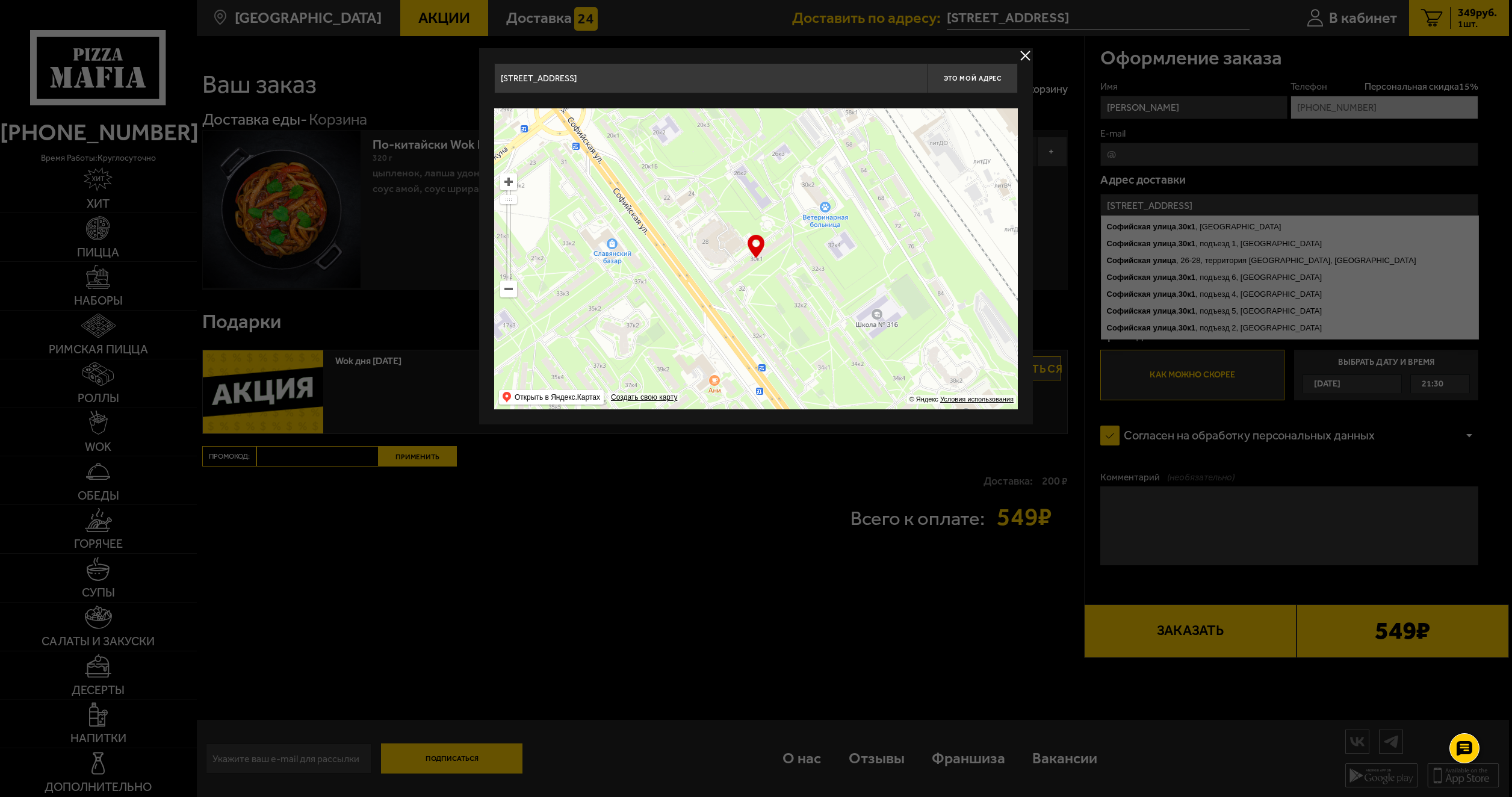
click at [1024, 55] on button "delivery type" at bounding box center [1025, 56] width 15 height 15
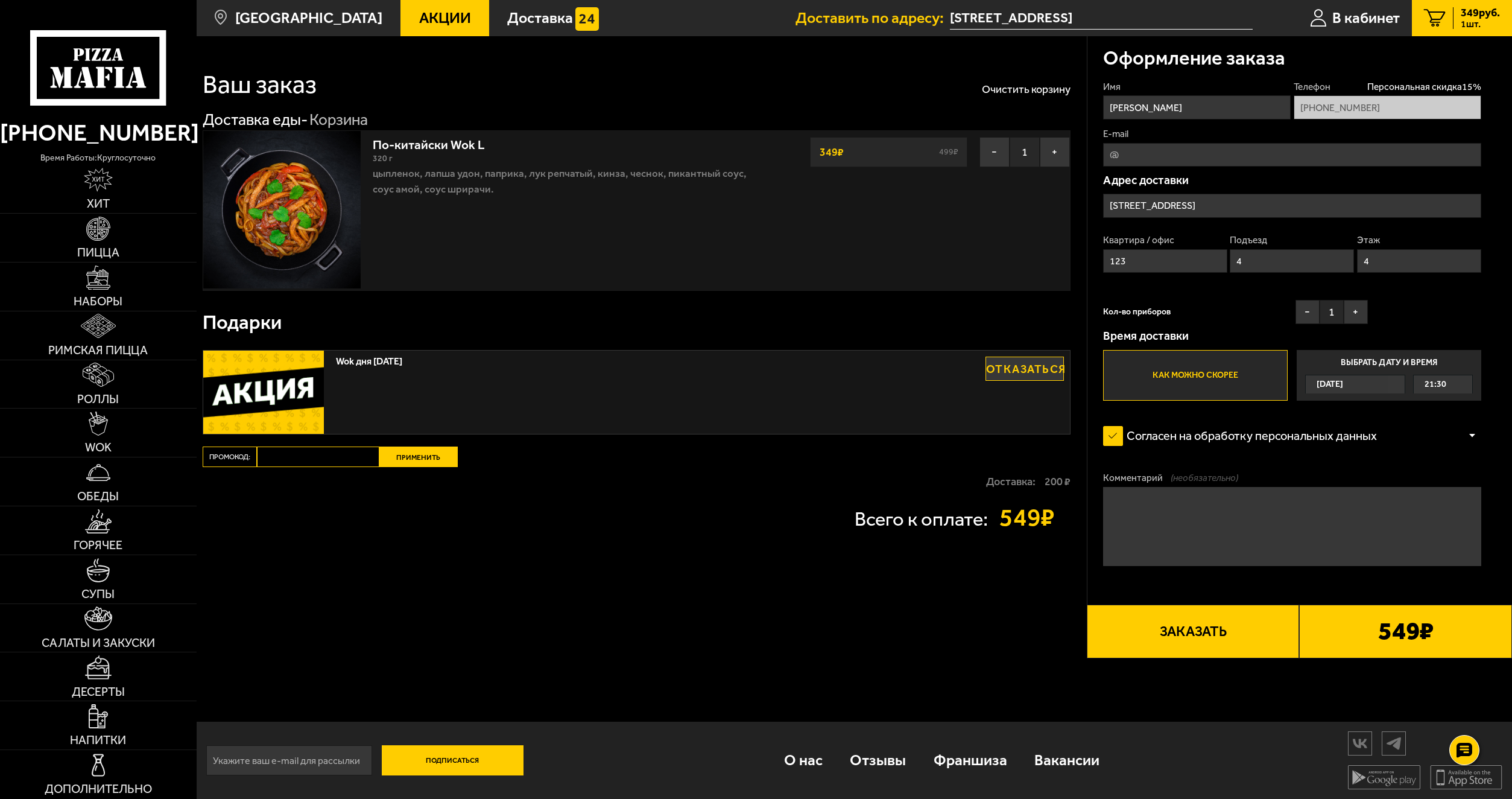
click at [1250, 286] on div "Имя [PERSON_NAME] скидка 15 % [PHONE_NUMBER] E-mail [GEOGRAPHIC_DATA] [GEOGRAPH…" at bounding box center [1293, 241] width 378 height 321
click at [107, 235] on img at bounding box center [99, 229] width 24 height 24
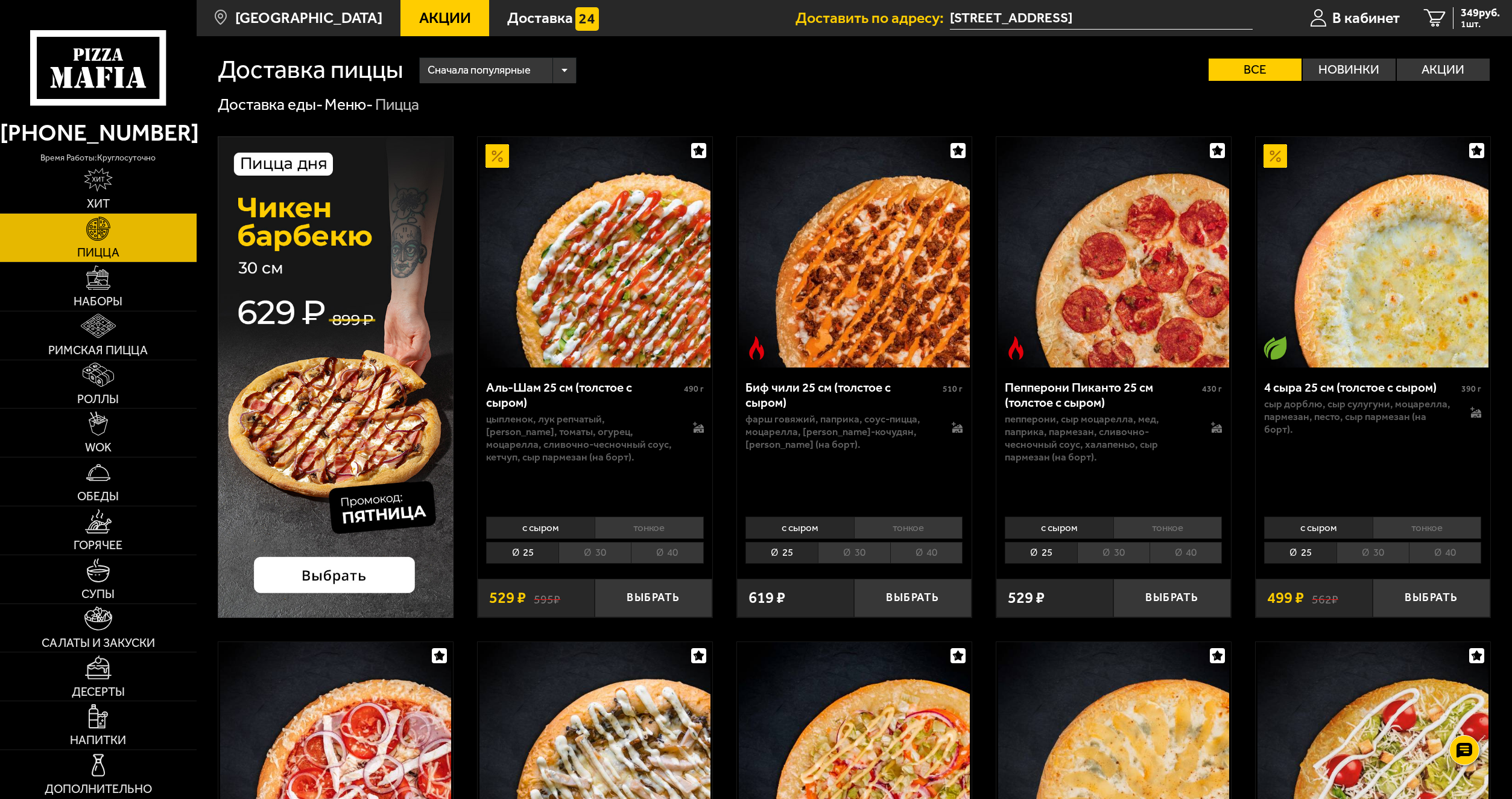
click at [907, 557] on li "40" at bounding box center [927, 553] width 73 height 22
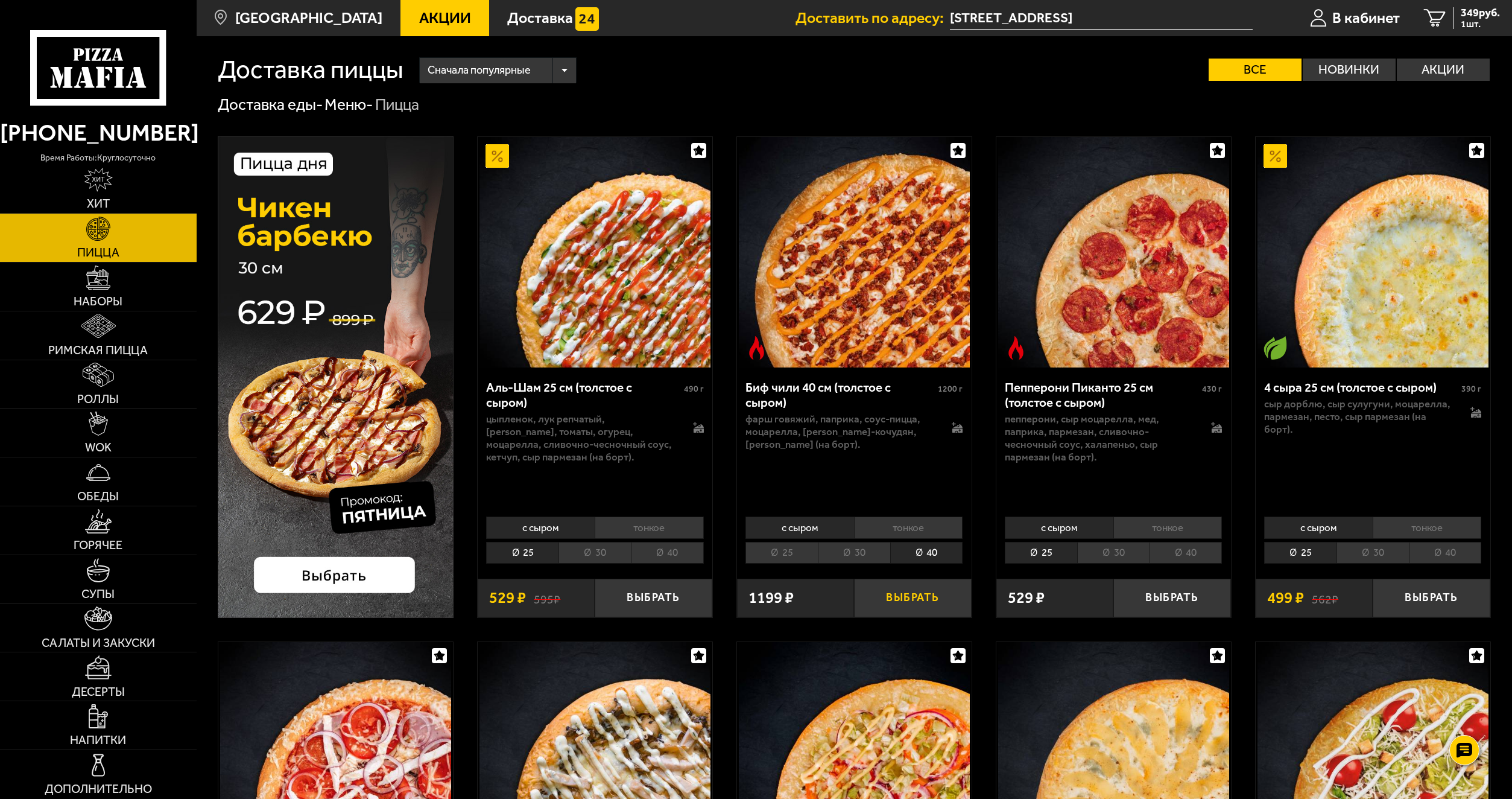
click at [916, 599] on button "Выбрать" at bounding box center [913, 598] width 117 height 39
click at [1447, 27] on div "2387 руб. 3 шт." at bounding box center [1474, 18] width 53 height 22
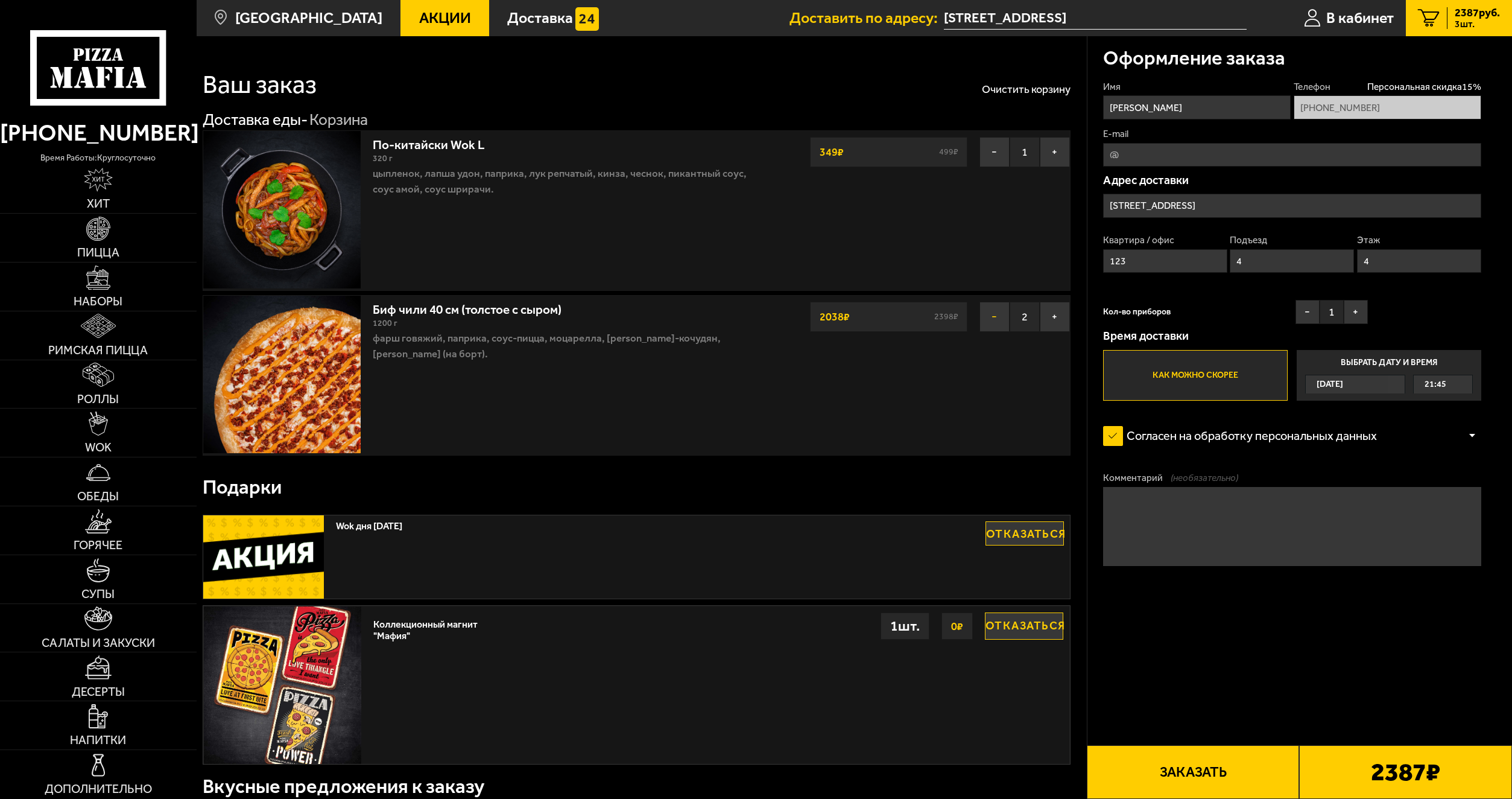
click at [995, 315] on button "−" at bounding box center [994, 317] width 30 height 30
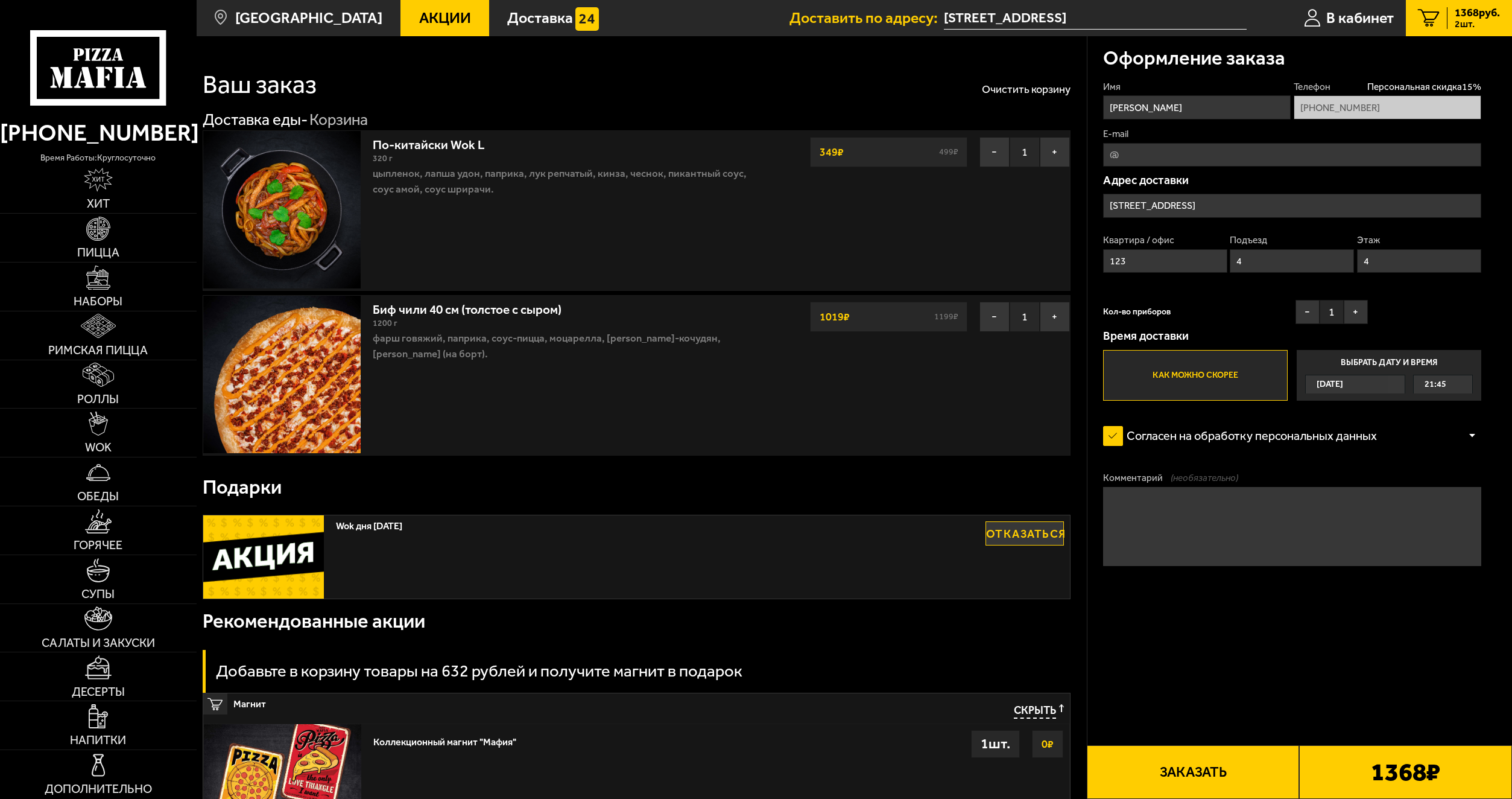
click at [1192, 773] on button "Заказать" at bounding box center [1193, 772] width 213 height 54
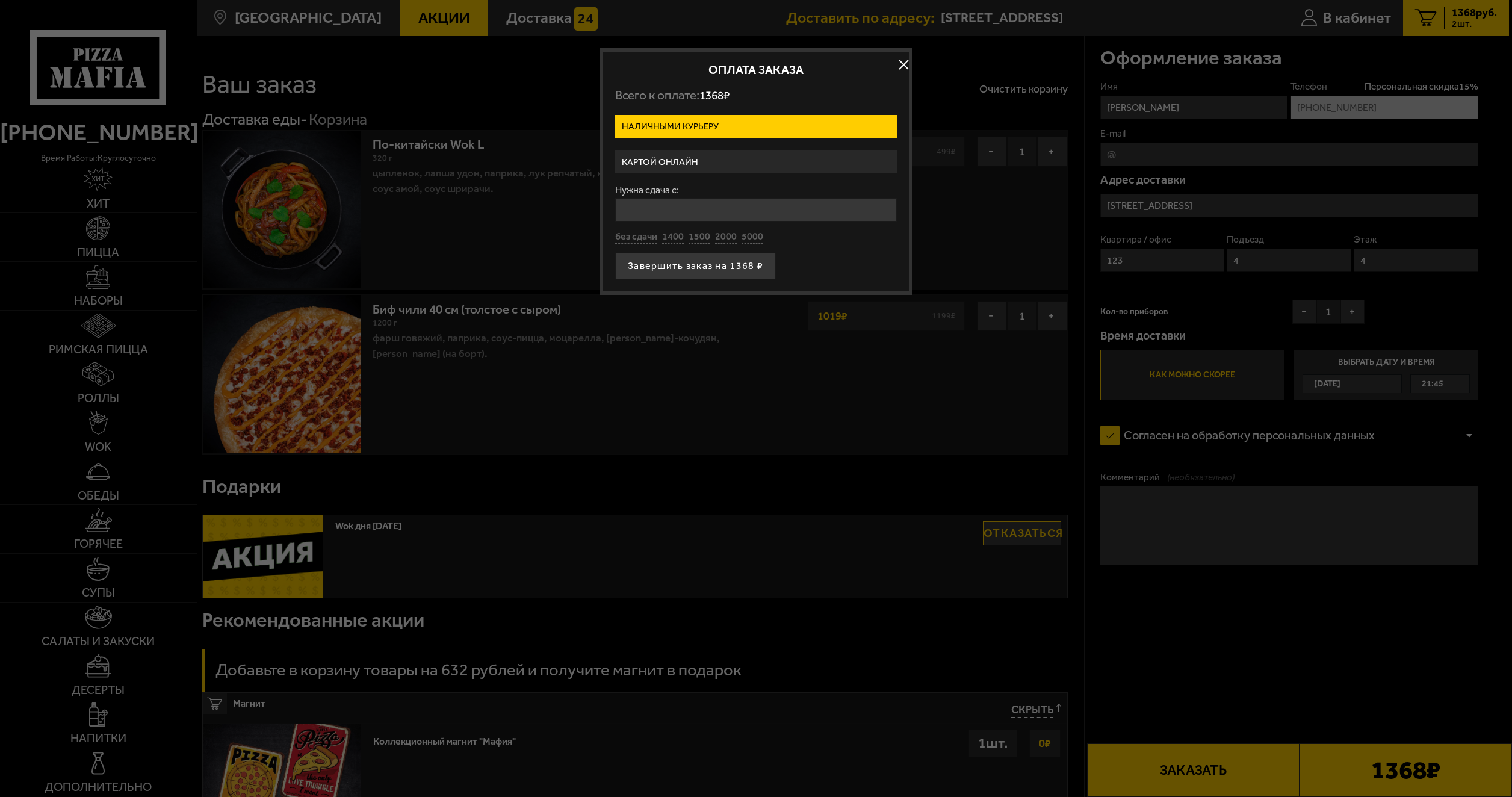
click at [729, 156] on label "Картой онлайн" at bounding box center [756, 162] width 282 height 24
click at [0, 0] on input "Картой онлайн" at bounding box center [0, 0] width 0 height 0
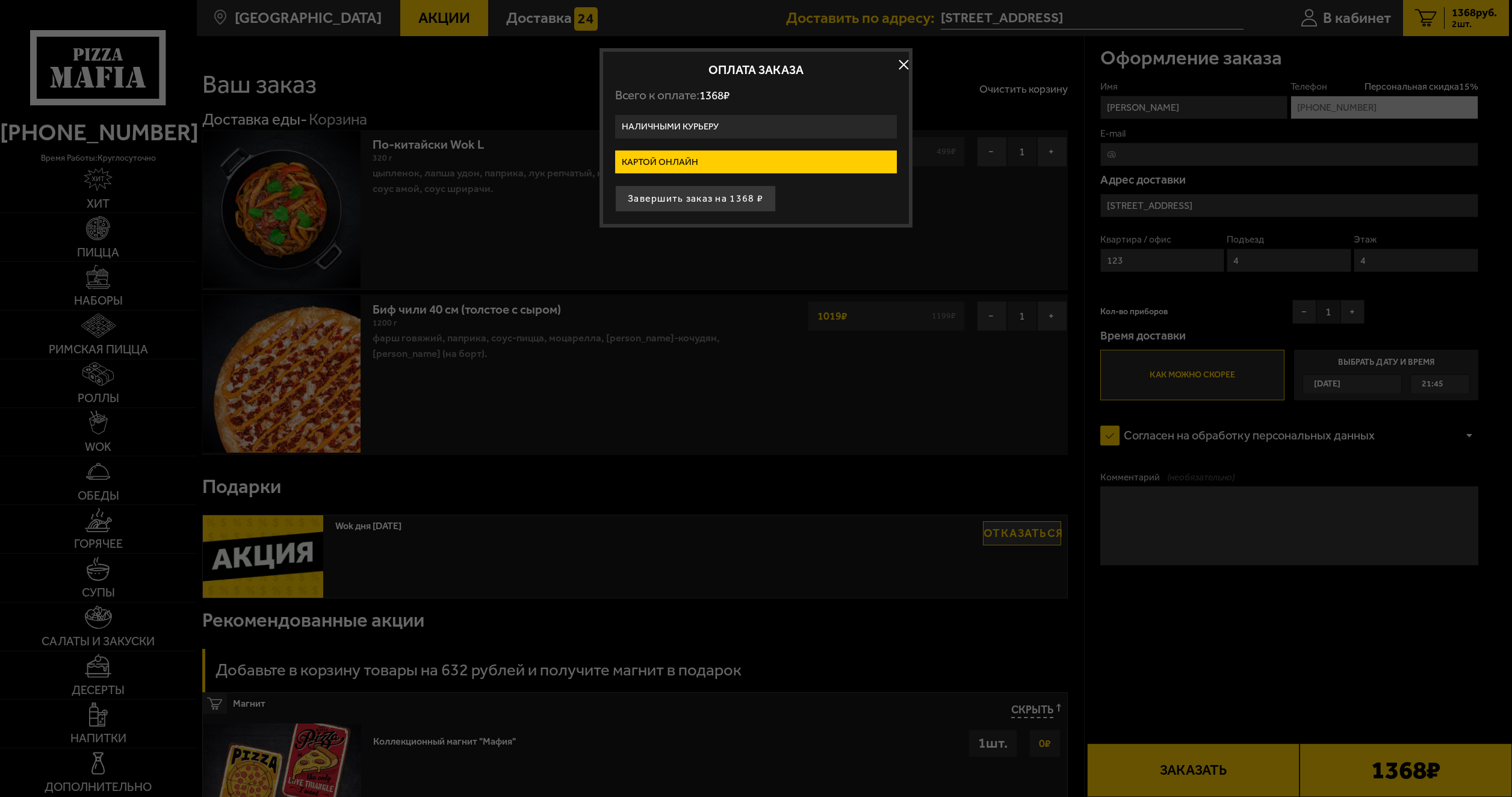
click at [748, 121] on label "Наличными курьеру" at bounding box center [756, 127] width 282 height 24
click at [0, 0] on input "Наличными курьеру" at bounding box center [0, 0] width 0 height 0
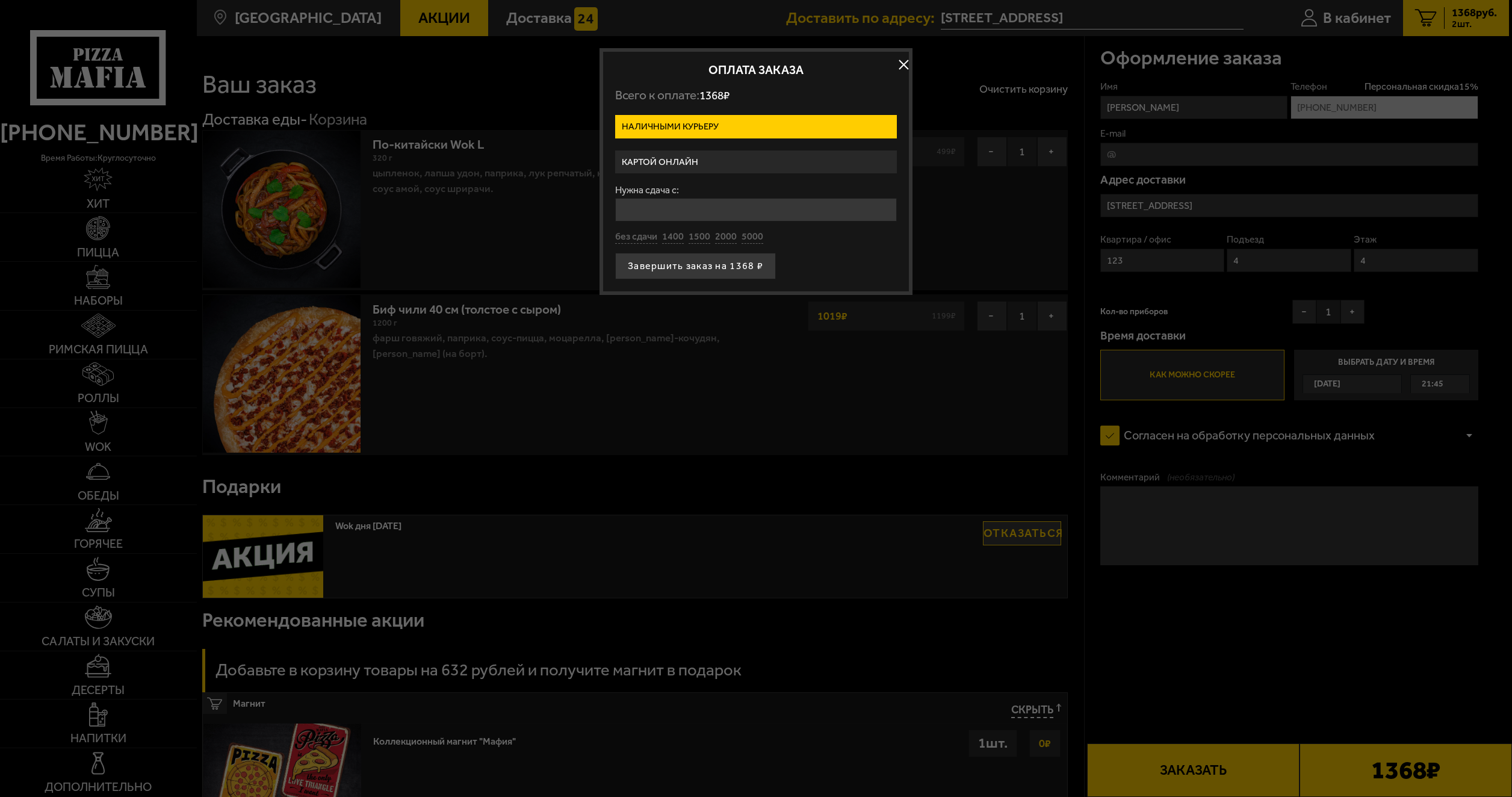
click at [739, 156] on label "Картой онлайн" at bounding box center [756, 162] width 282 height 24
click at [0, 0] on input "Картой онлайн" at bounding box center [0, 0] width 0 height 0
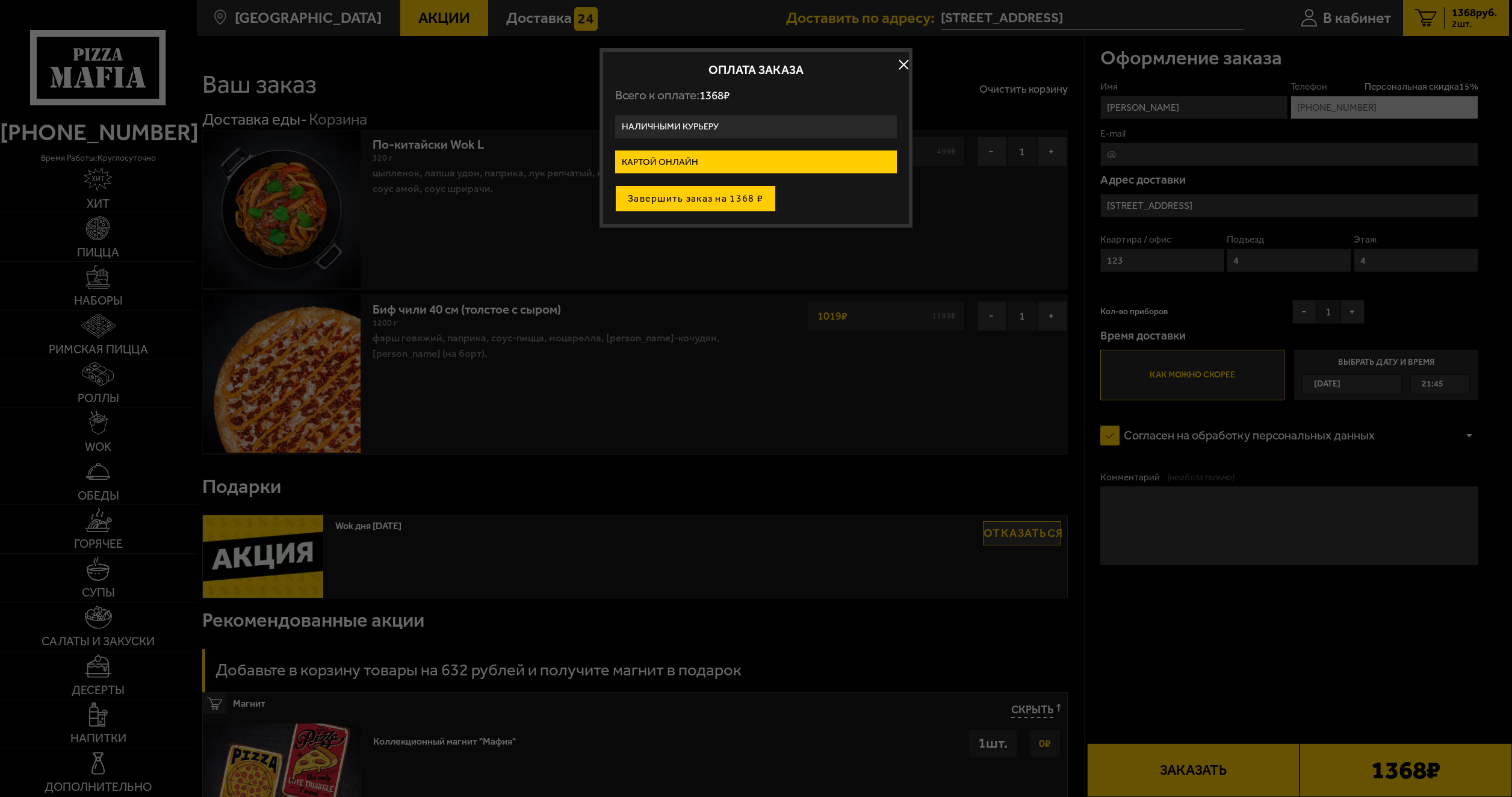
click at [721, 199] on button "Завершить заказ на 1368 ₽" at bounding box center [696, 198] width 160 height 27
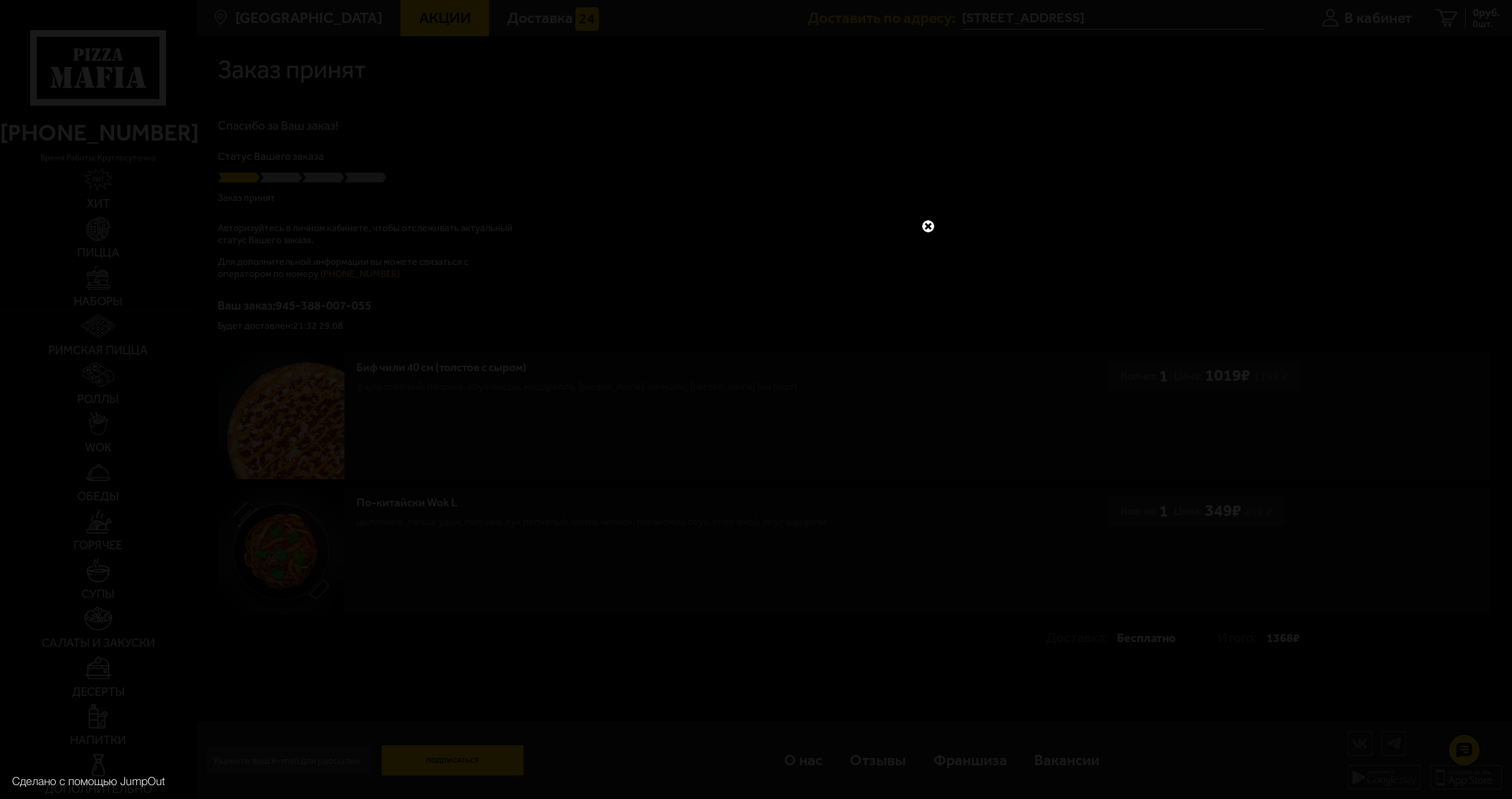
click at [930, 223] on link at bounding box center [929, 226] width 16 height 16
